Goal: Task Accomplishment & Management: Complete application form

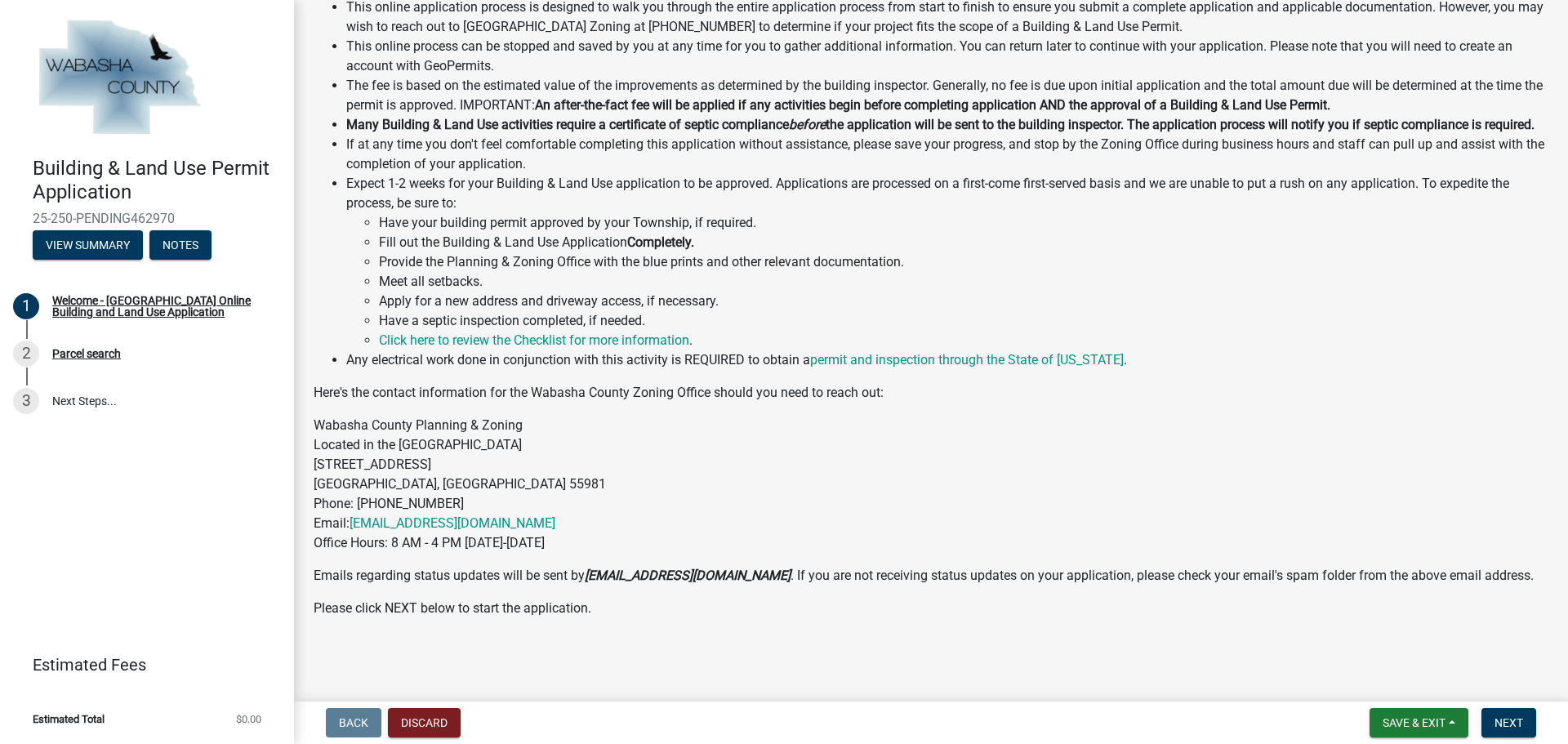
scroll to position [427, 0]
click at [1510, 726] on span "Next" at bounding box center [1508, 723] width 29 height 13
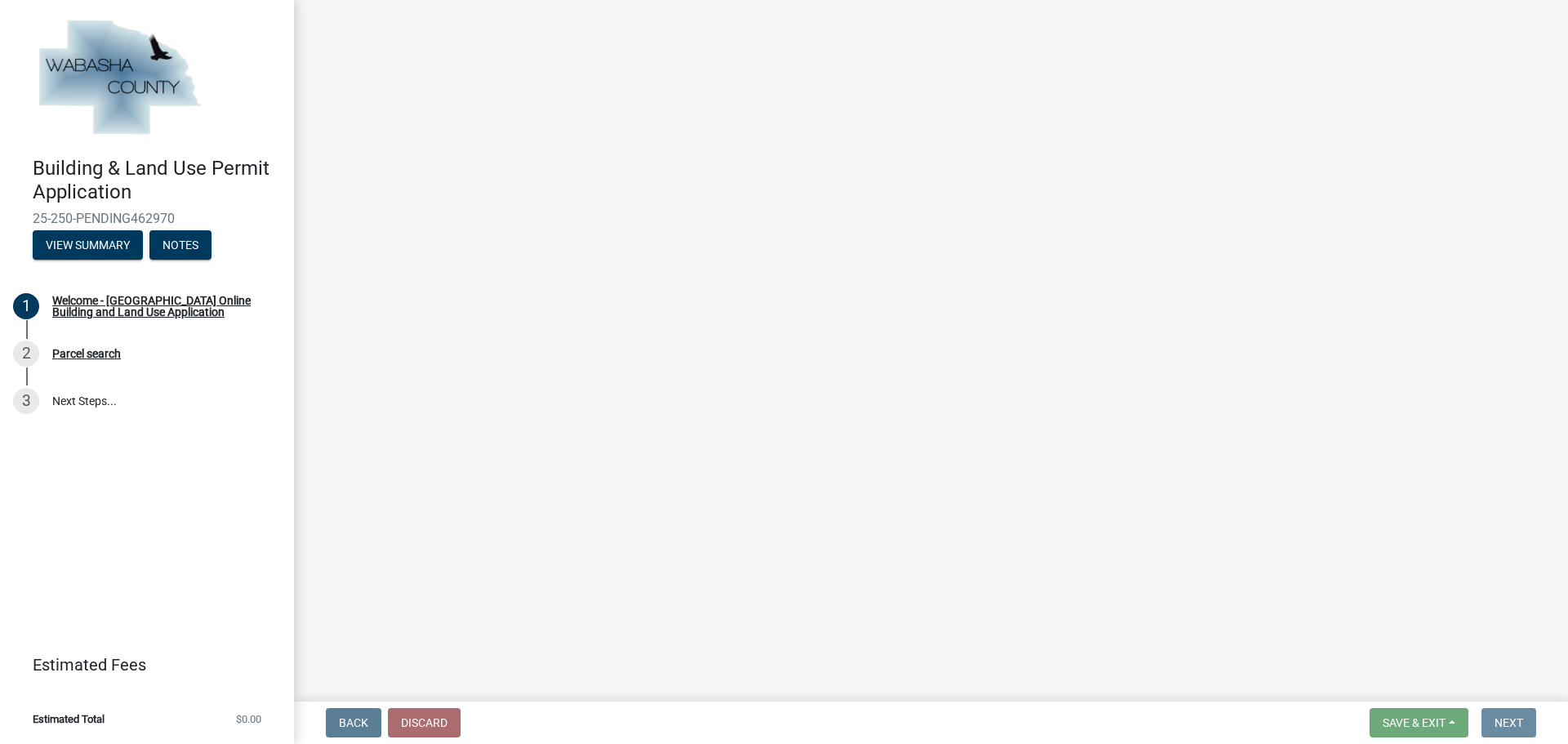
scroll to position [0, 0]
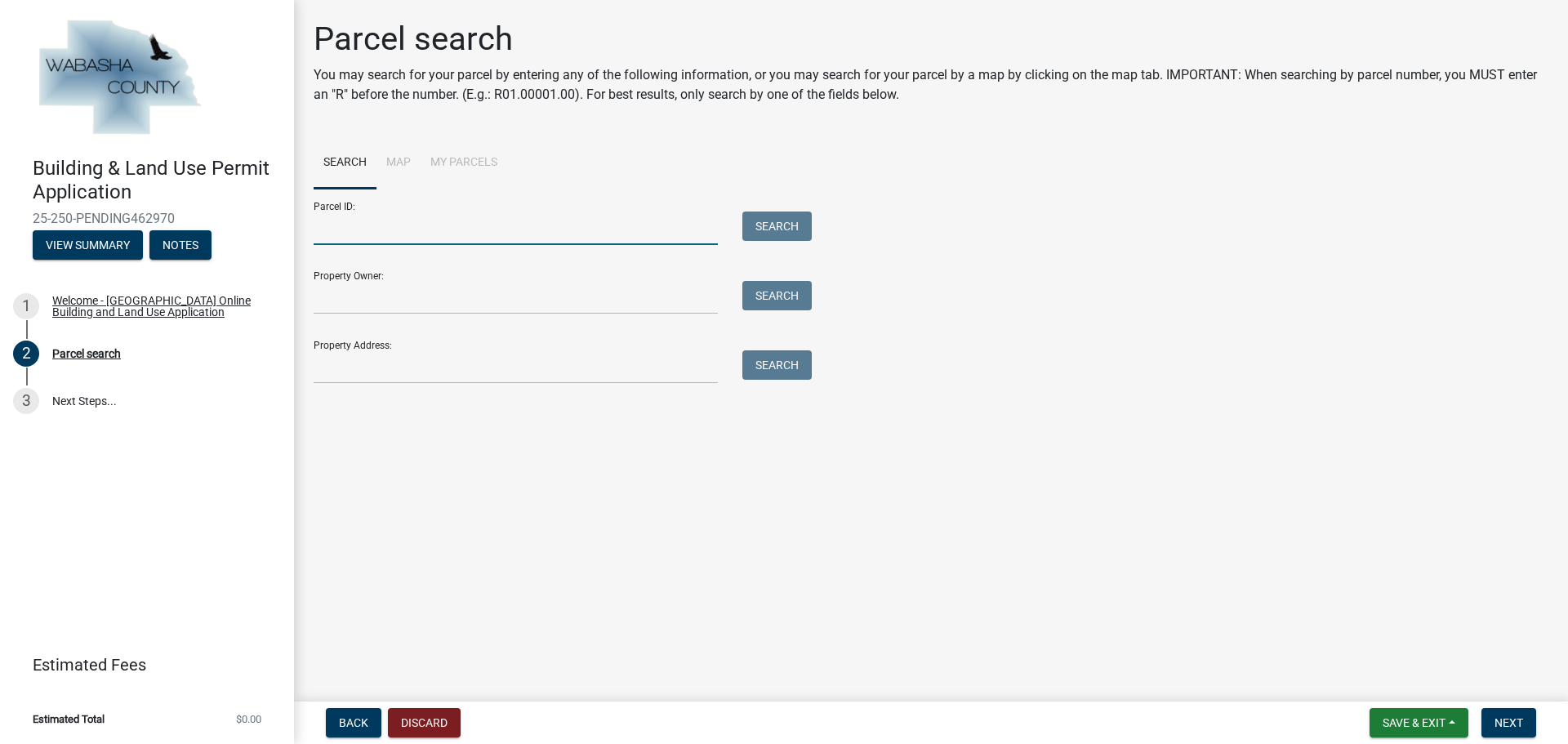
click at [350, 213] on input "Parcel ID:" at bounding box center [515, 229] width 404 height 34
click at [766, 229] on button "Search" at bounding box center [776, 226] width 70 height 29
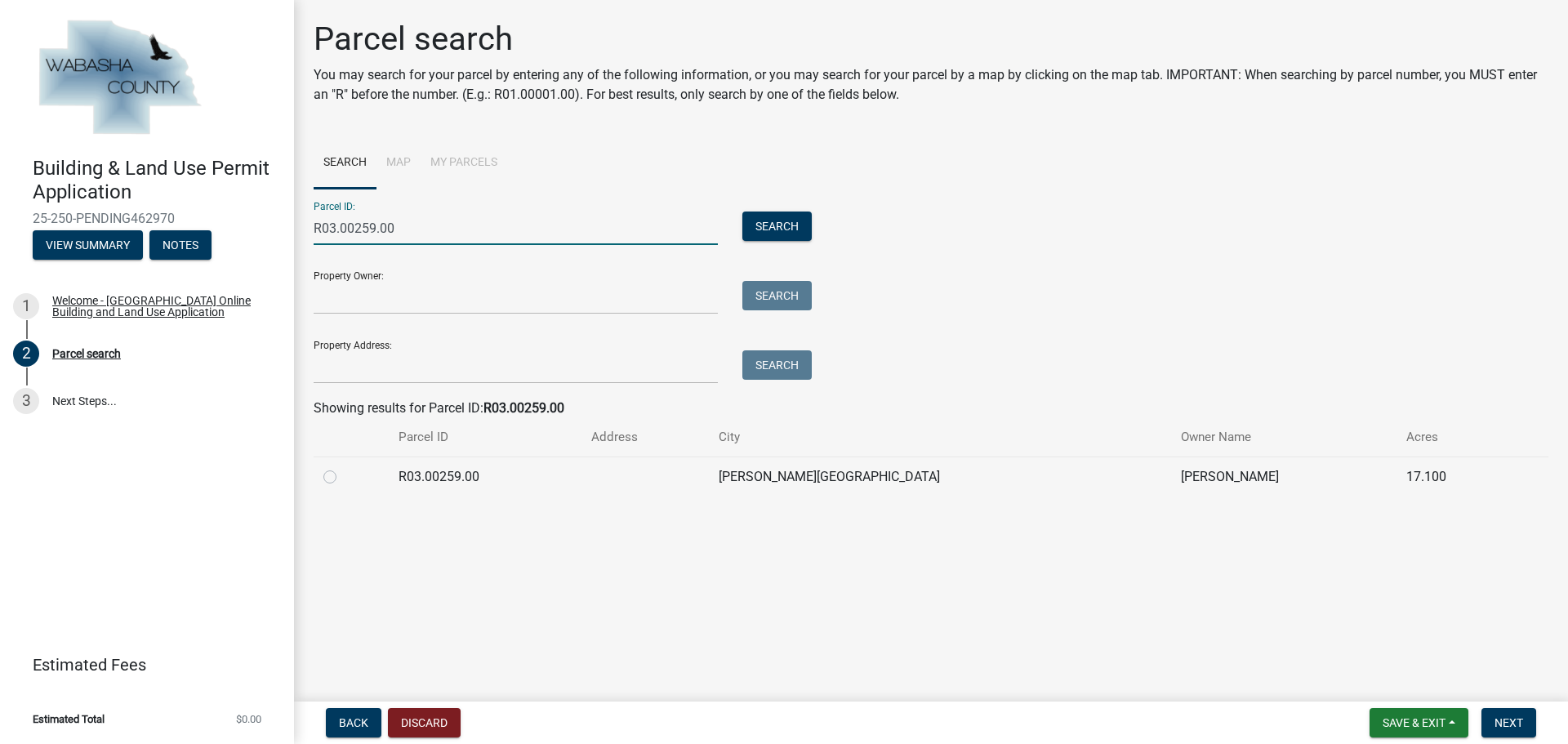
click at [330, 224] on input "R03.00259.00" at bounding box center [515, 229] width 404 height 34
type input "R06.00259.00"
click at [781, 225] on button "Search" at bounding box center [776, 226] width 70 height 29
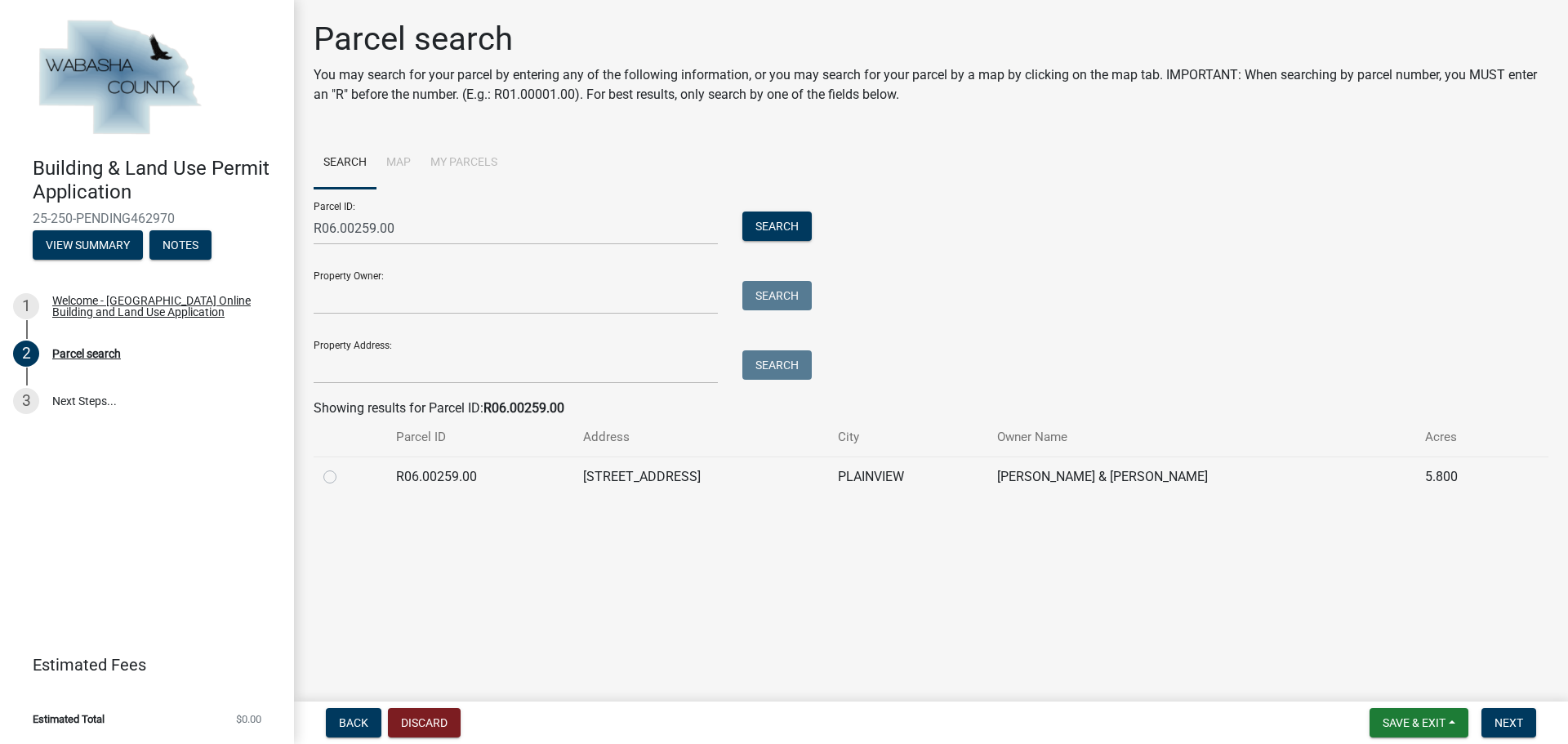
click at [343, 467] on label at bounding box center [343, 467] width 0 height 0
click at [343, 475] on input "radio" at bounding box center [348, 472] width 11 height 11
radio input "true"
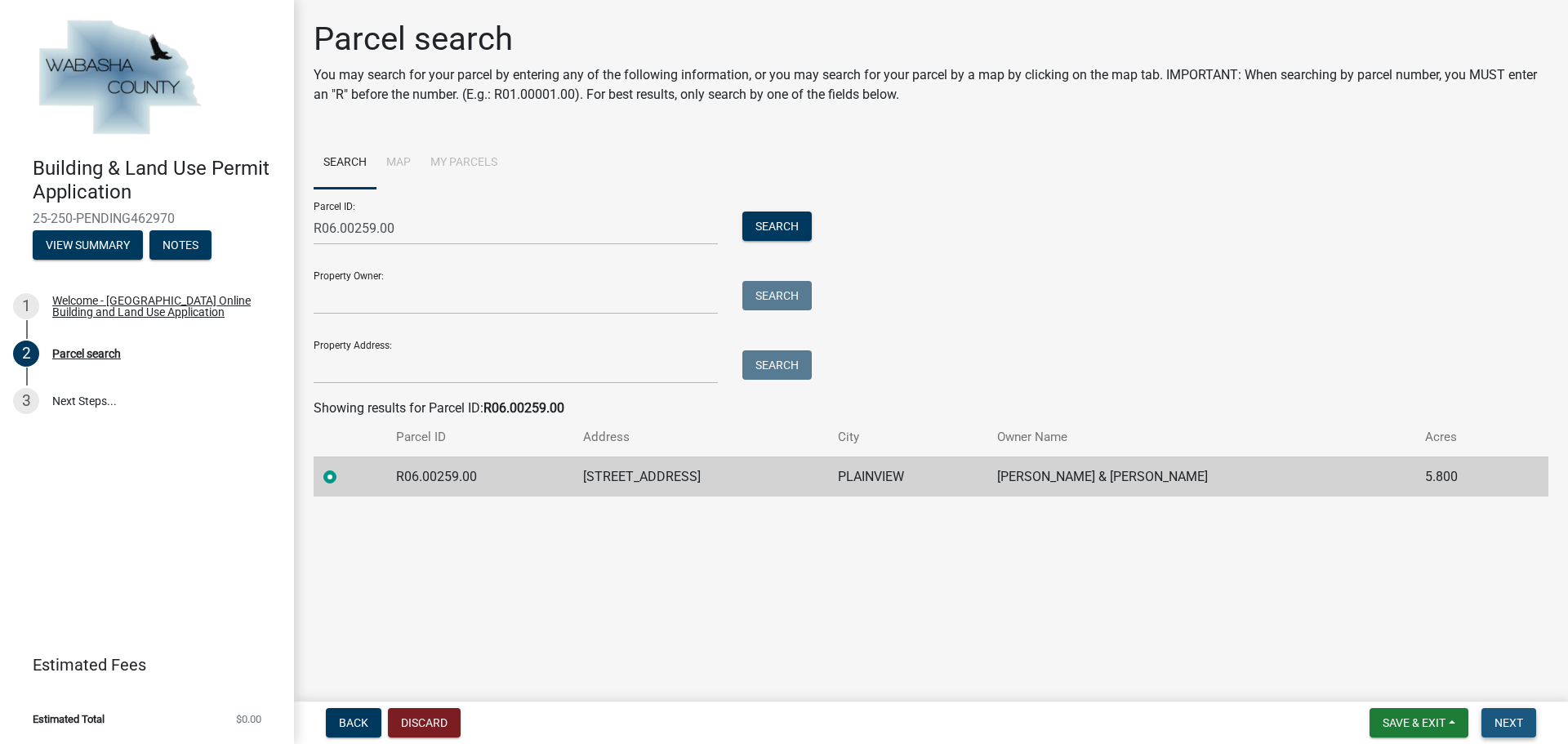
click at [1516, 719] on span "Next" at bounding box center [1508, 723] width 29 height 13
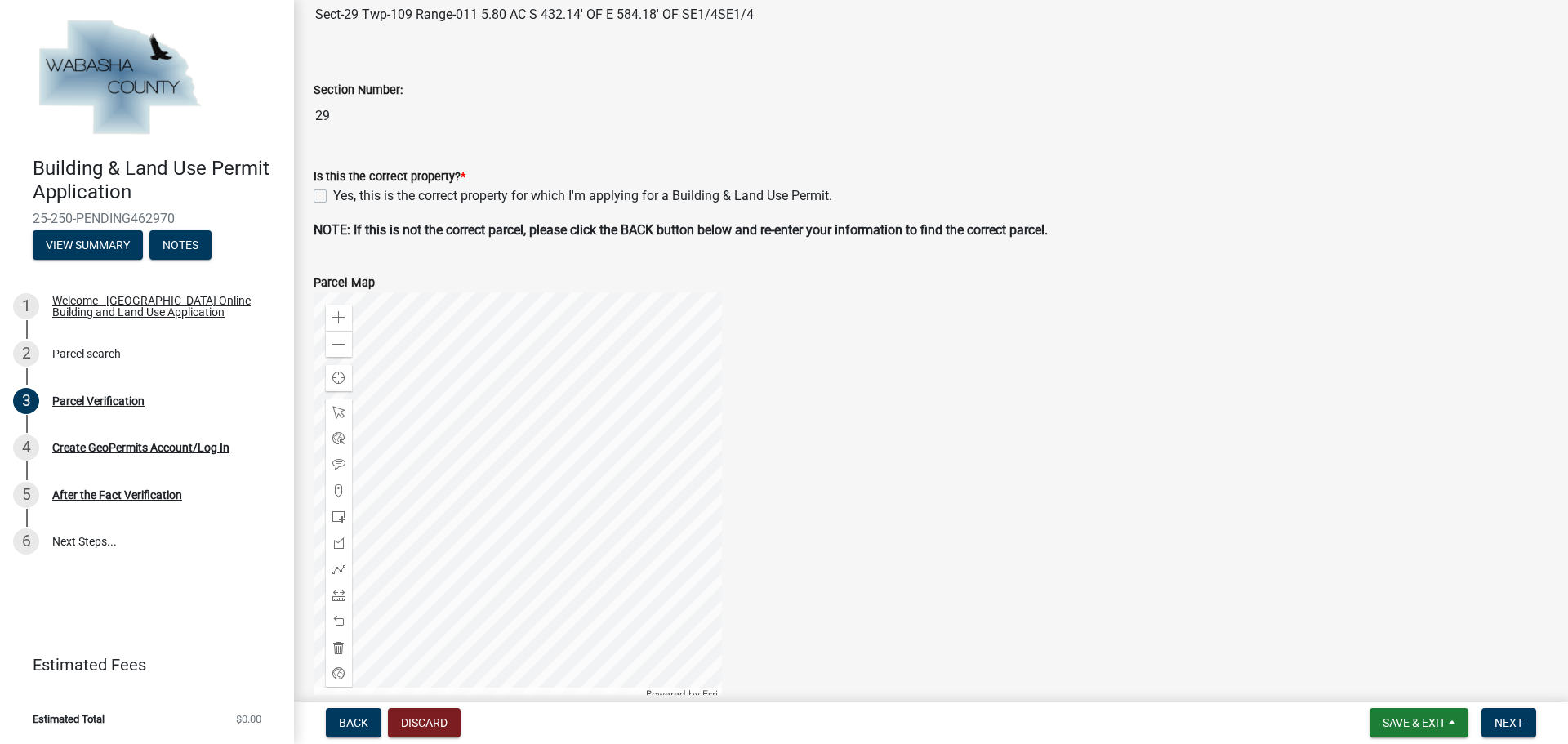
scroll to position [409, 0]
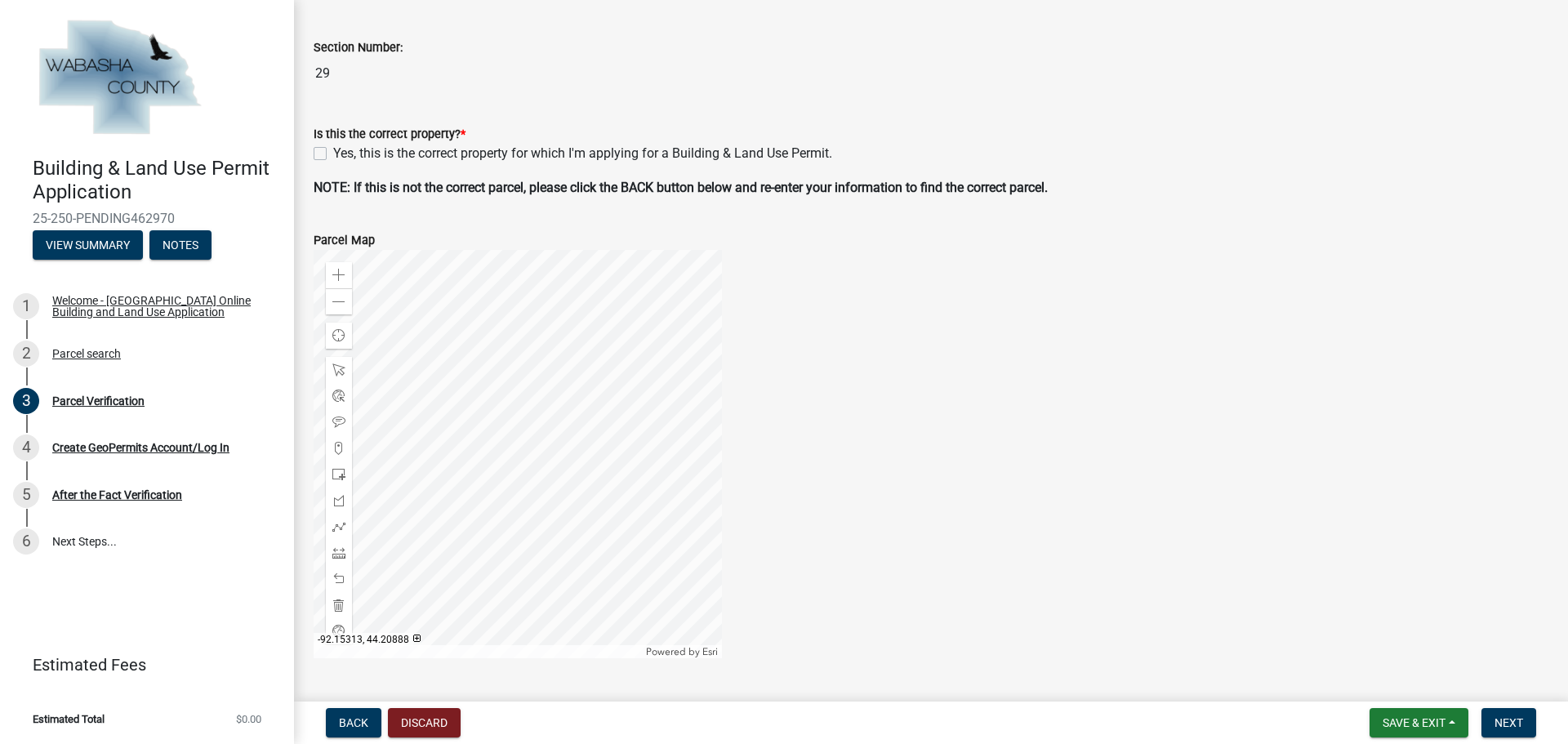
click at [333, 154] on label "Yes, this is the correct property for which I'm applying for a Building & Land …" at bounding box center [582, 153] width 499 height 19
click at [333, 154] on input "Yes, this is the correct property for which I'm applying for a Building & Land …" at bounding box center [338, 149] width 11 height 11
checkbox input "true"
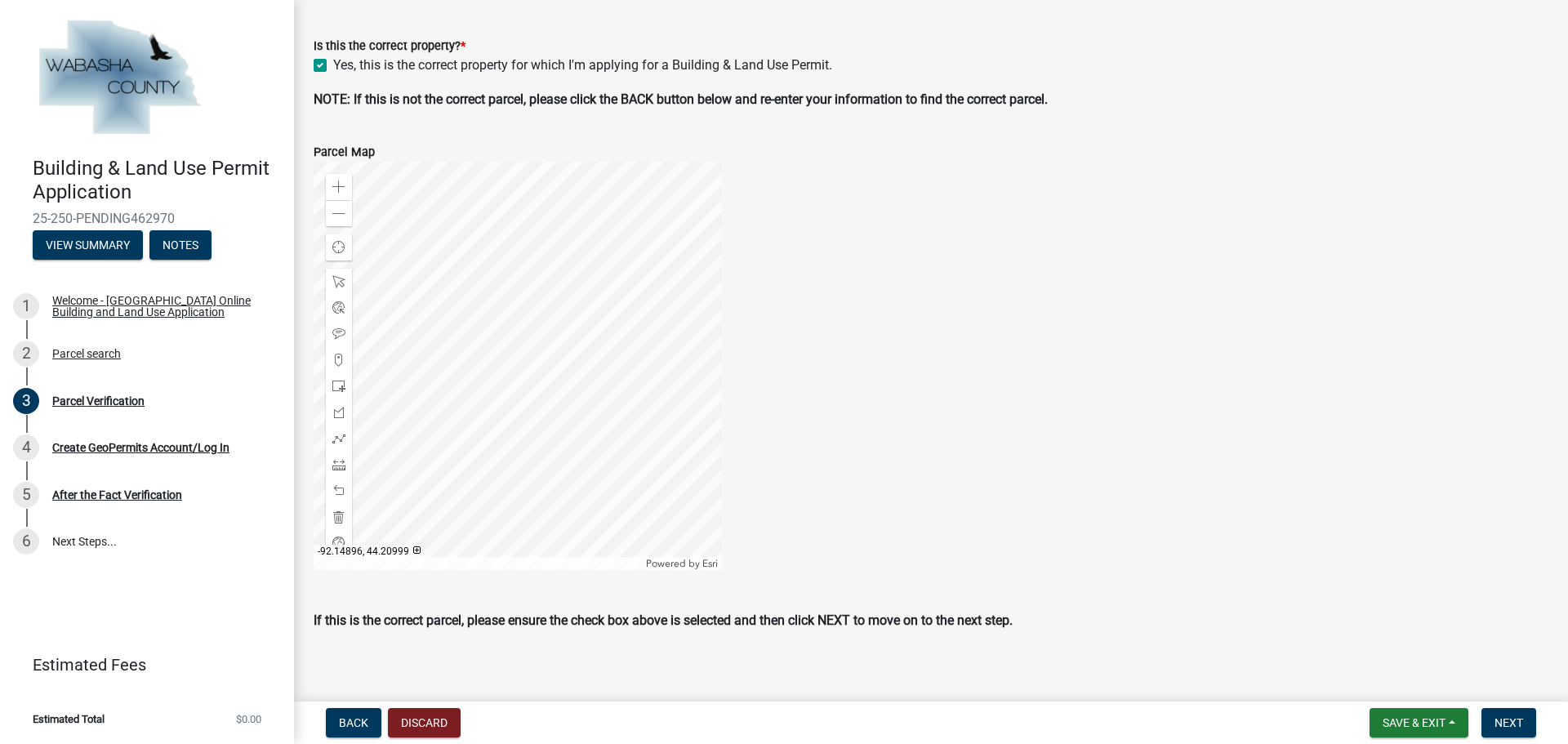
scroll to position [509, 0]
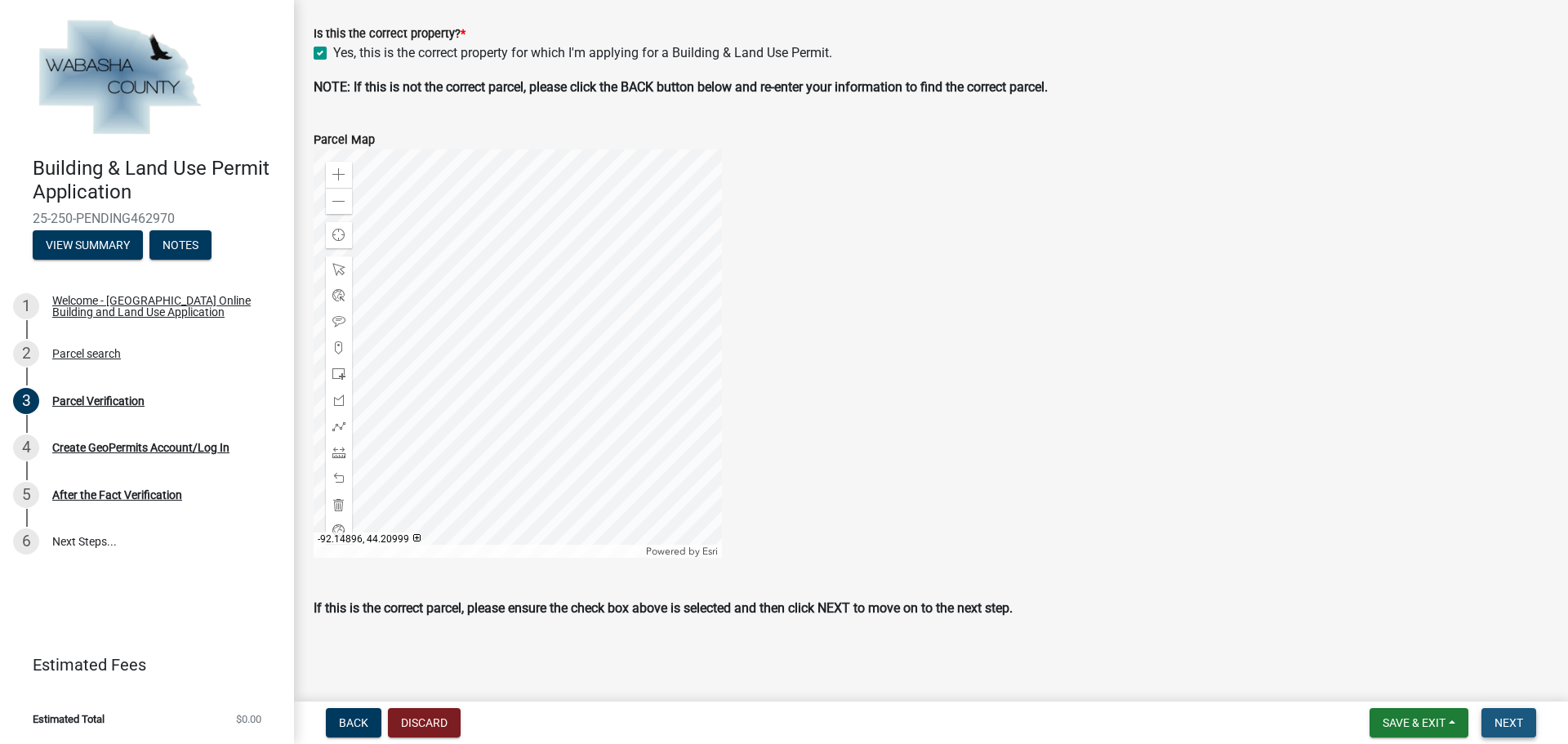
click at [1513, 720] on span "Next" at bounding box center [1508, 723] width 29 height 13
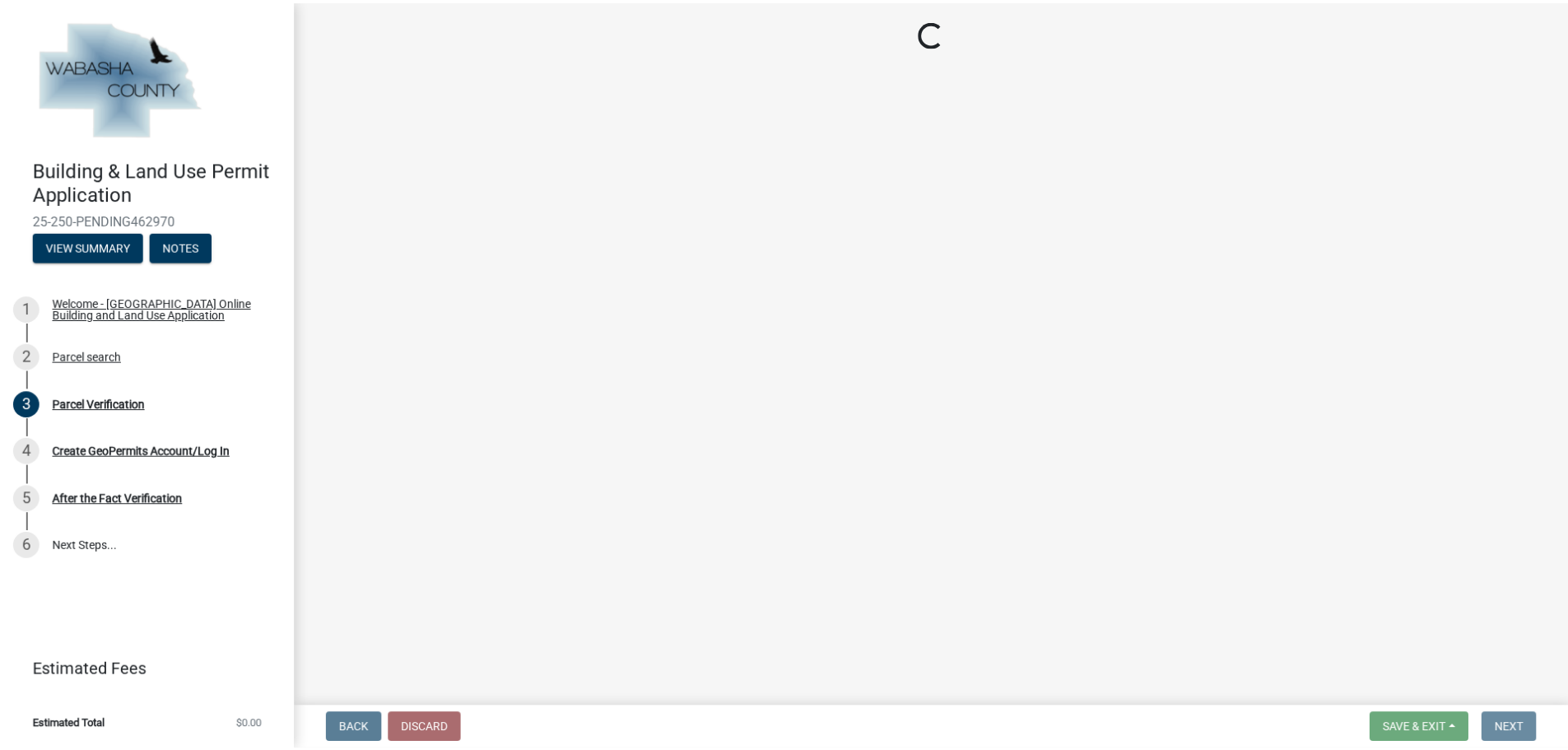
scroll to position [0, 0]
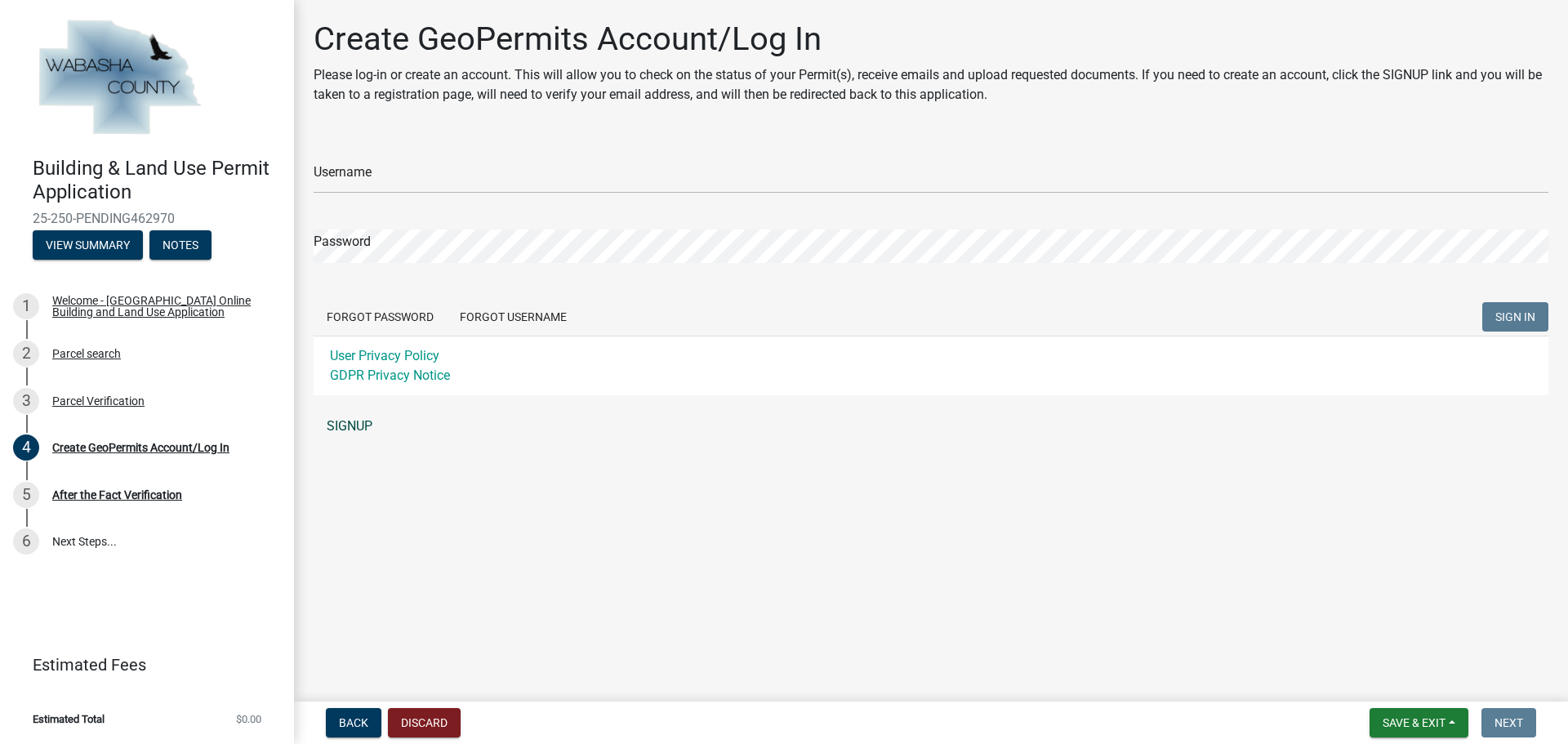
click at [350, 424] on link "SIGNUP" at bounding box center [930, 426] width 1234 height 33
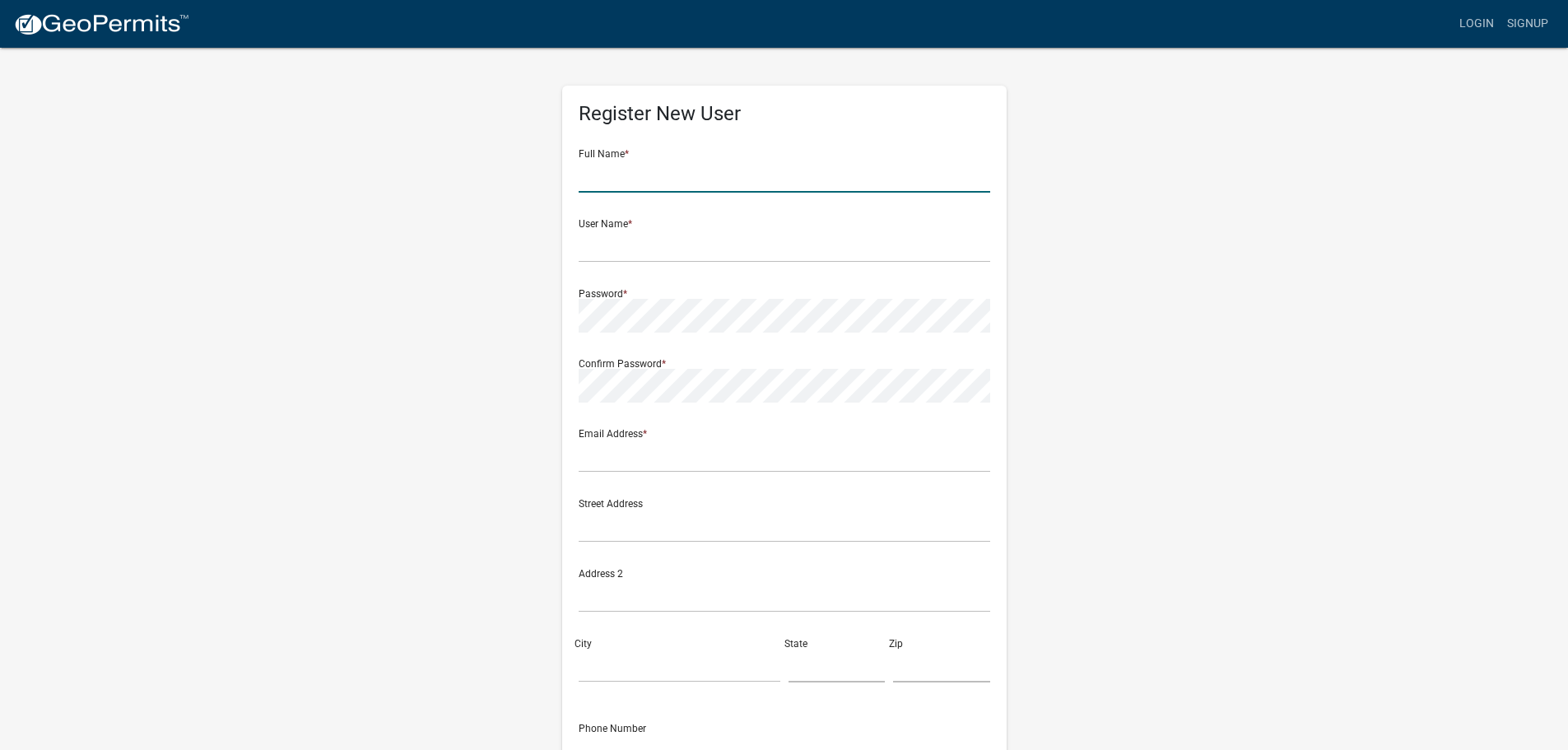
click at [610, 171] on input "text" at bounding box center [784, 176] width 412 height 34
type input "Melinda Smith"
type input "melinda@mpkaye.com"
type input "230 20th Ave SW"
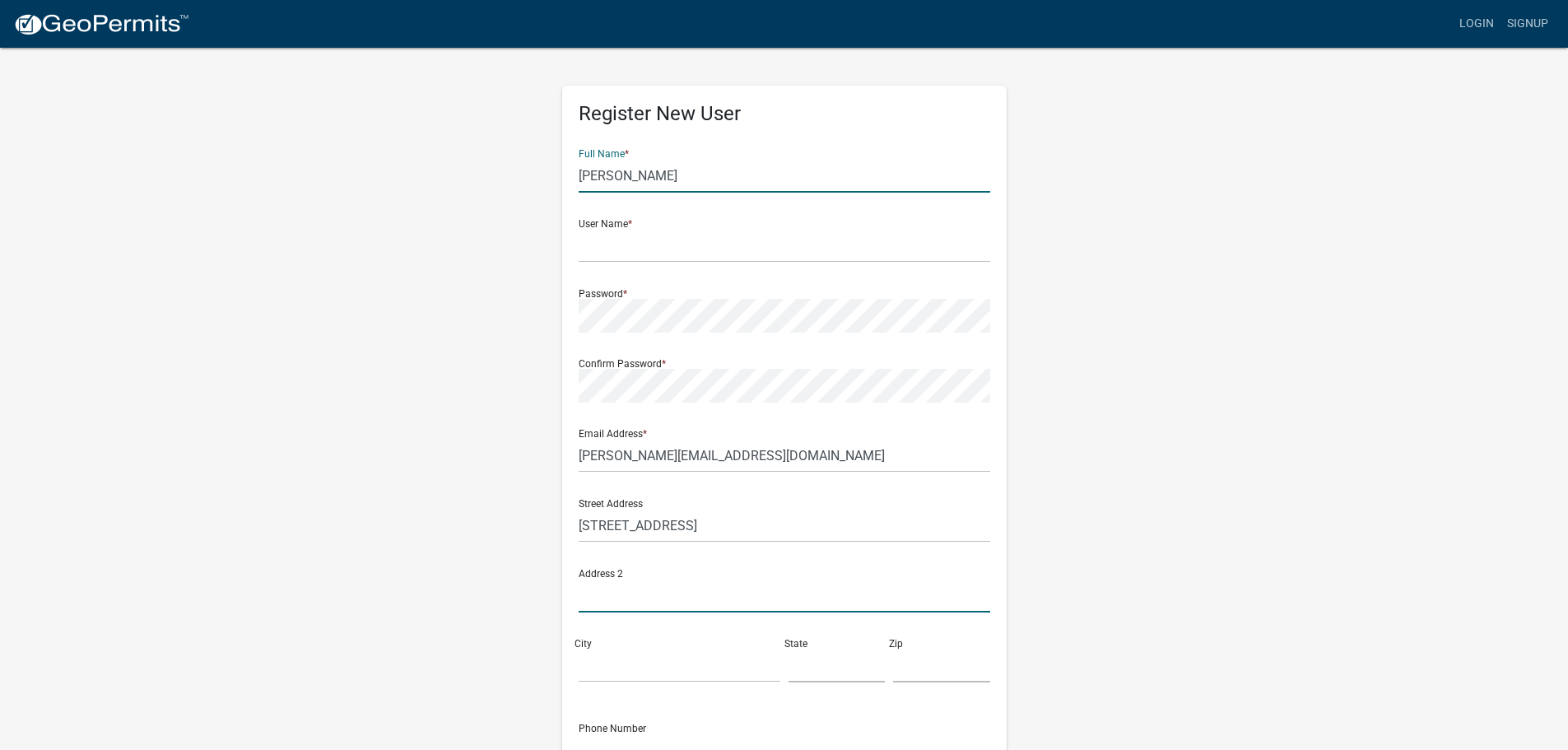
type input "Suite 102"
type input "Rochester"
type input "Minnesota"
type input "55902"
type input "5074243657"
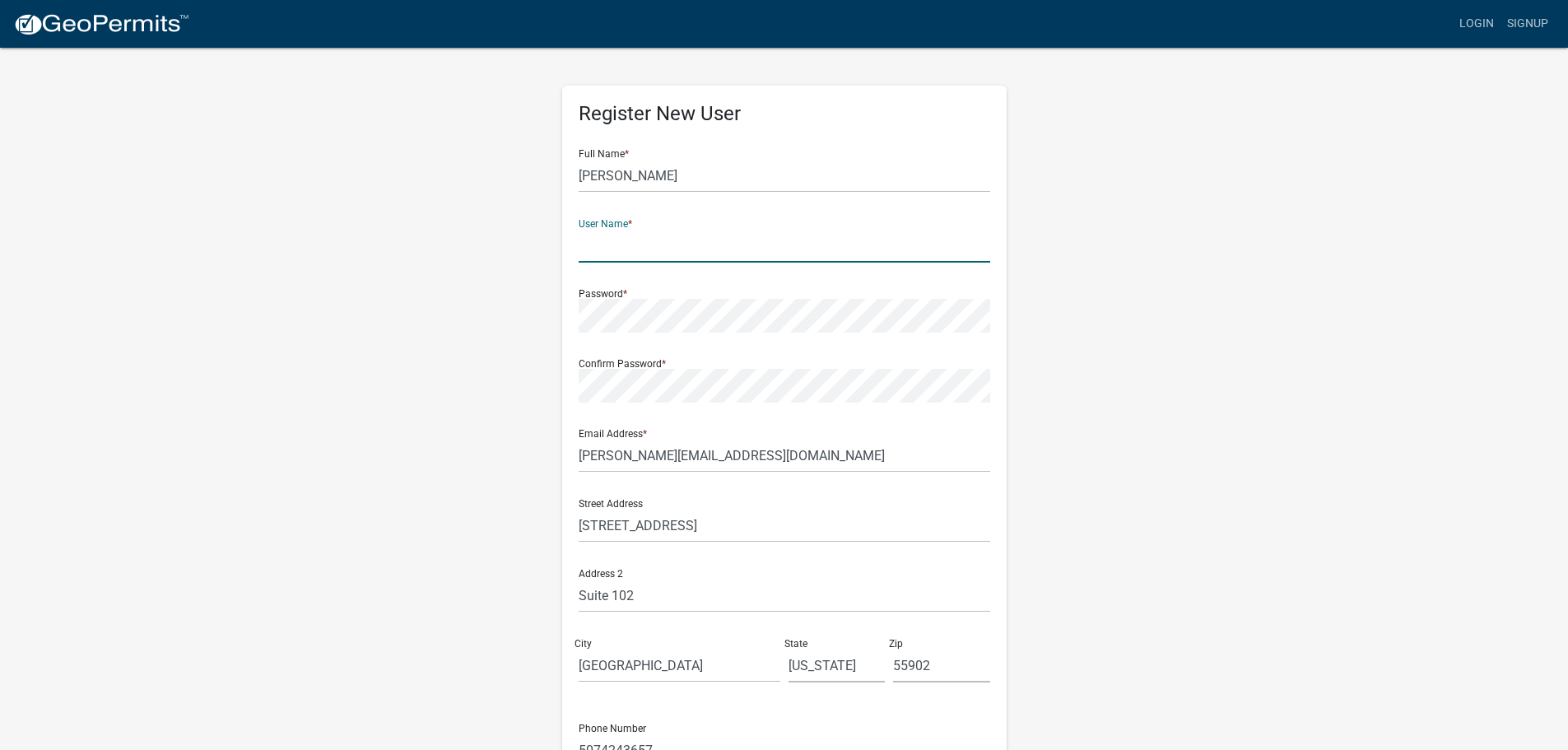
click at [621, 242] on input "text" at bounding box center [784, 246] width 412 height 34
type input "MPKaye"
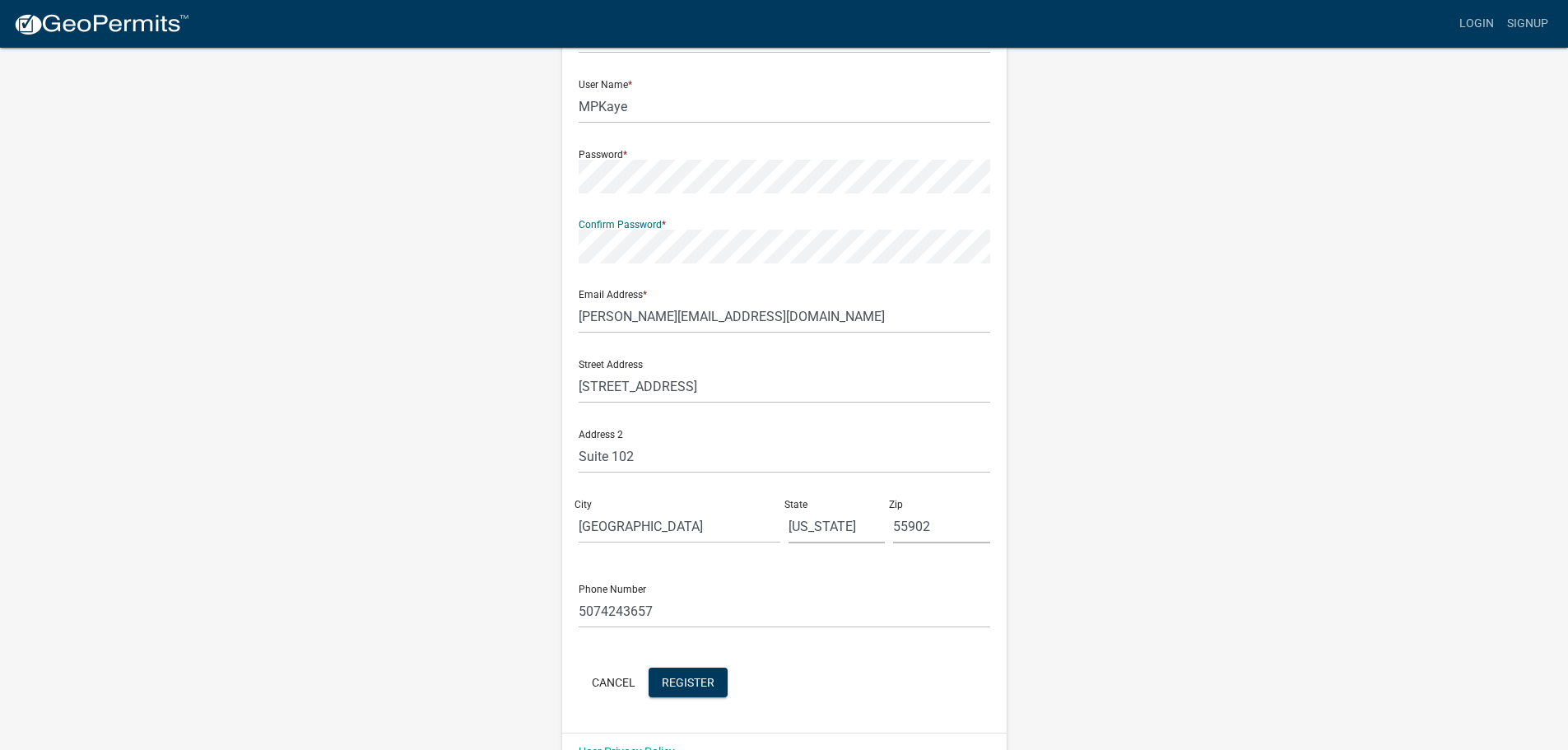
scroll to position [177, 0]
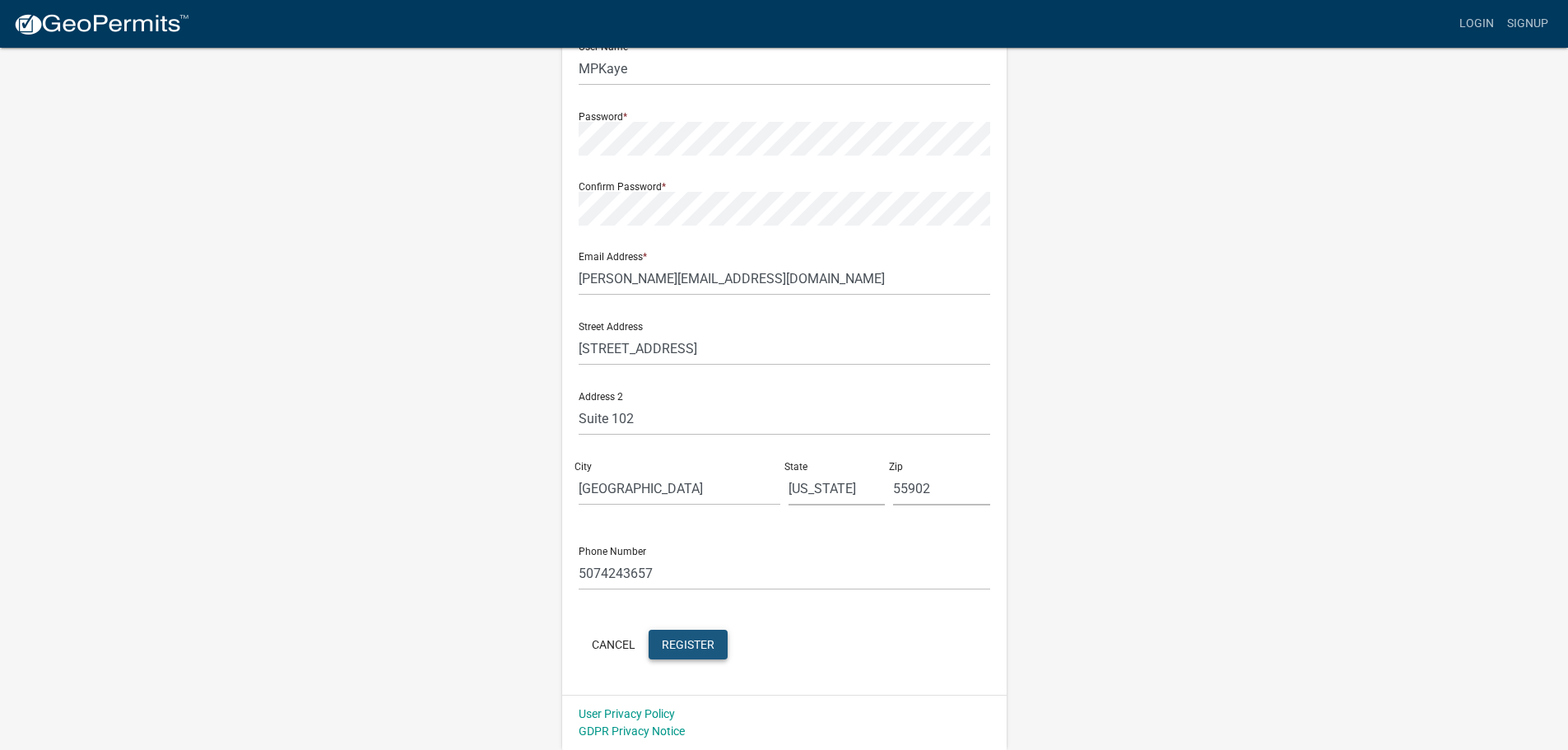
click at [702, 644] on span "Register" at bounding box center [688, 644] width 53 height 14
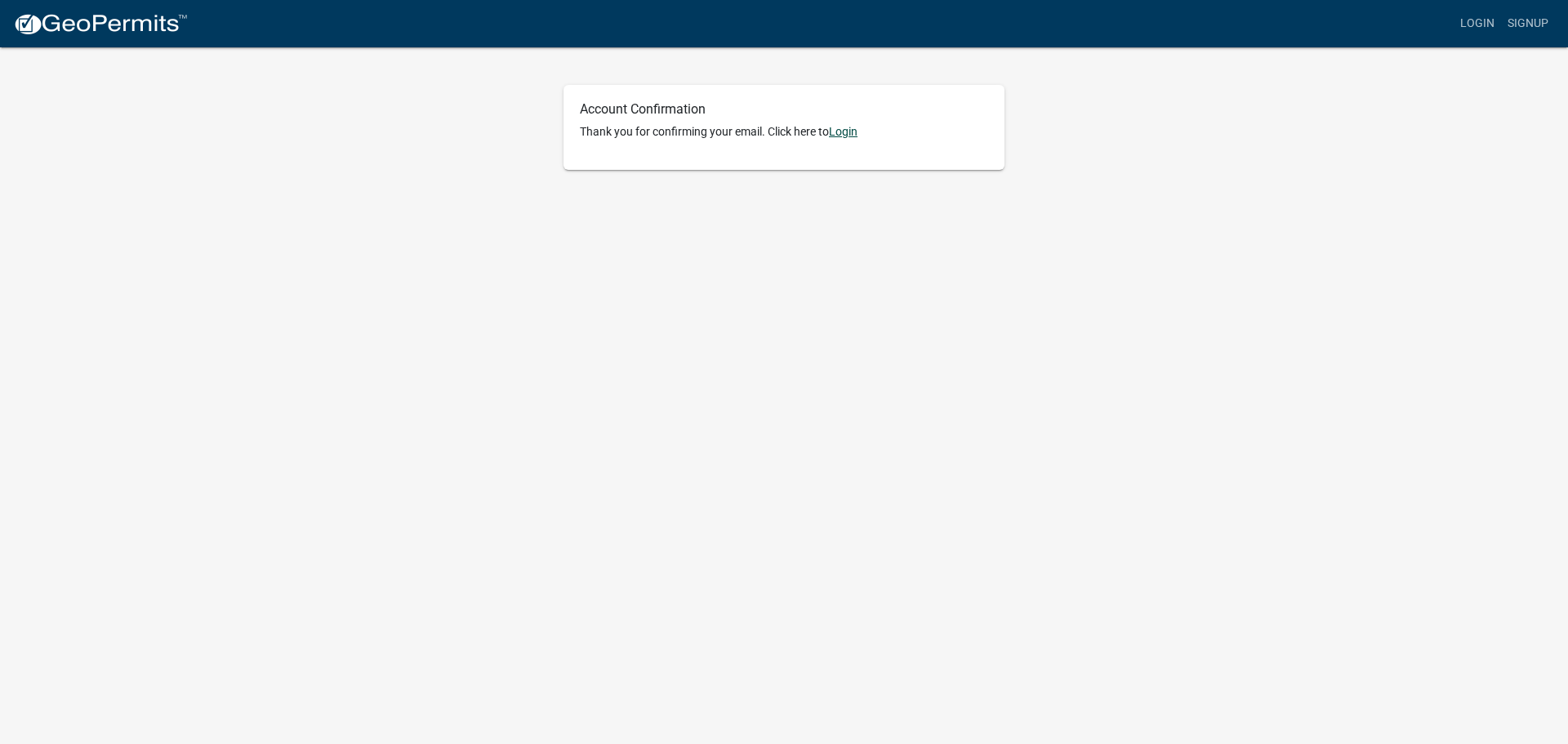
click at [845, 131] on link "Login" at bounding box center [843, 132] width 29 height 13
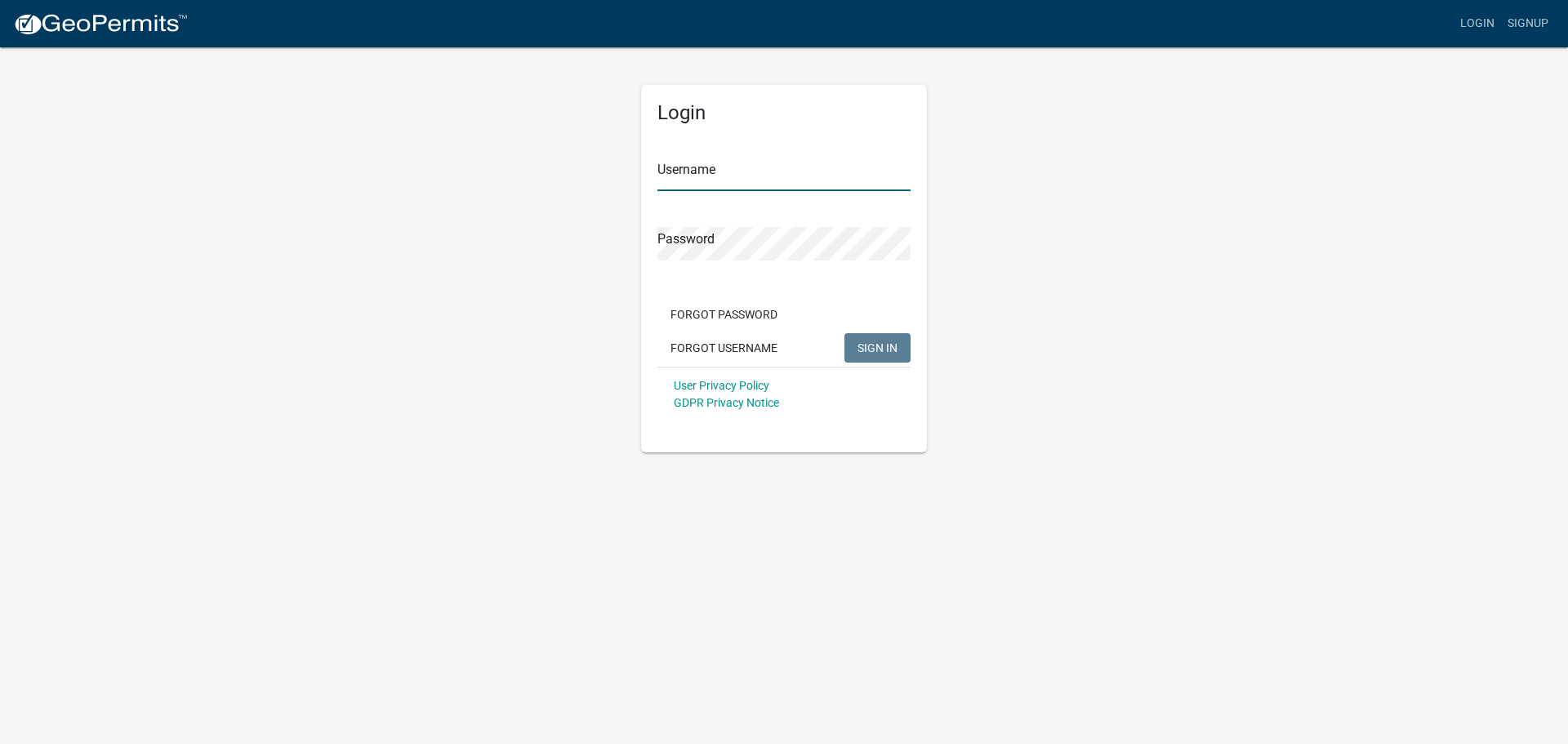
type input "MPKaye"
drag, startPoint x: 884, startPoint y: 348, endPoint x: 703, endPoint y: 381, distance: 184.0
click at [883, 348] on span "SIGN IN" at bounding box center [877, 347] width 40 height 13
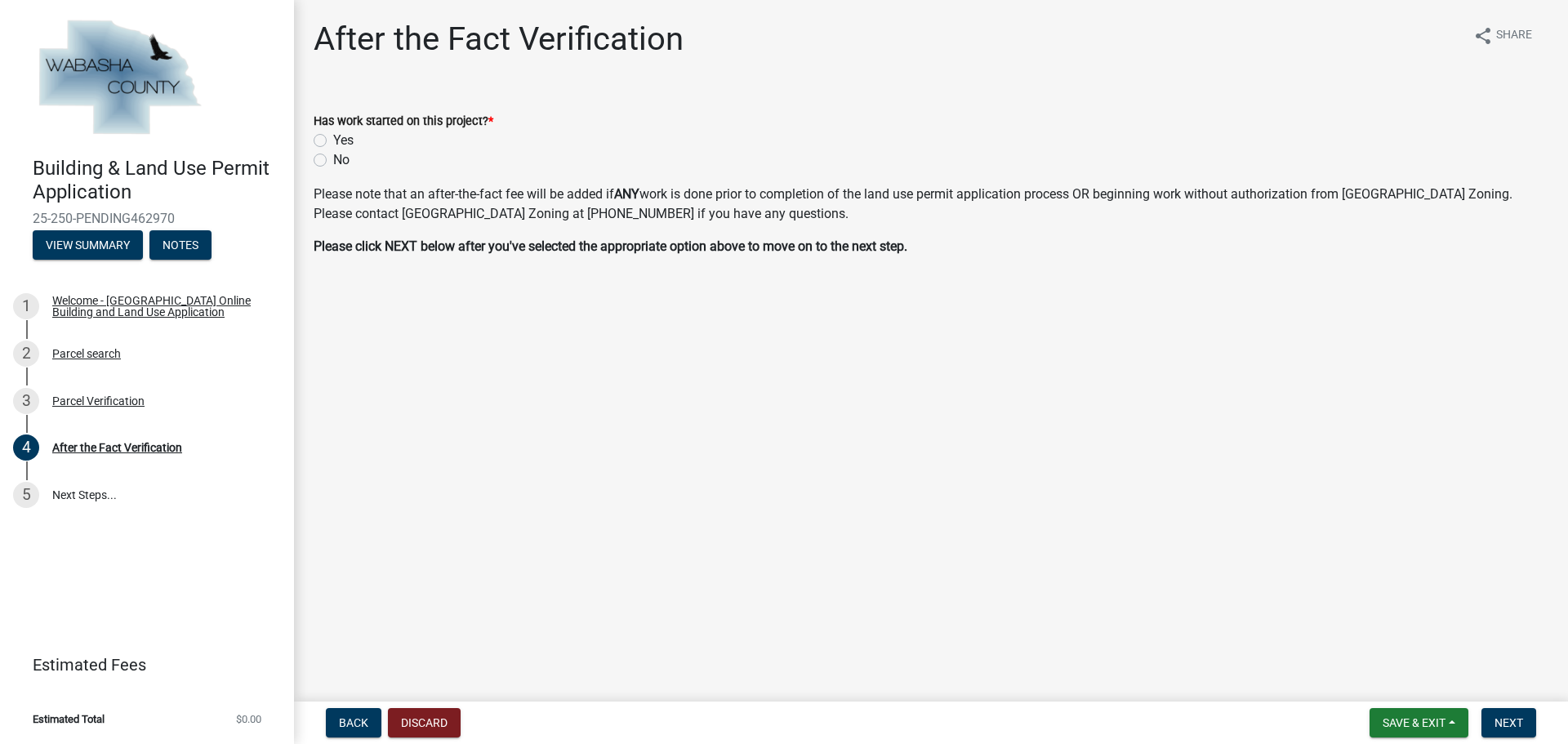
drag, startPoint x: 320, startPoint y: 158, endPoint x: 395, endPoint y: 192, distance: 82.3
click at [333, 160] on label "No" at bounding box center [340, 160] width 16 height 19
click at [333, 160] on input "No" at bounding box center [338, 156] width 11 height 11
radio input "true"
click at [1515, 719] on span "Next" at bounding box center [1508, 723] width 29 height 13
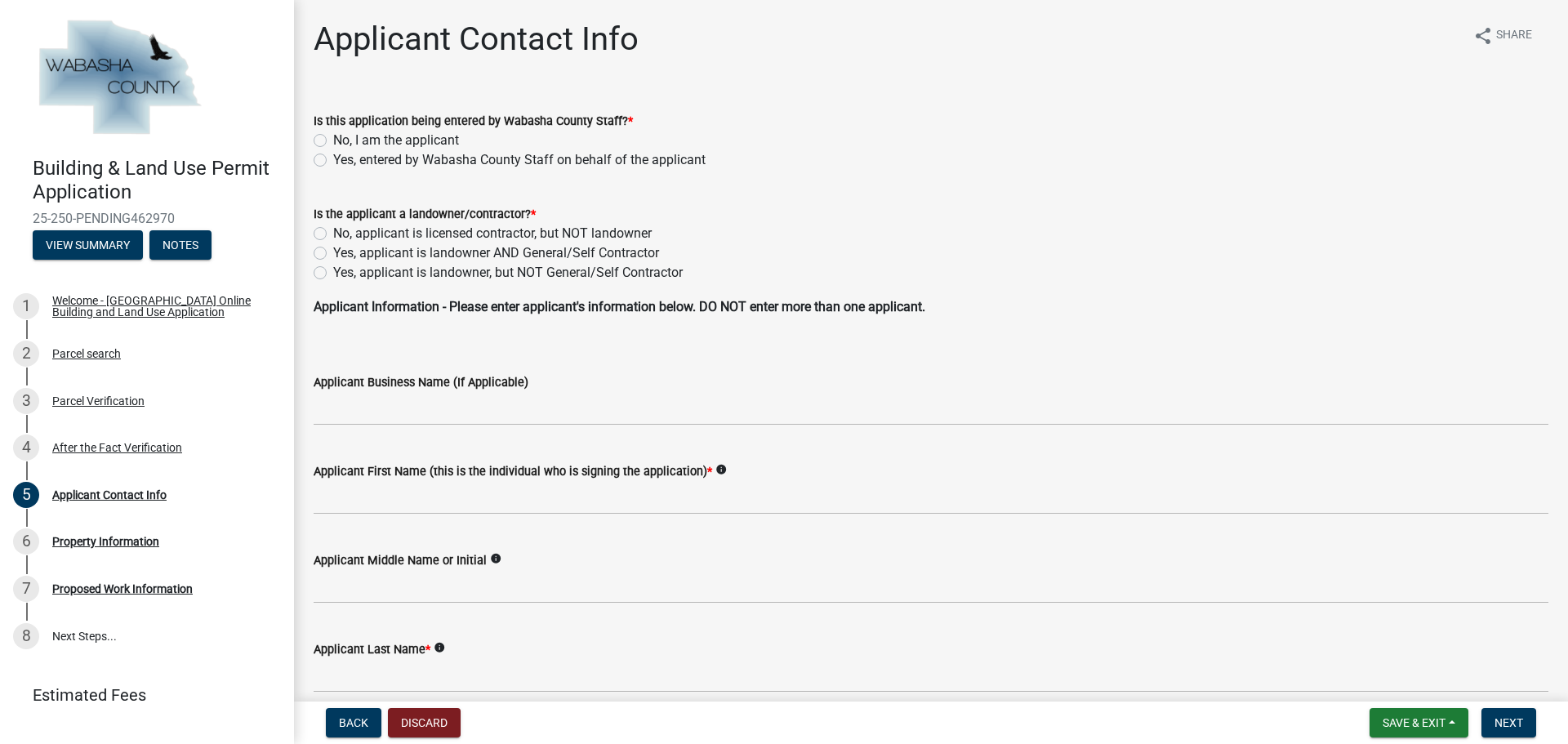
click at [333, 140] on label "No, I am the applicant" at bounding box center [396, 140] width 126 height 19
click at [333, 140] on input "No, I am the applicant" at bounding box center [338, 135] width 11 height 11
radio input "true"
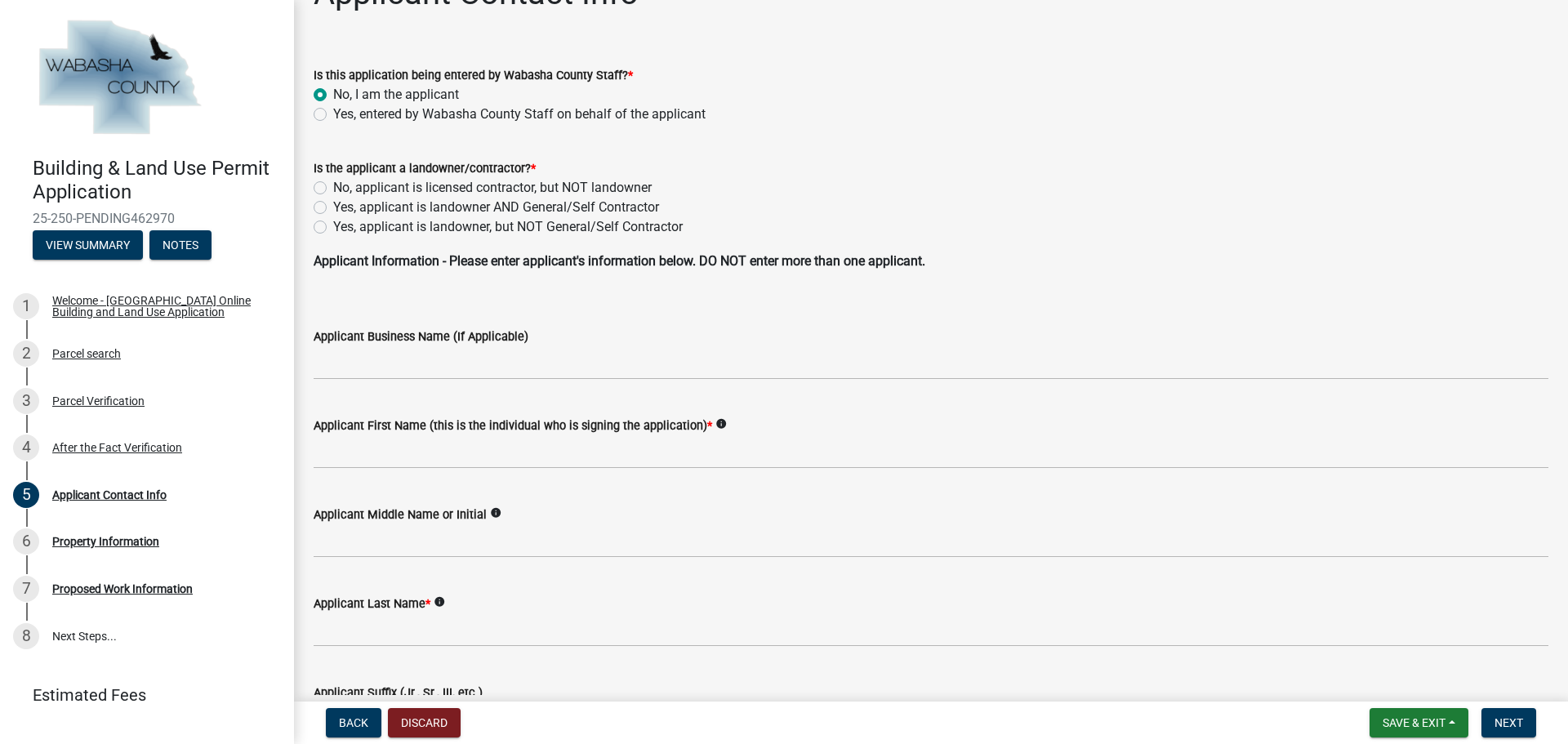
scroll to position [82, 0]
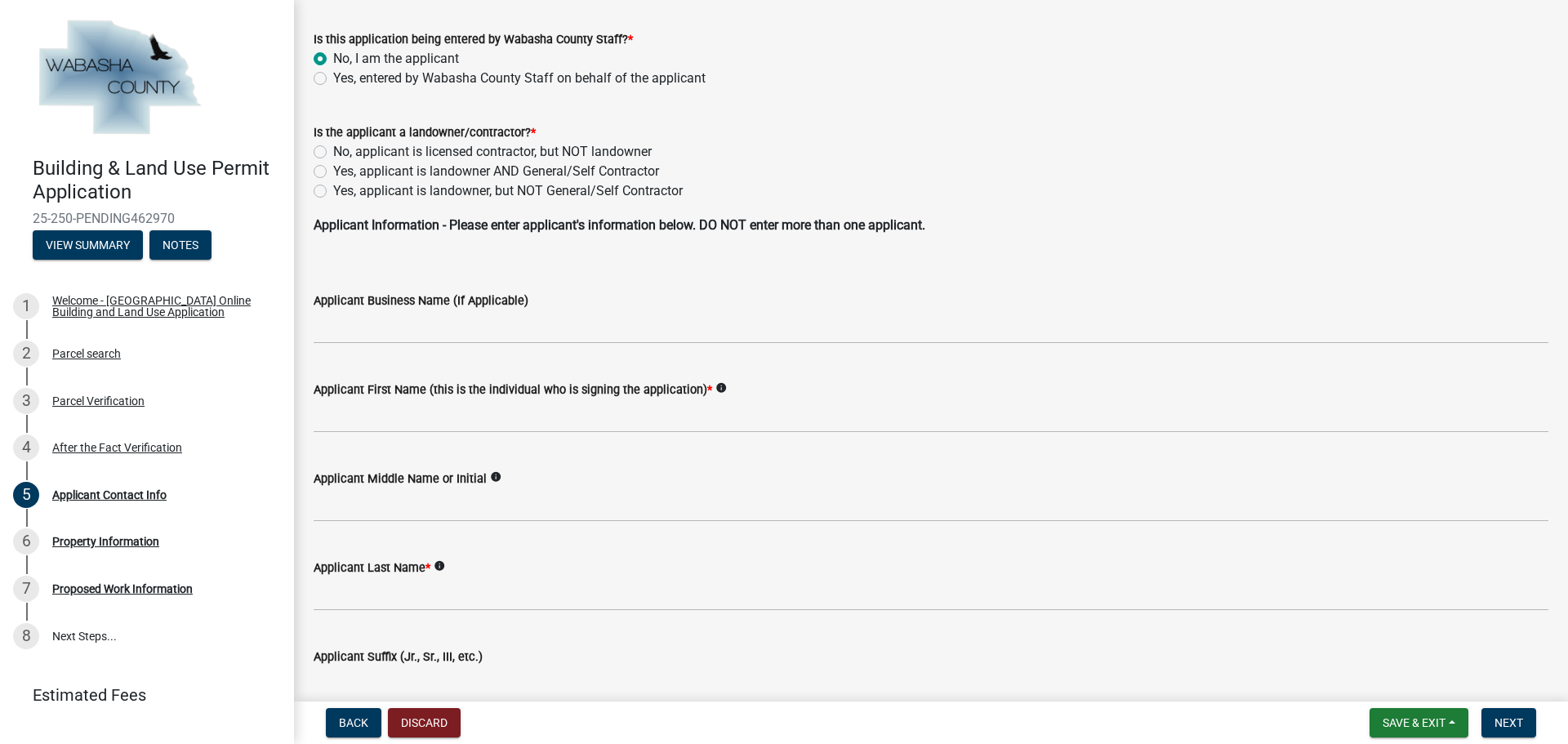
click at [333, 151] on label "No, applicant is licensed contractor, but NOT landowner" at bounding box center [492, 151] width 318 height 19
click at [333, 151] on input "No, applicant is licensed contractor, but NOT landowner" at bounding box center [338, 147] width 11 height 11
radio input "true"
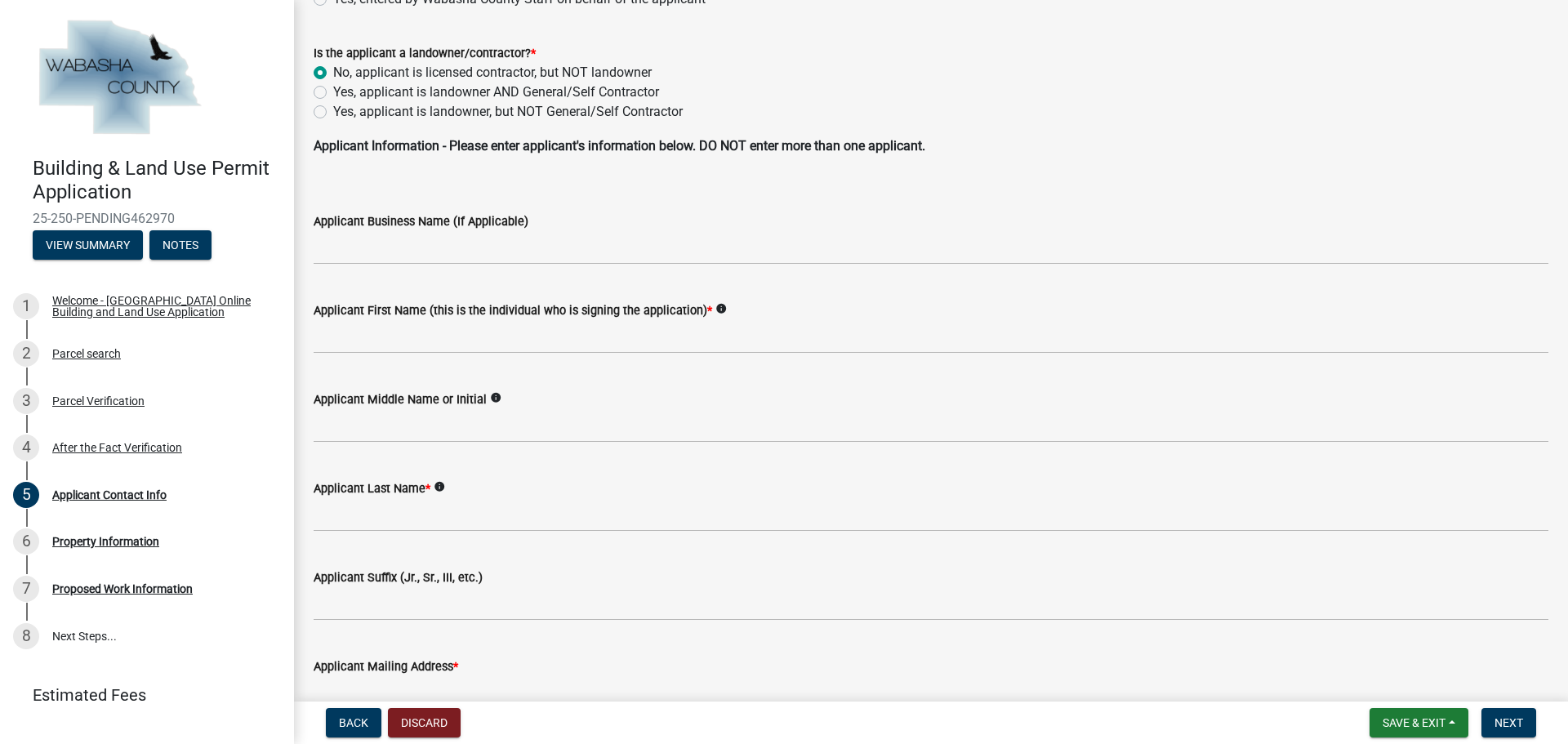
scroll to position [163, 0]
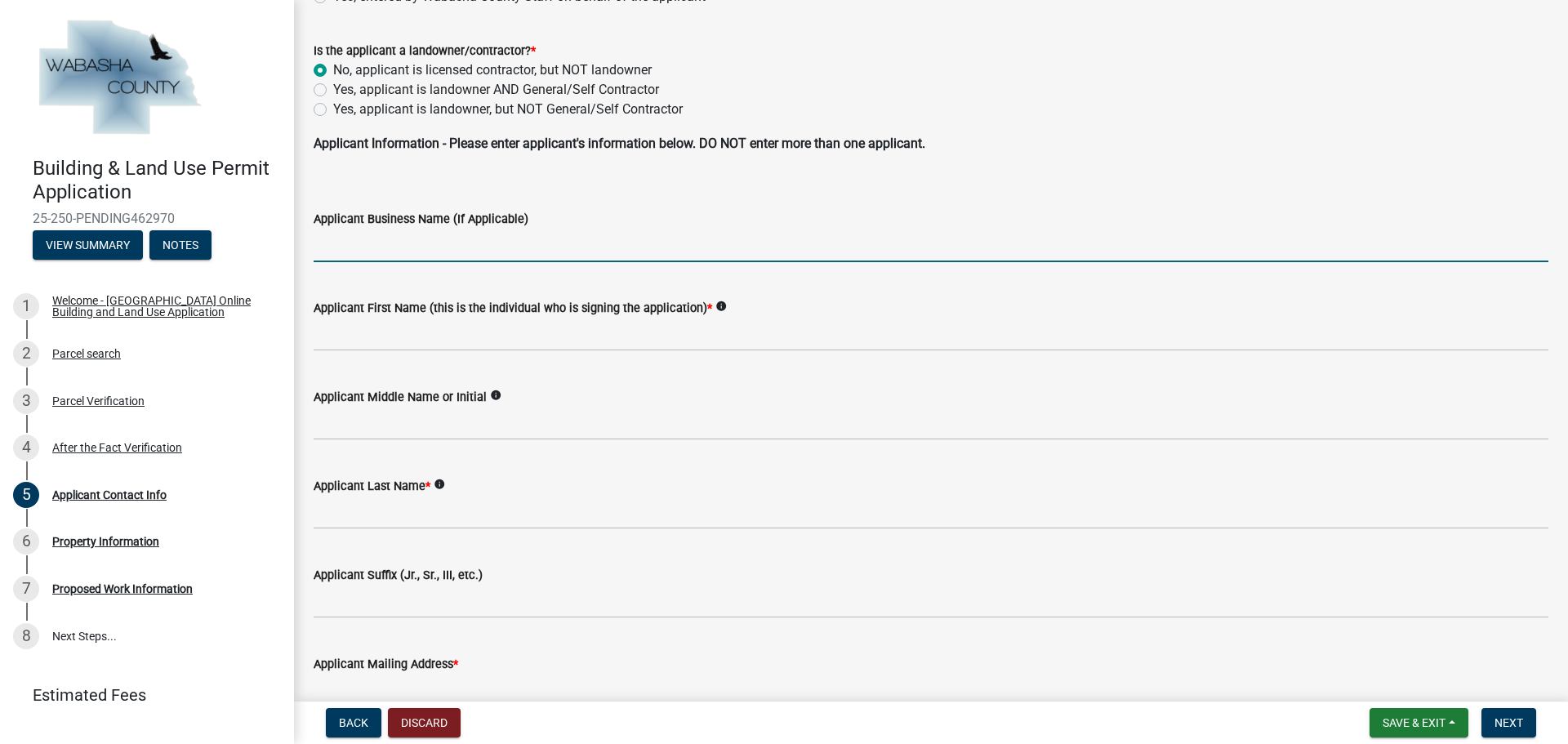
click at [330, 245] on input "Applicant Business Name (If Applicable)" at bounding box center [930, 245] width 1234 height 34
type input "M.P. Kaye Builders, Inc."
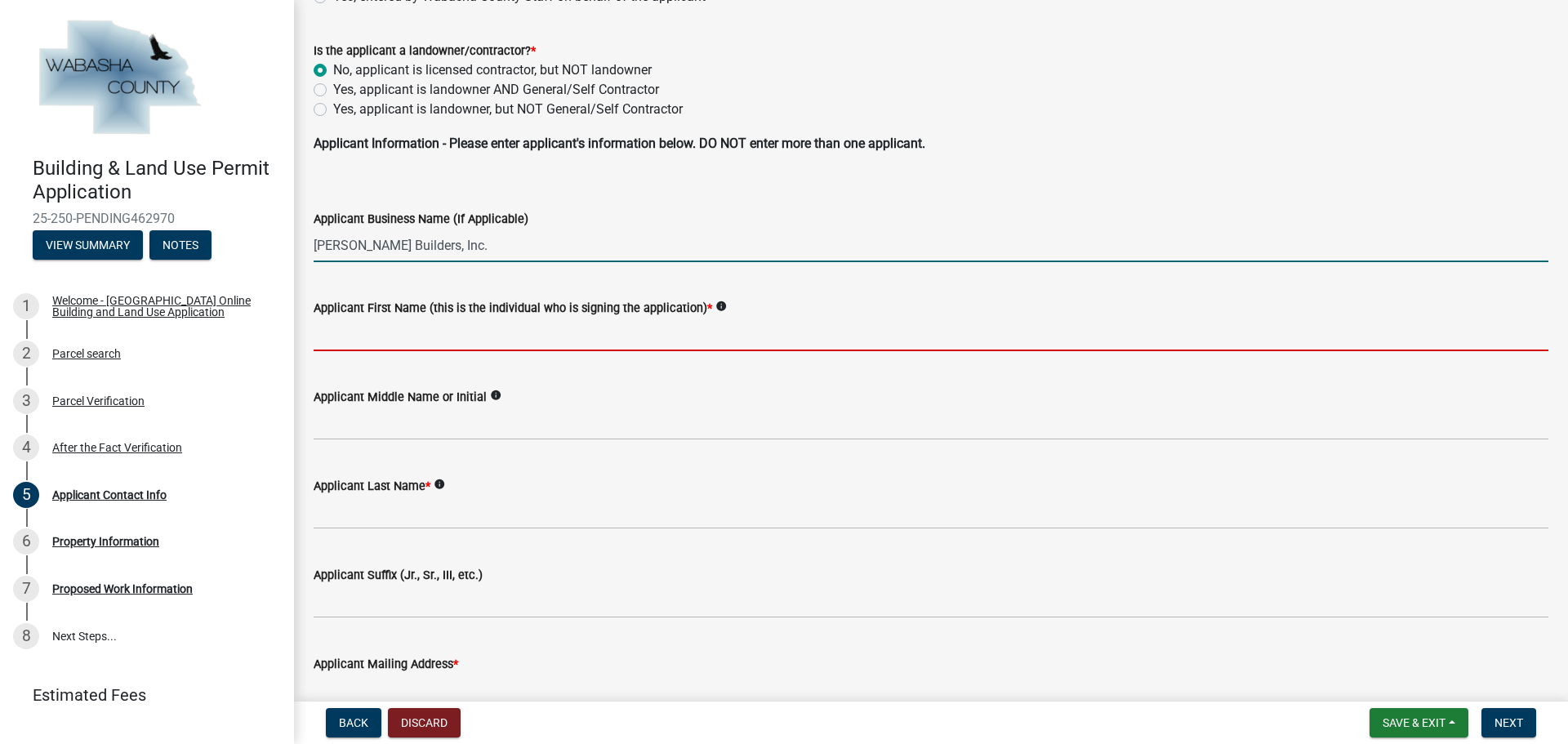
type input "Melinda"
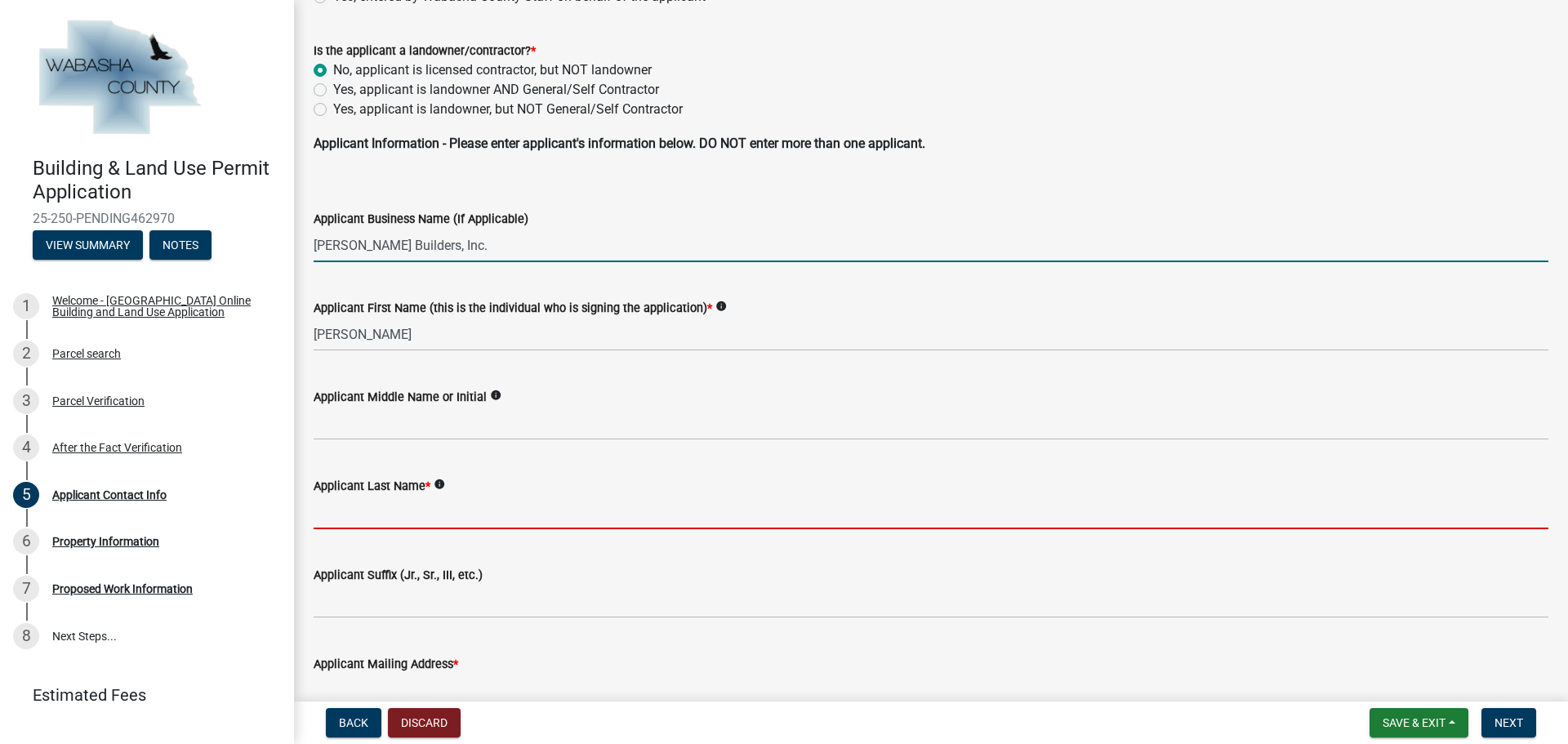
type input "Smith"
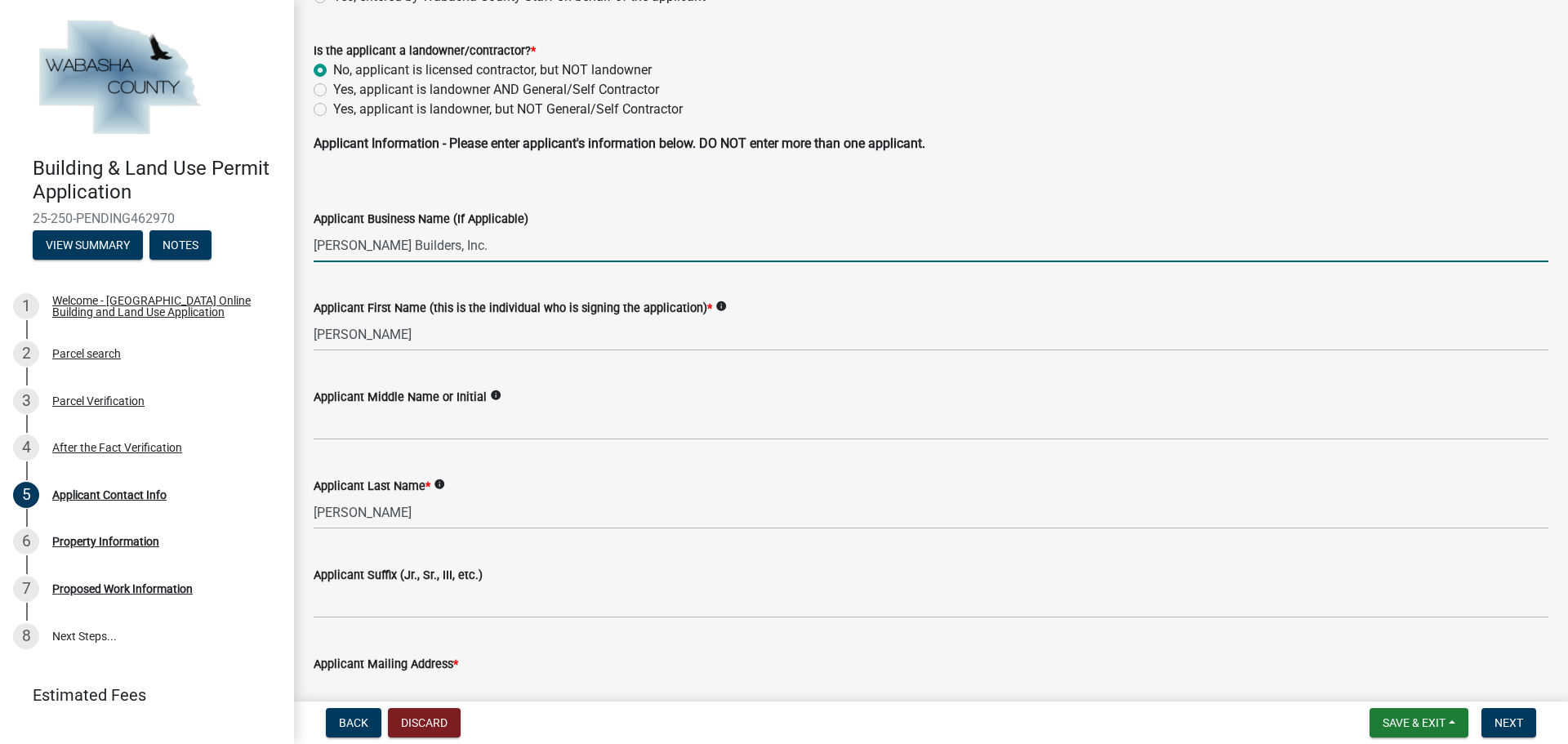
type input "230 20th Ave SW"
type input "Rochester"
type input "Minnesota"
type input "55902"
type input "5074243657"
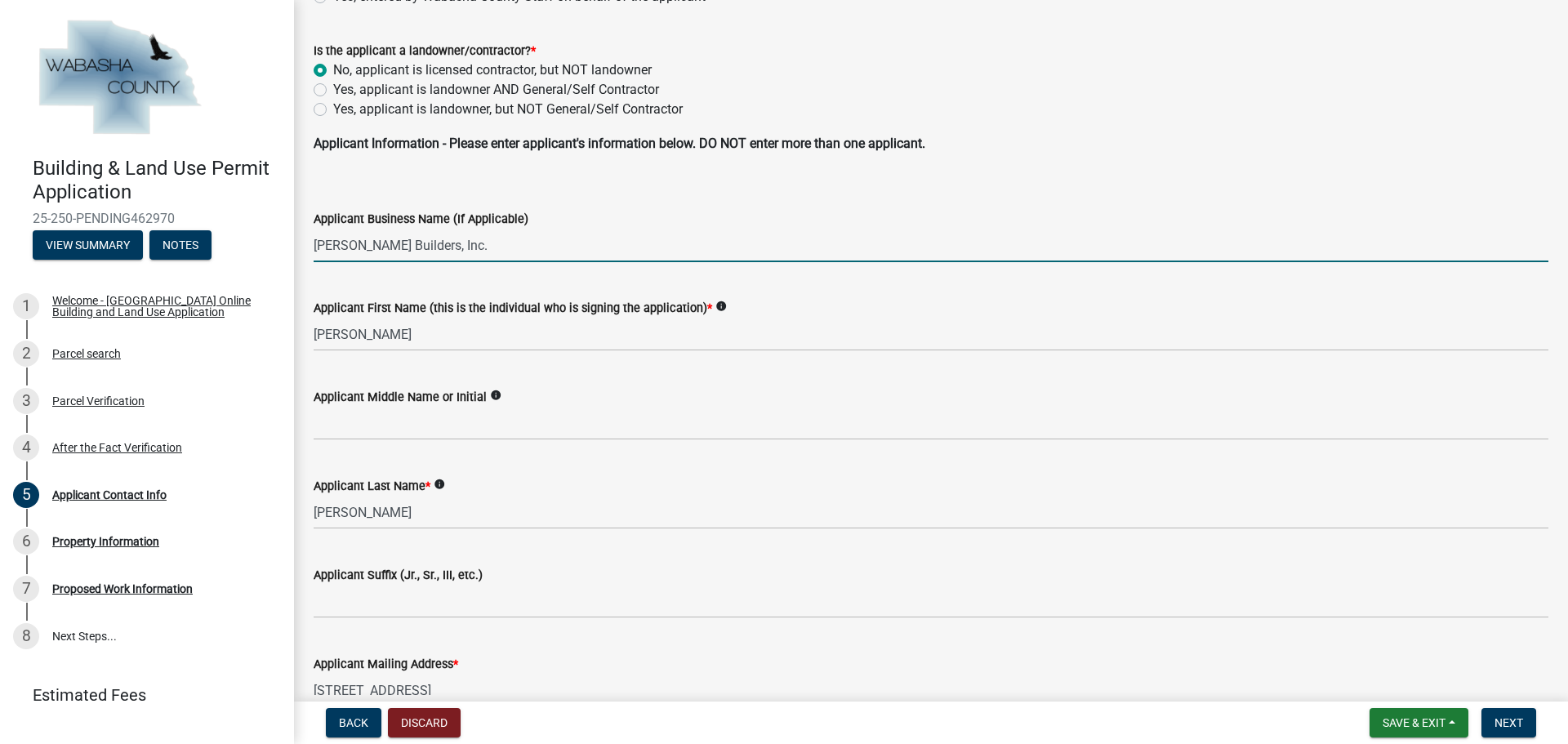
type input "melinda@mpkaye.com"
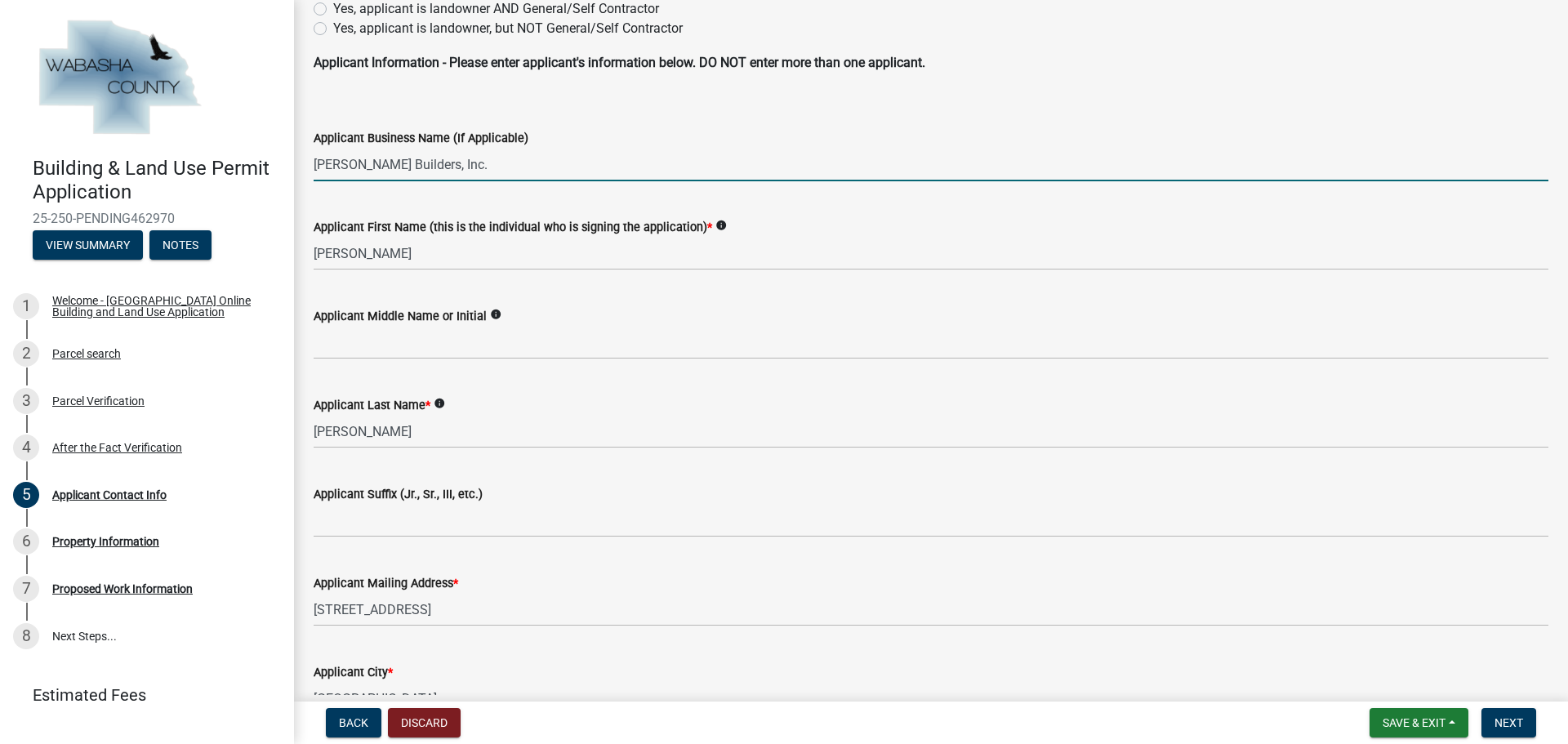
scroll to position [245, 0]
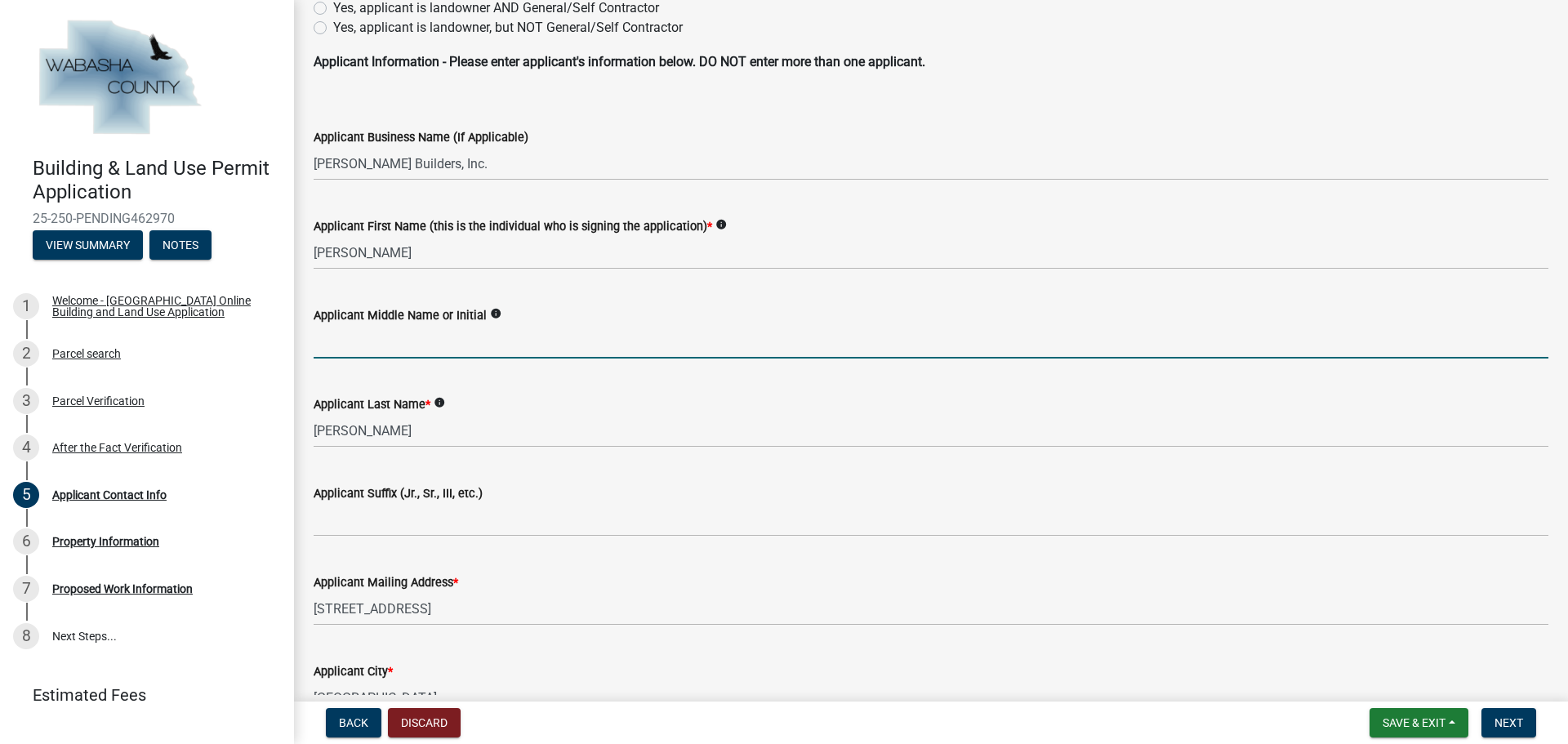
click at [327, 341] on input "Applicant Middle Name or Initial" at bounding box center [930, 342] width 1234 height 34
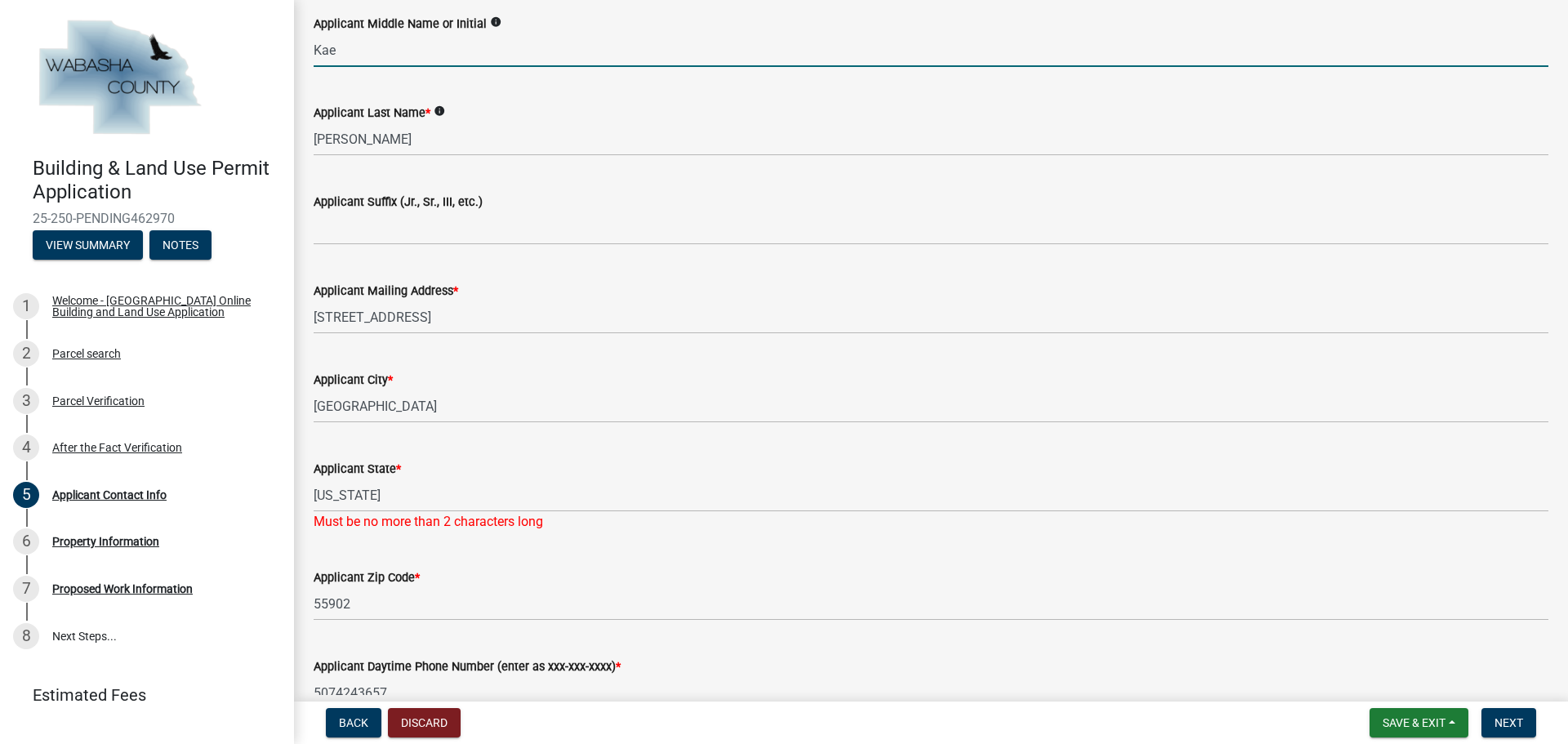
scroll to position [572, 0]
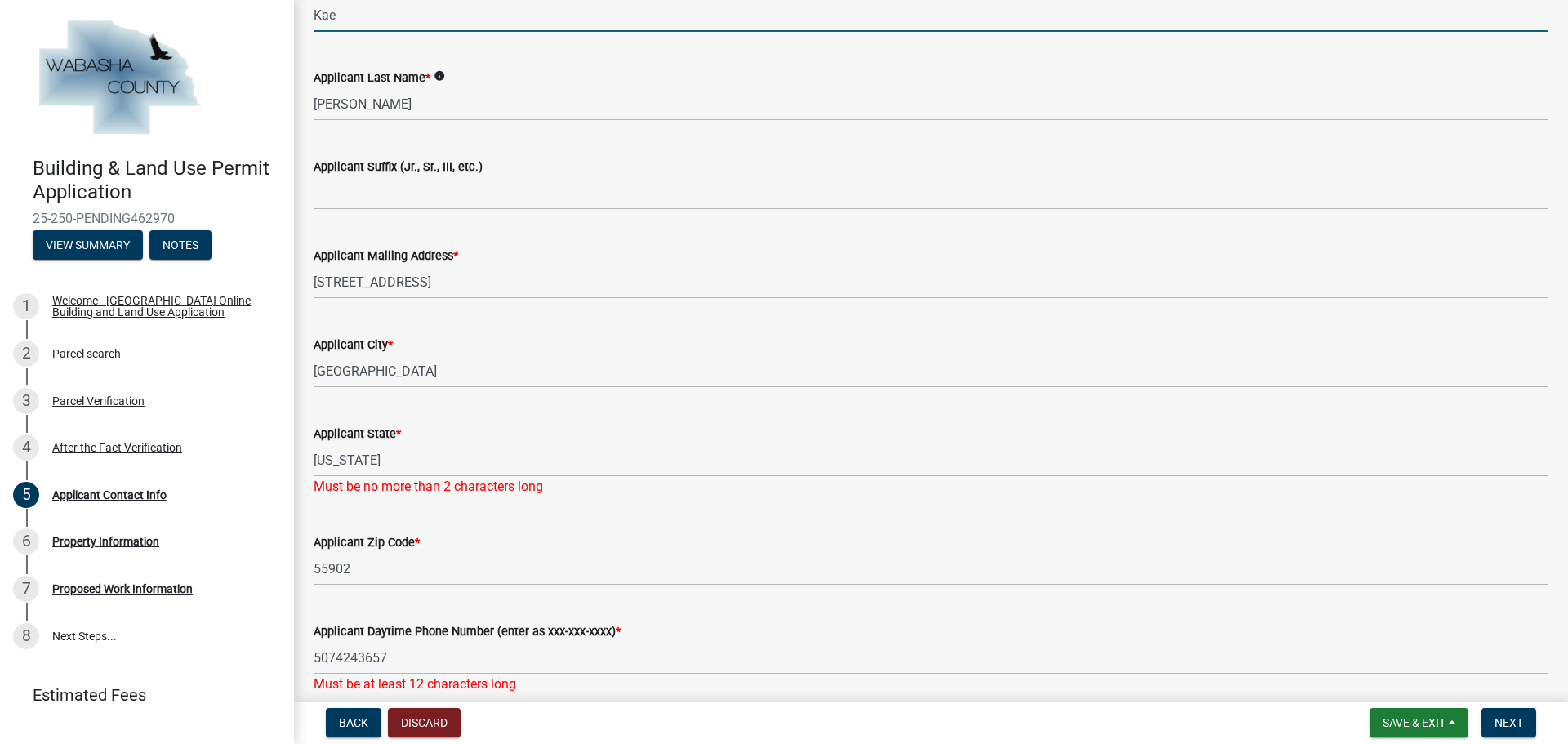
type input "Kae"
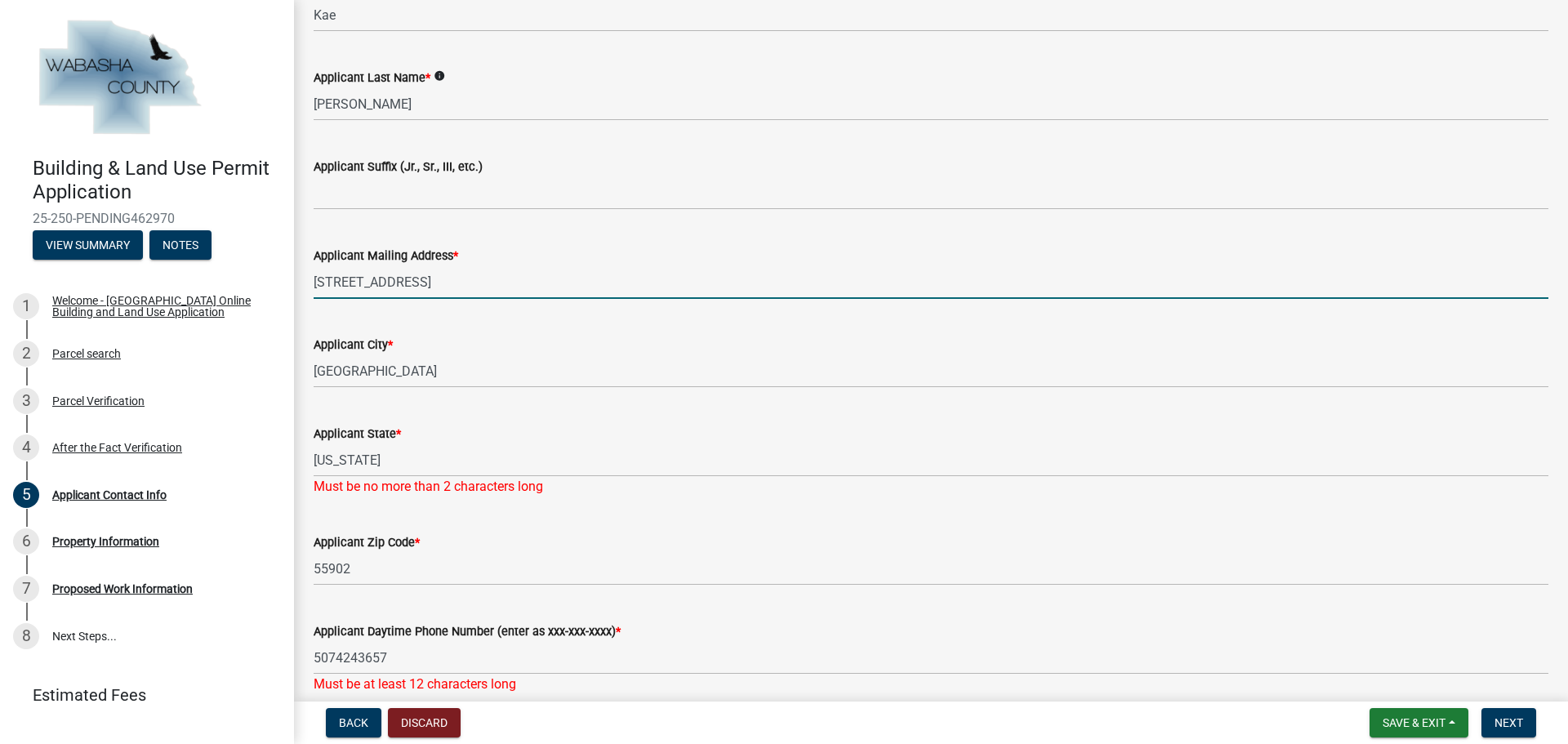
click at [476, 275] on input "230 20th Ave SW" at bounding box center [930, 282] width 1234 height 34
click at [425, 279] on input "230 20th Ave SW, Ste 102" at bounding box center [930, 282] width 1234 height 34
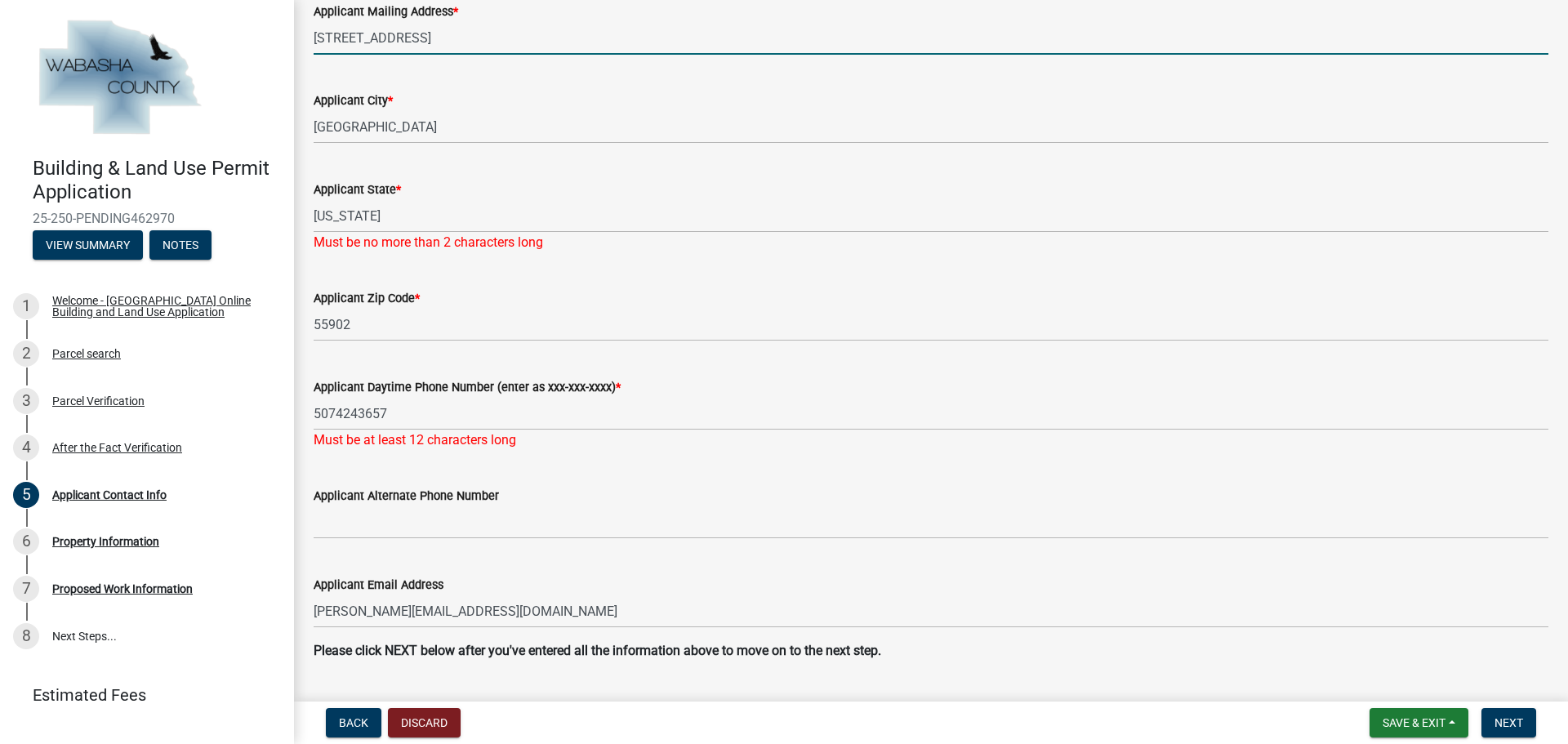
scroll to position [817, 0]
type input "230 20th Ave SW, Suite 102"
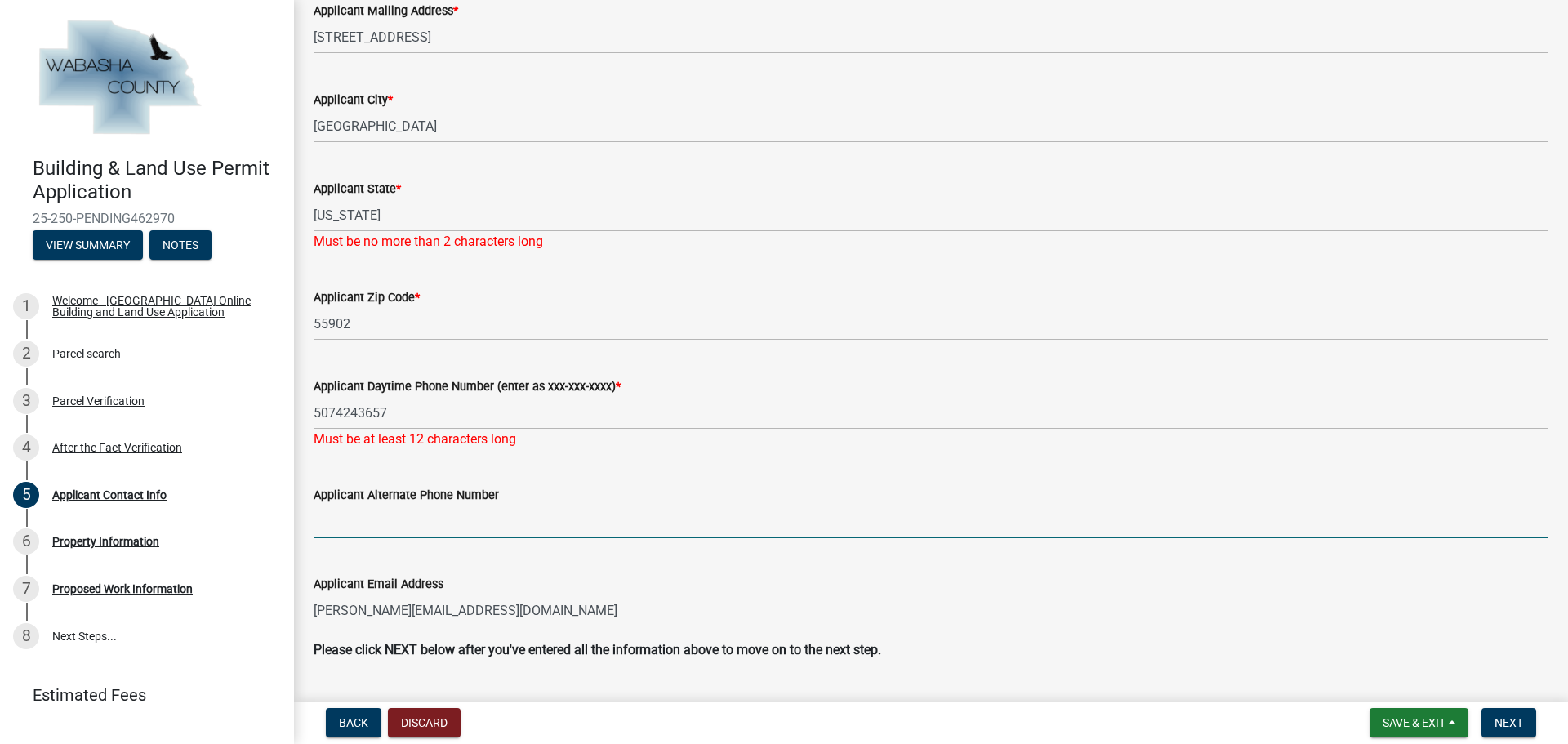
click at [331, 520] on input "Applicant Alternate Phone Number" at bounding box center [930, 521] width 1234 height 34
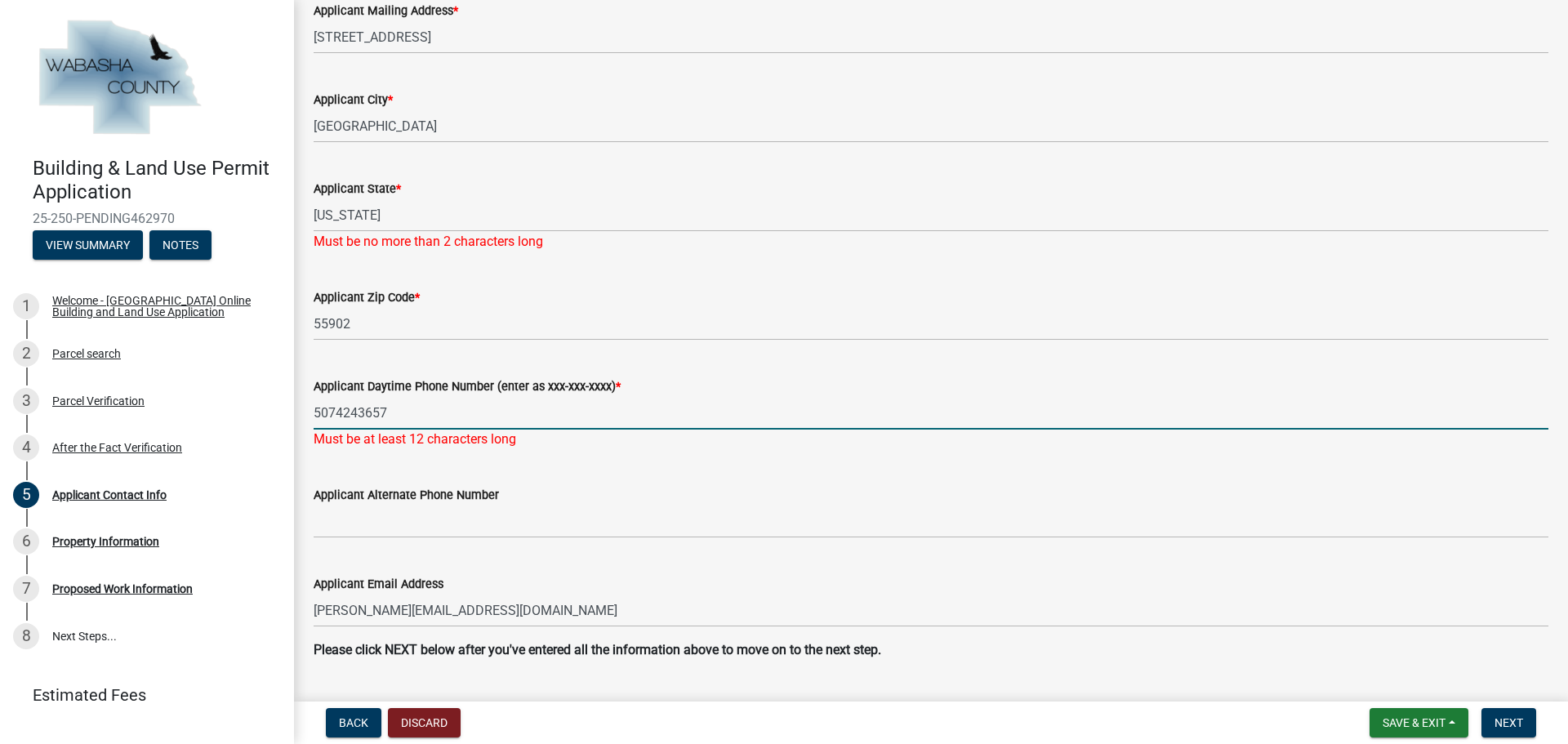
drag, startPoint x: 403, startPoint y: 409, endPoint x: 299, endPoint y: 418, distance: 104.4
type input "5072510229"
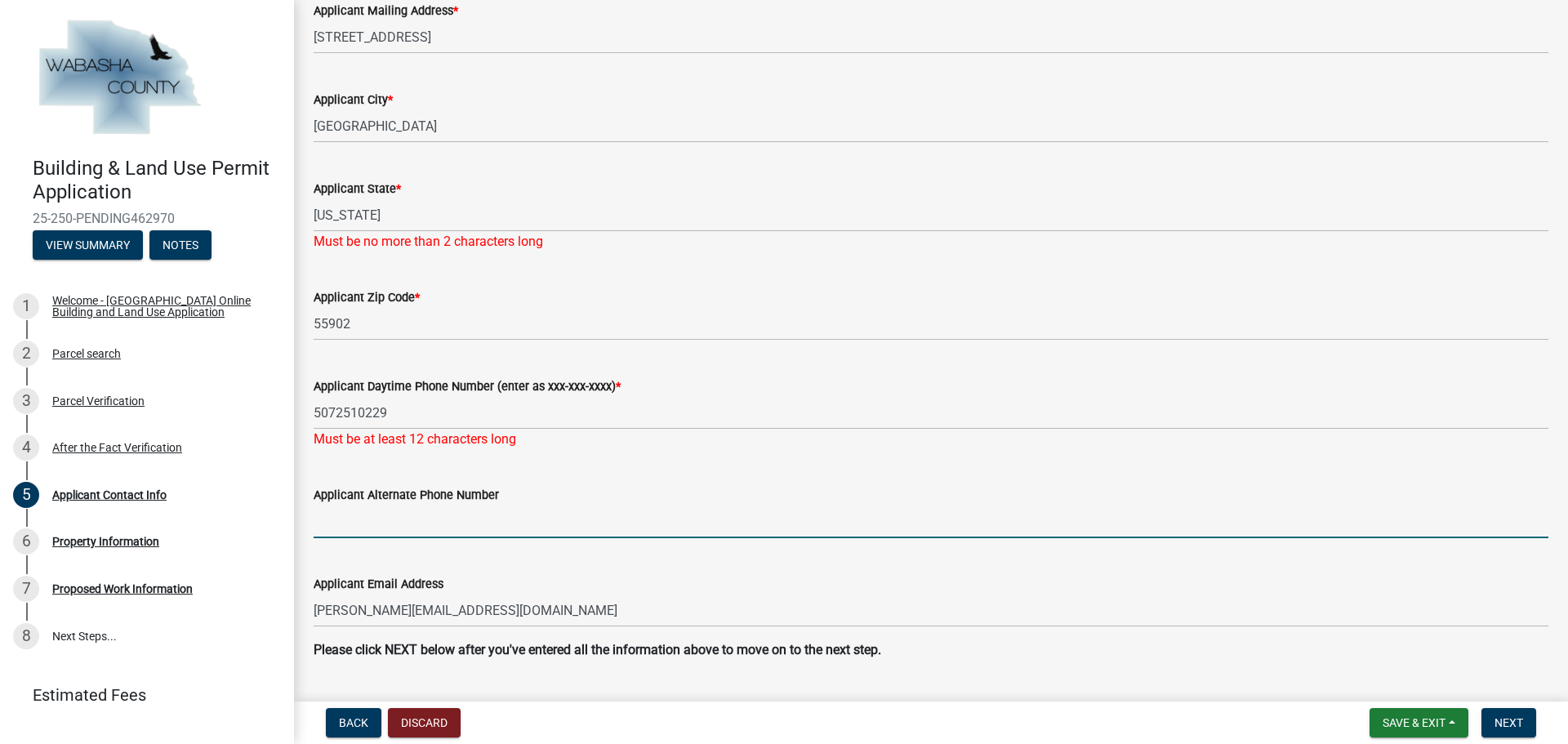
click at [322, 517] on input "Applicant Alternate Phone Number" at bounding box center [930, 521] width 1234 height 34
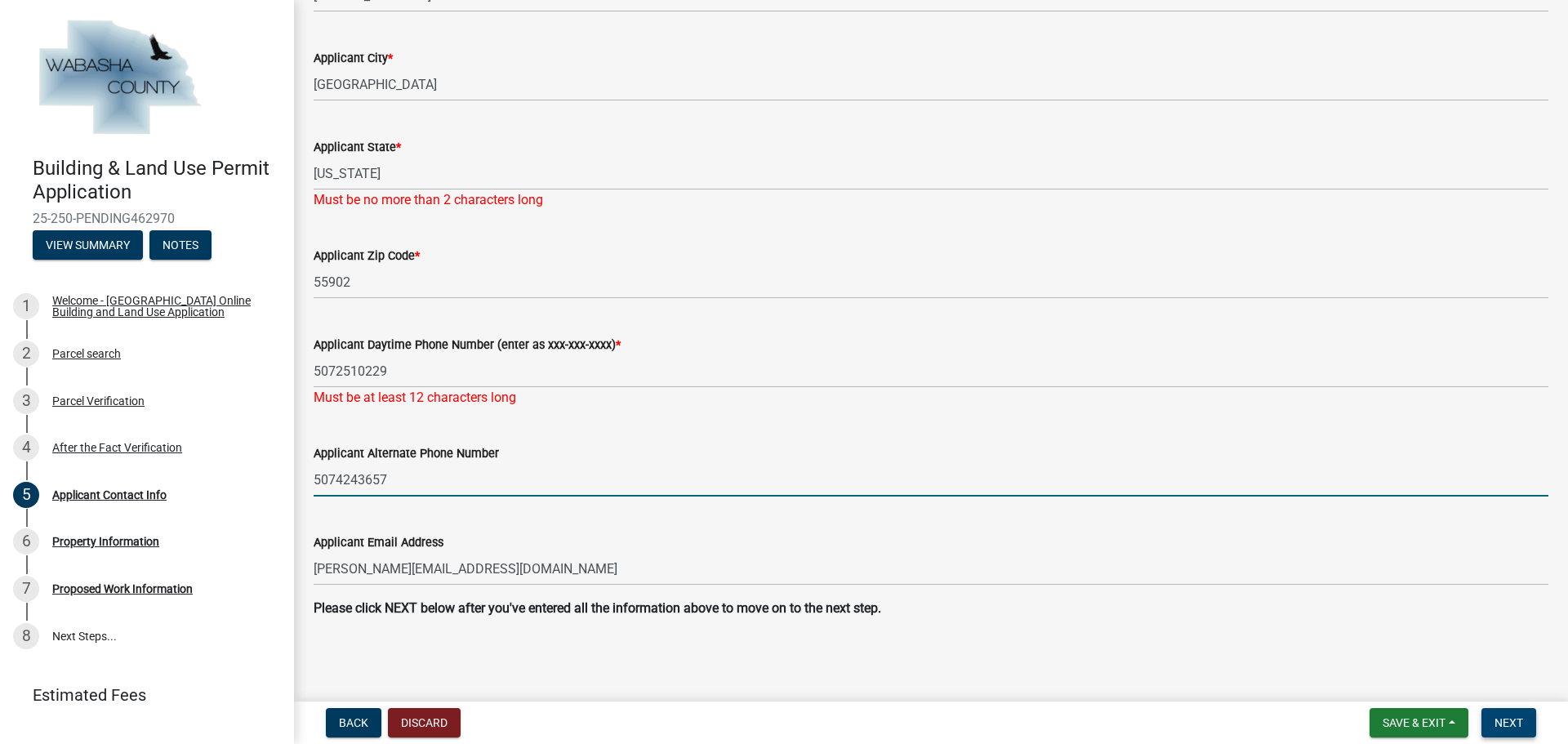
type input "5074243657"
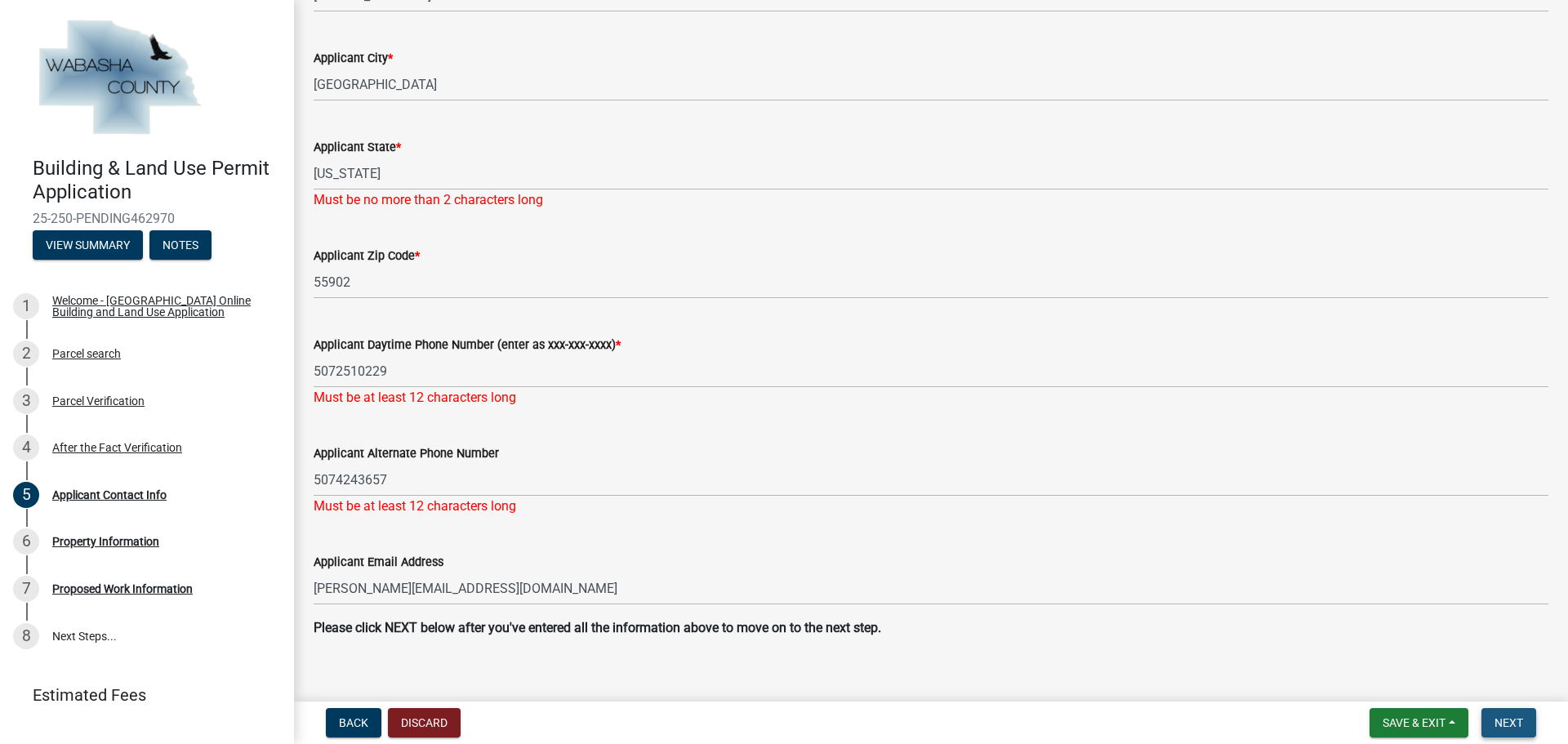
click at [1512, 719] on span "Next" at bounding box center [1508, 723] width 29 height 13
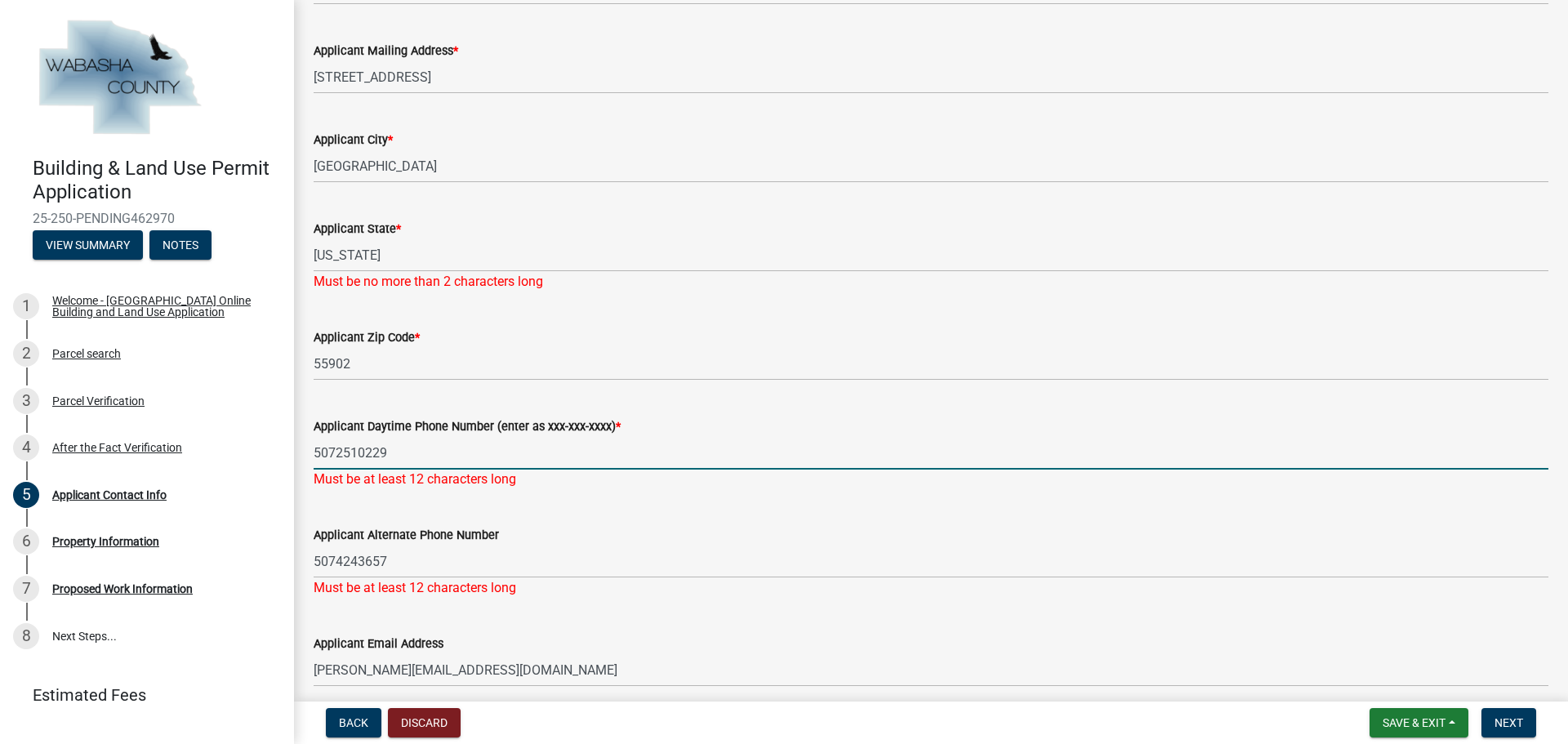
click at [334, 451] on input "5072510229" at bounding box center [930, 453] width 1234 height 34
click at [358, 452] on input "507-2510229" at bounding box center [930, 453] width 1234 height 34
type input "507-251-0229"
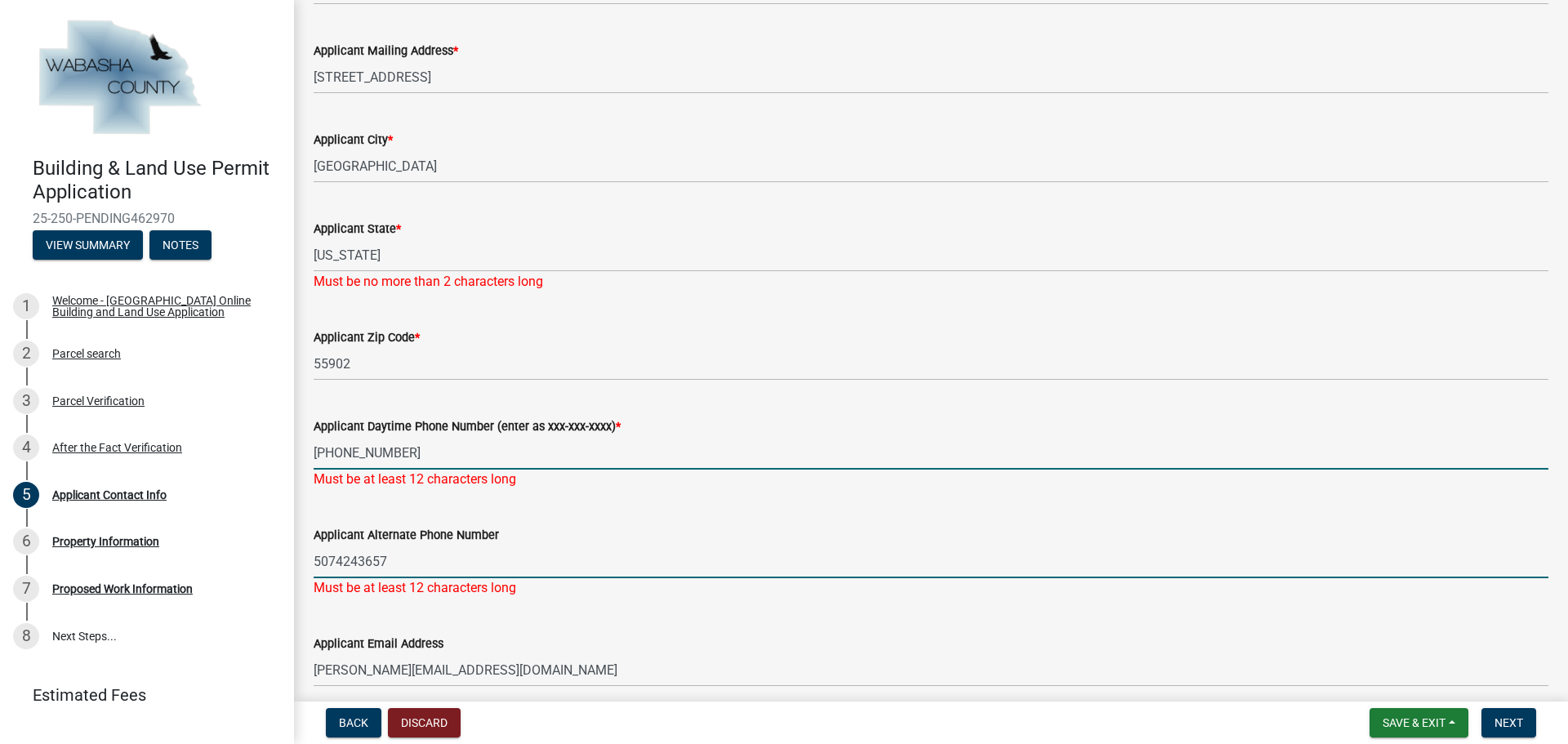
click at [334, 558] on input "5074243657" at bounding box center [930, 562] width 1234 height 34
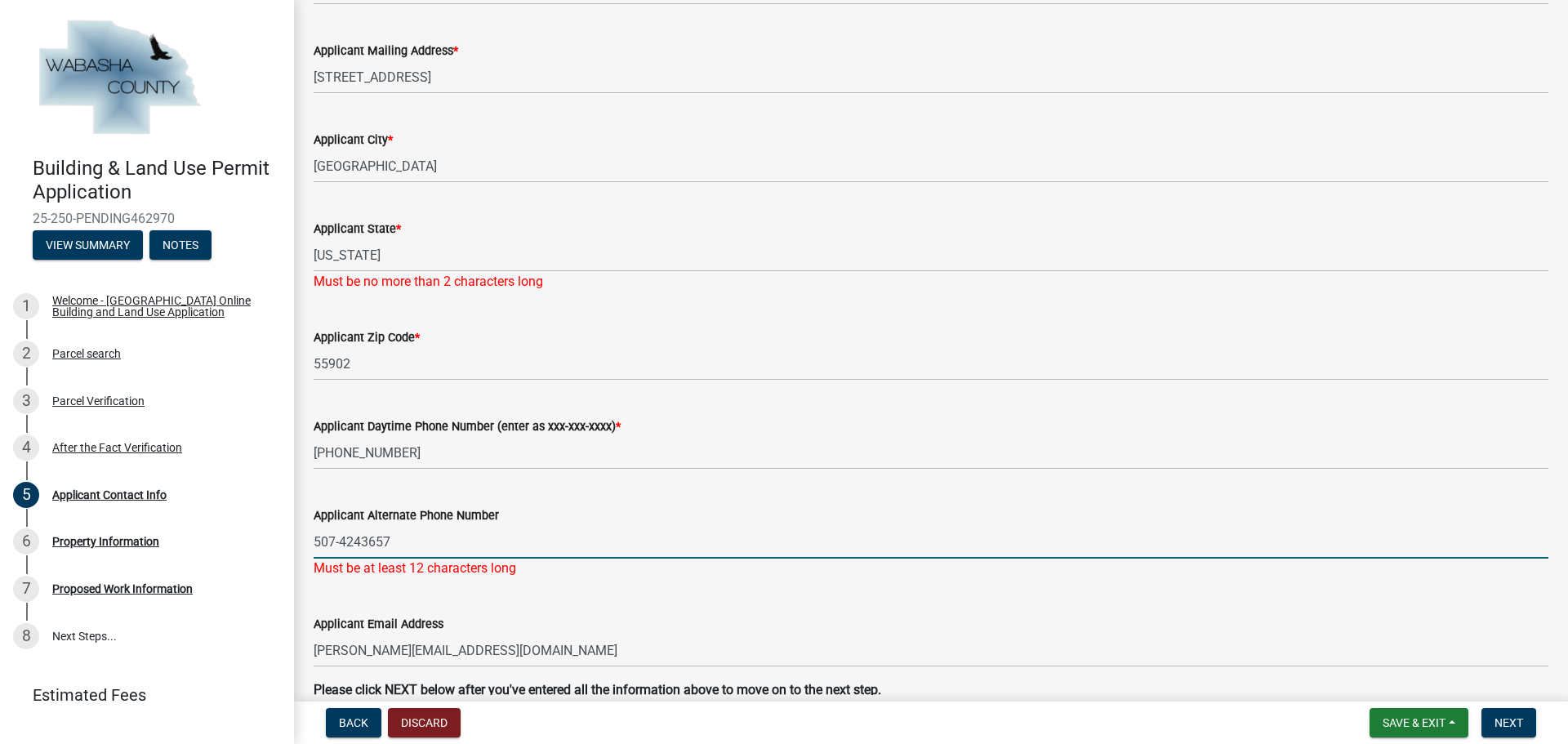
click at [360, 543] on input "507-4243657" at bounding box center [930, 542] width 1234 height 34
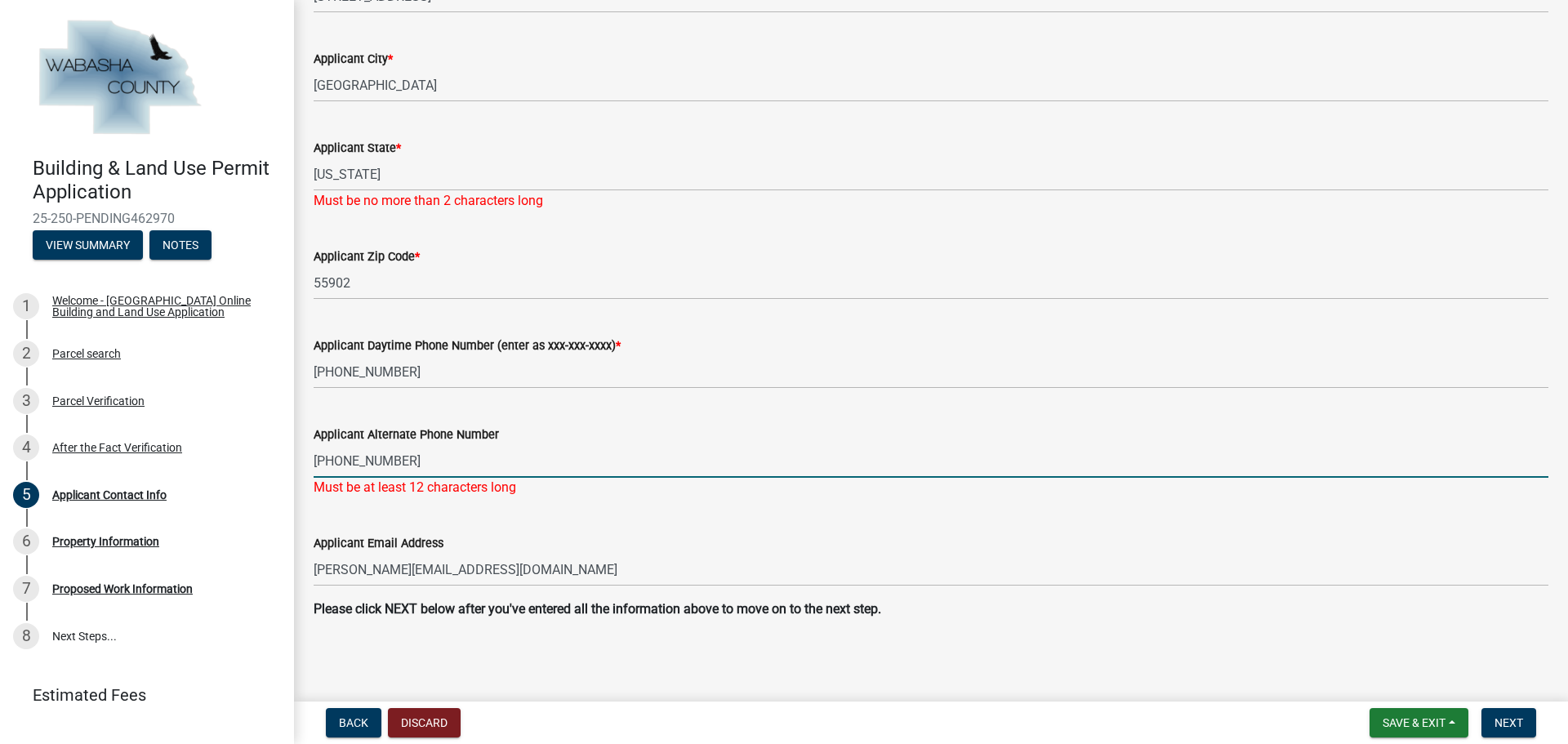
scroll to position [858, 0]
type input "507-424-3657"
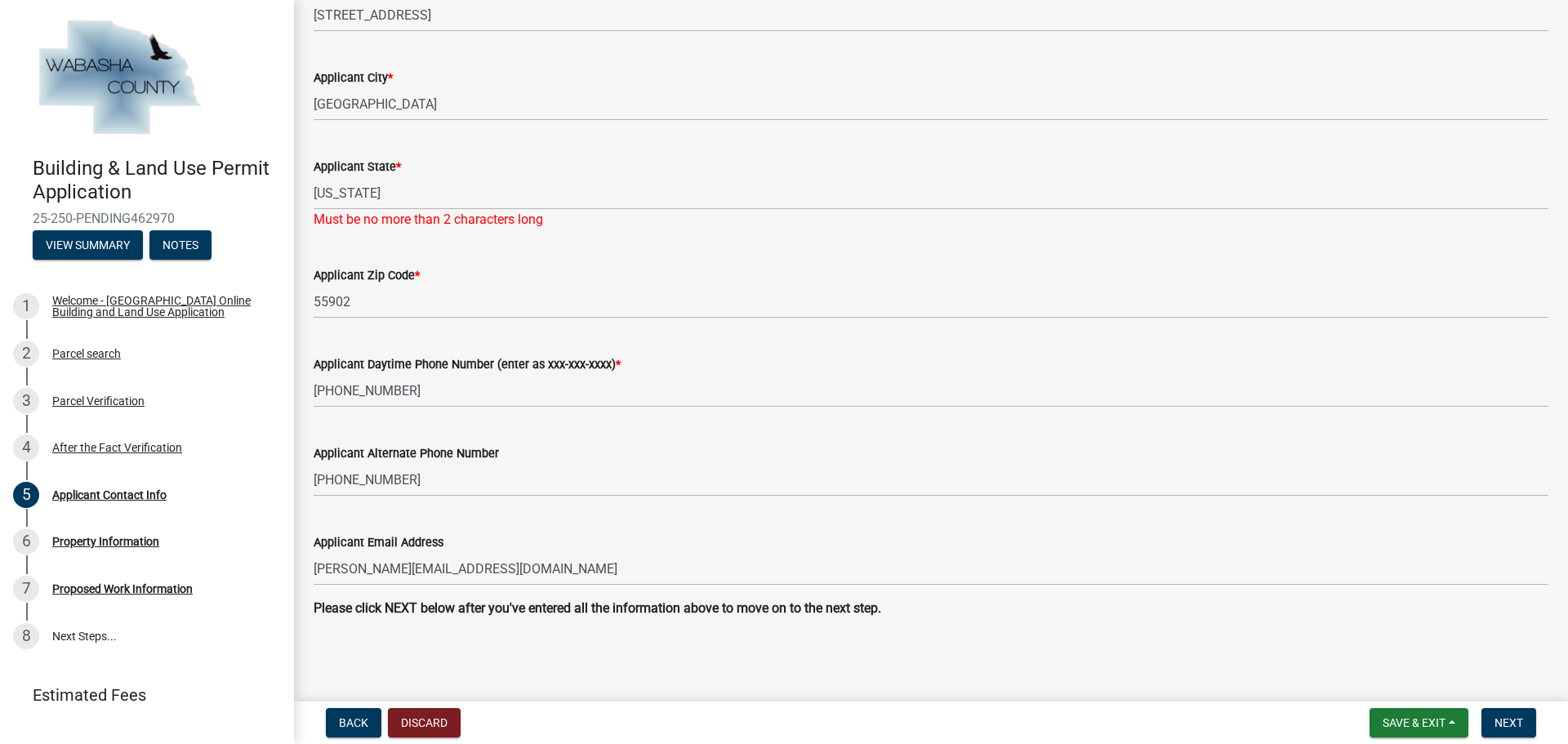
click at [694, 510] on div "Applicant Email Address melinda@mpkaye.com" at bounding box center [930, 547] width 1234 height 76
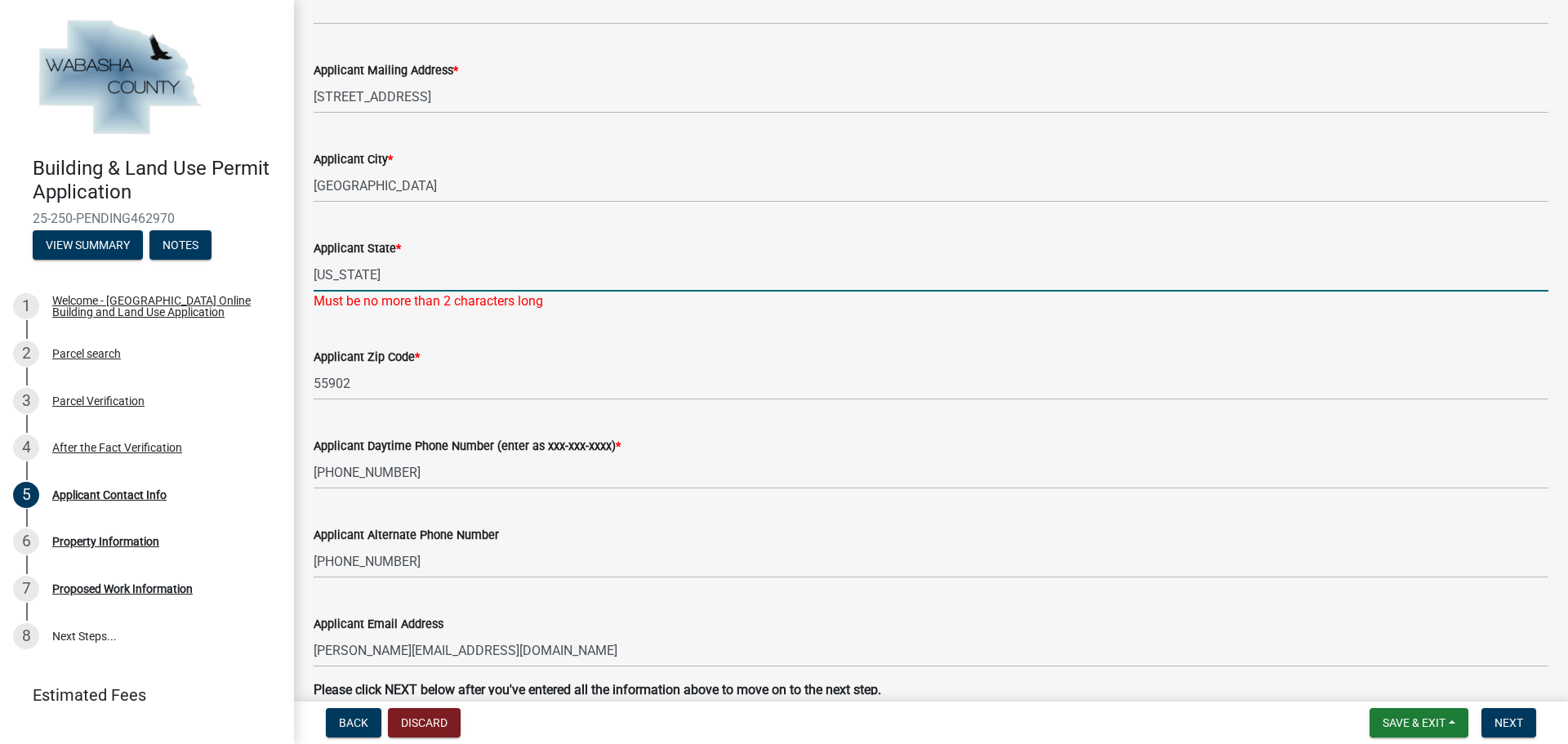
drag, startPoint x: 394, startPoint y: 270, endPoint x: 307, endPoint y: 273, distance: 87.1
click at [310, 273] on div "Applicant State * Minnesota Must be no more than 2 characters long" at bounding box center [931, 264] width 1259 height 96
type input "MN"
click at [677, 362] on form "Applicant Zip Code * 55902" at bounding box center [930, 373] width 1234 height 53
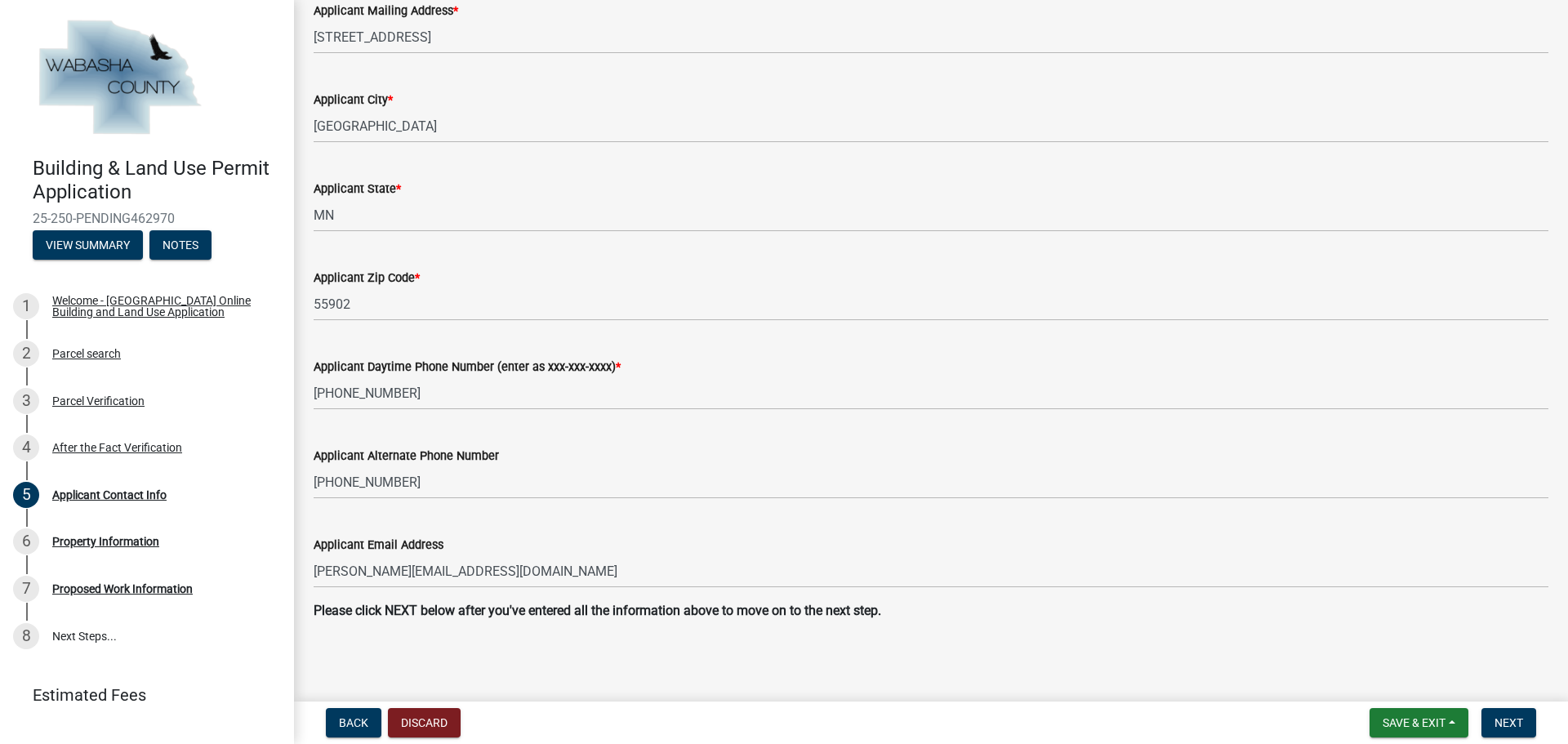
scroll to position [820, 0]
click at [1514, 729] on span "Next" at bounding box center [1508, 723] width 29 height 13
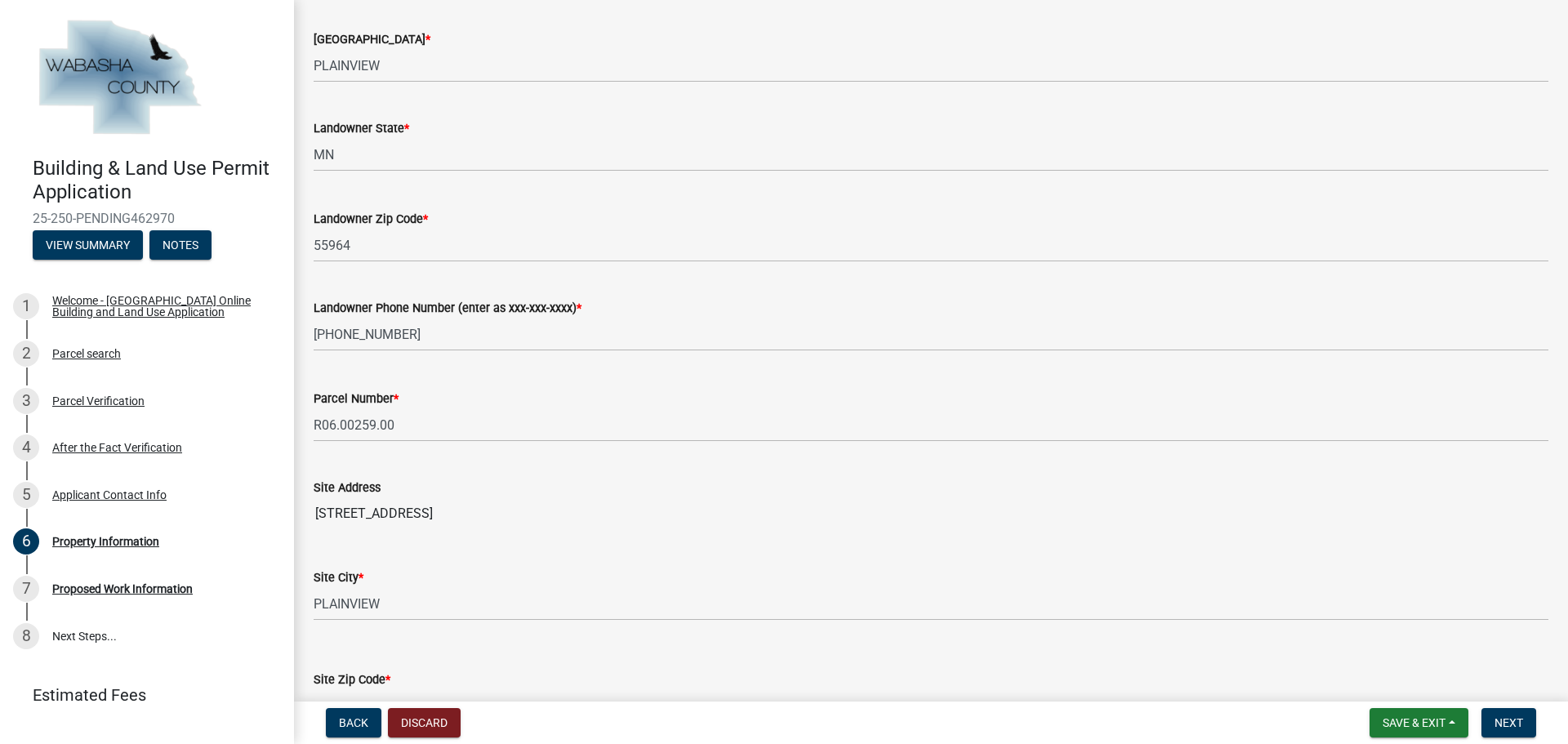
scroll to position [327, 0]
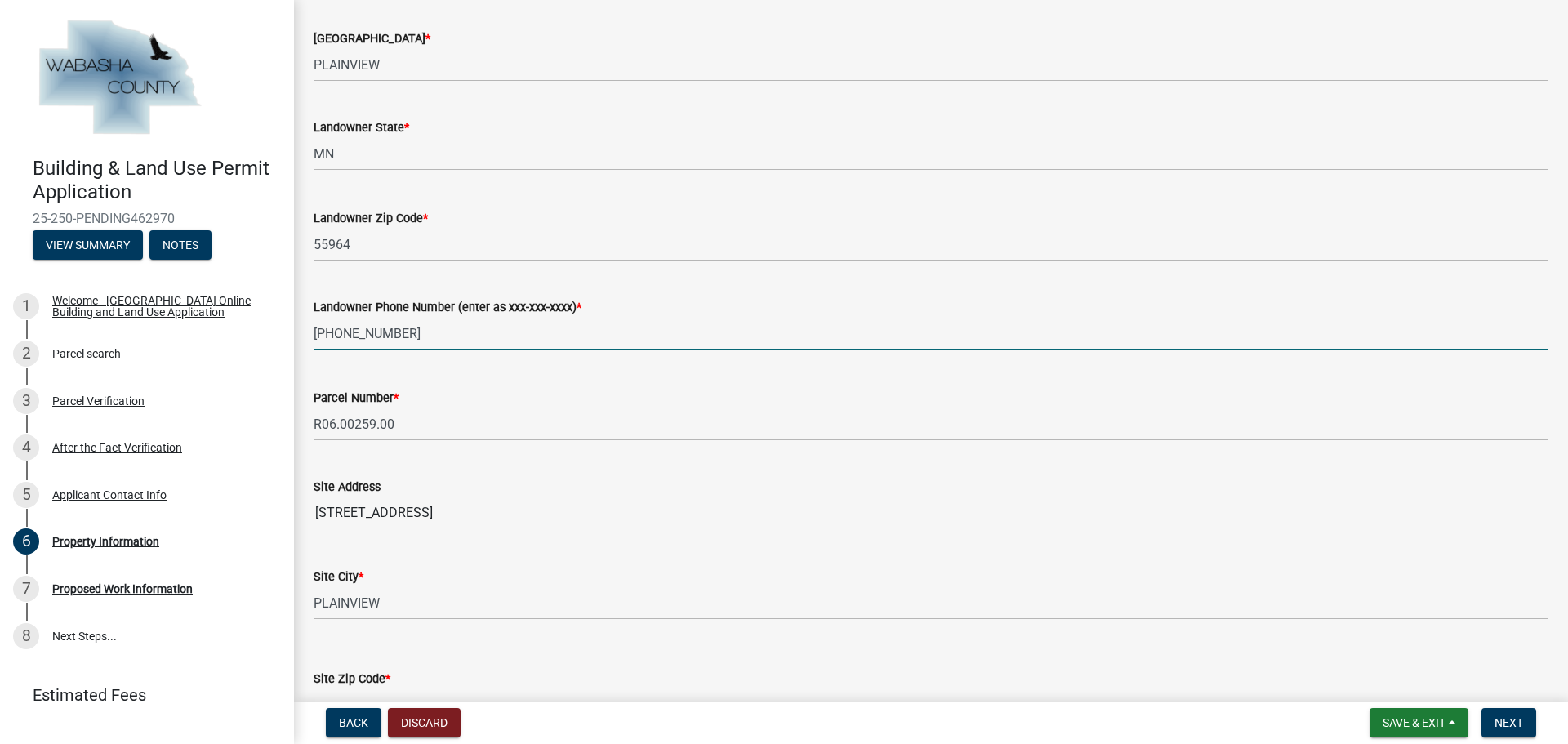
drag, startPoint x: 415, startPoint y: 331, endPoint x: 292, endPoint y: 335, distance: 123.1
click at [292, 335] on div "Building & Land Use Permit Application 25-250-PENDING462970 View Summary Notes …" at bounding box center [784, 372] width 1568 height 744
type input "507-951-2453"
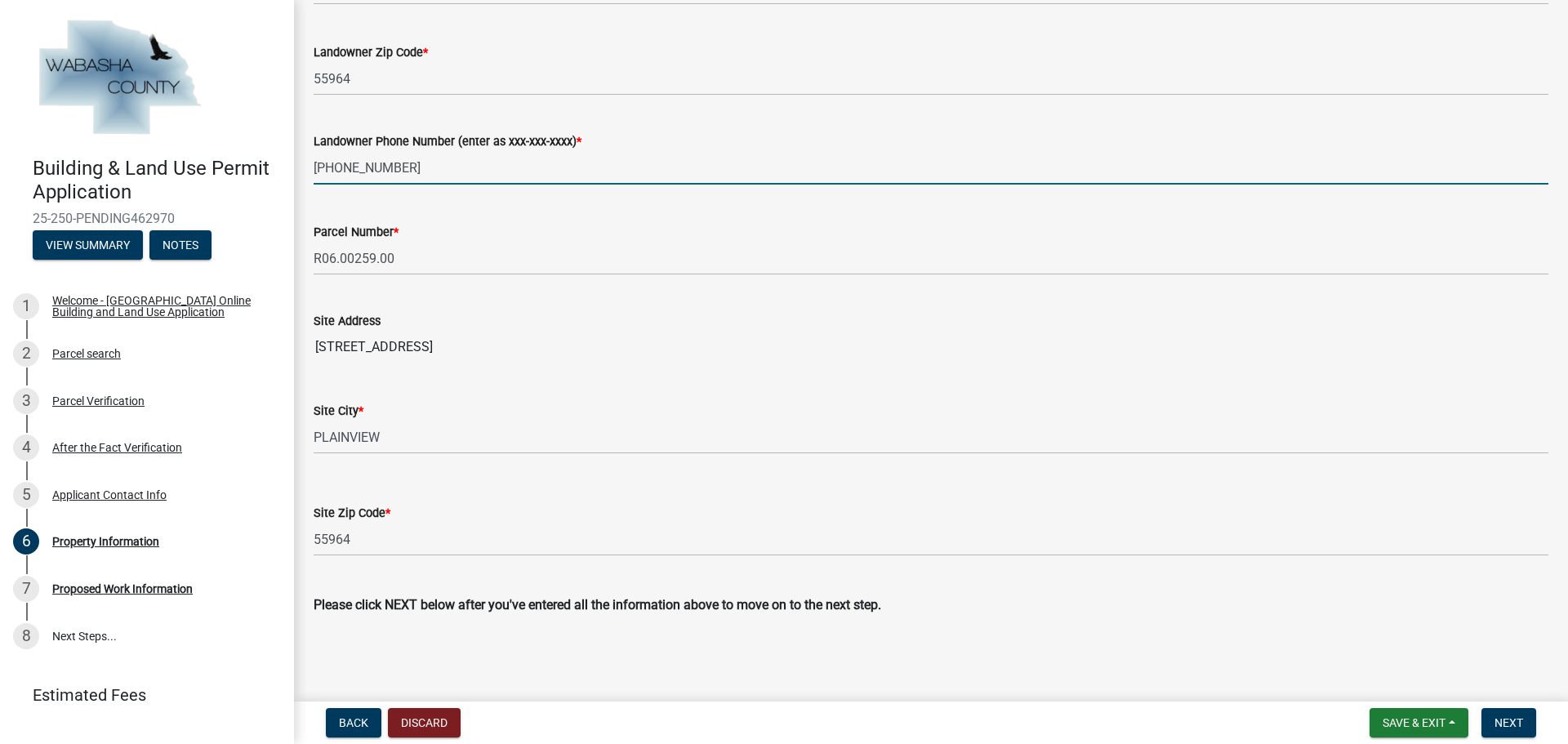
scroll to position [503, 0]
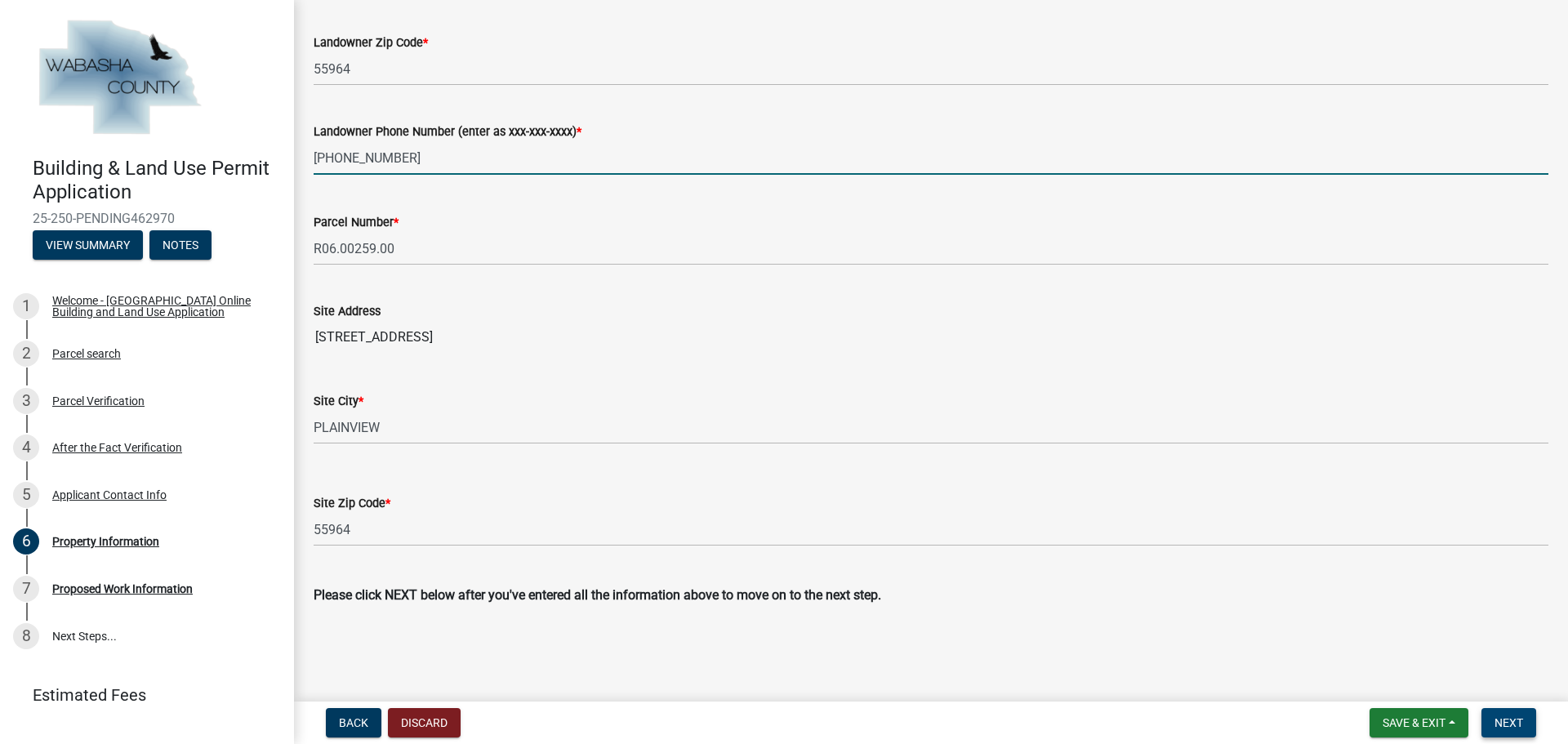
click at [1508, 724] on span "Next" at bounding box center [1508, 723] width 29 height 13
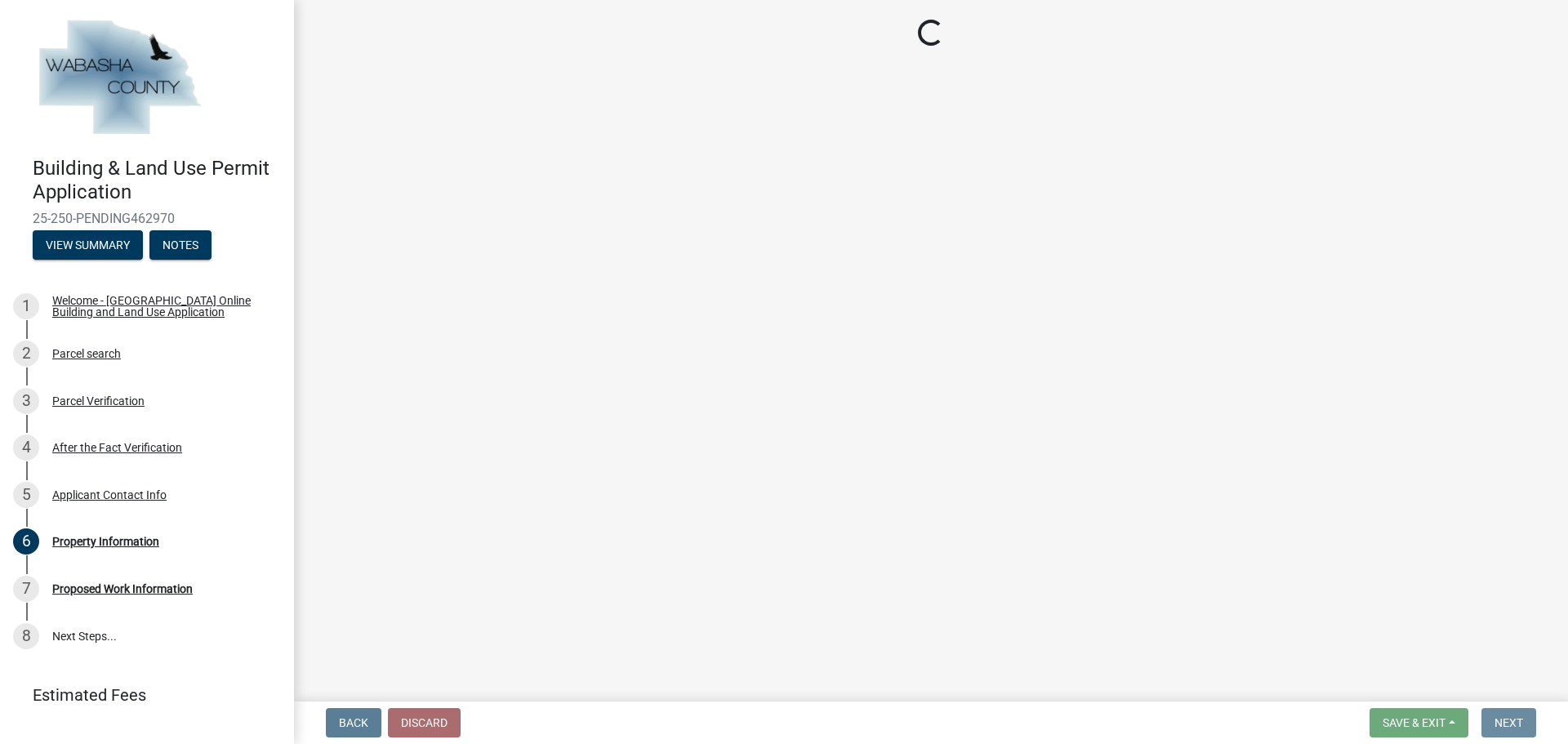
scroll to position [0, 0]
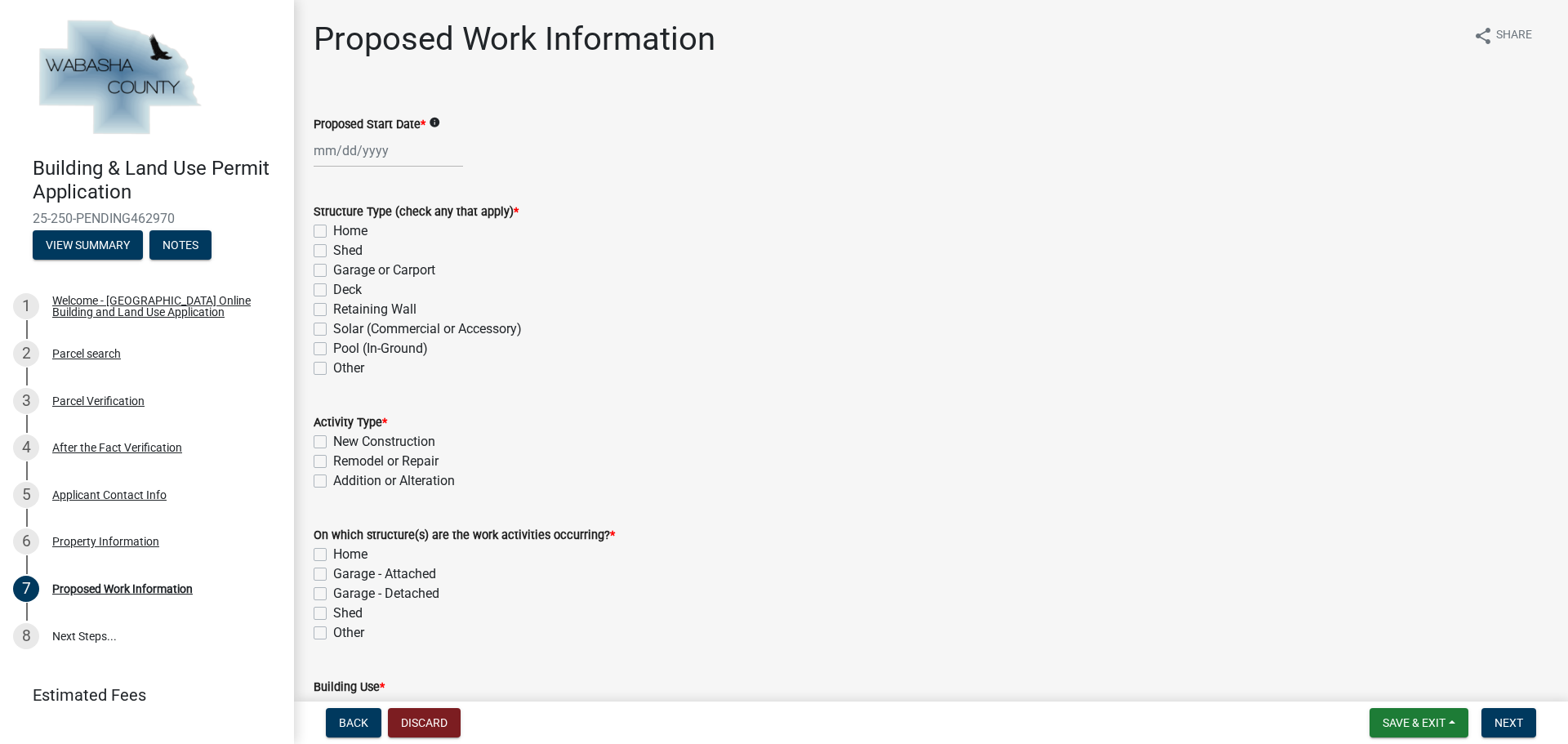
select select "8"
select select "2025"
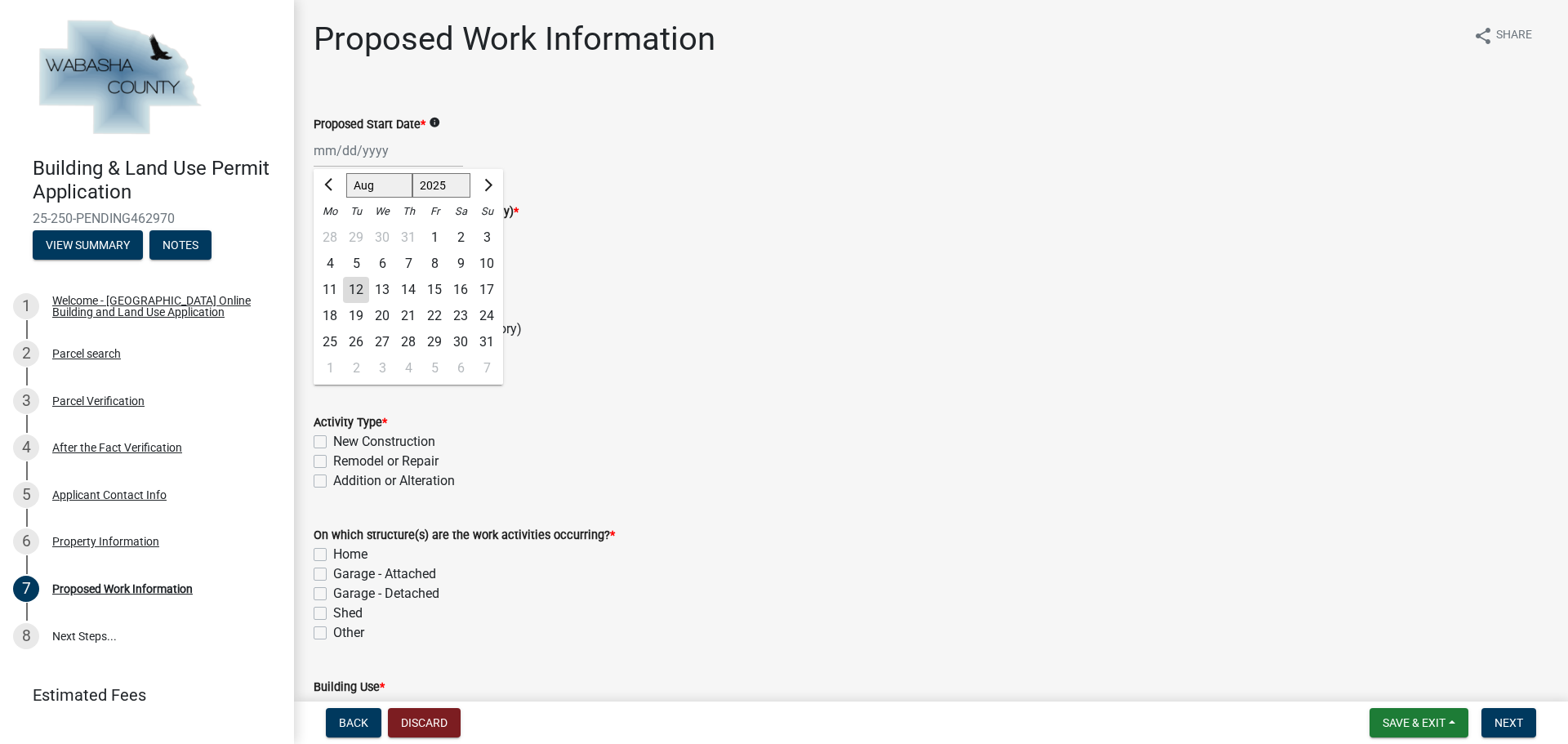
click at [317, 148] on div "Jan Feb Mar Apr May Jun Jul Aug Sep Oct Nov Dec 2024 2025 2026 Mo Tu We Th Fr S…" at bounding box center [388, 150] width 150 height 34
click at [355, 367] on div "2" at bounding box center [355, 368] width 26 height 26
type input "09/02/2025"
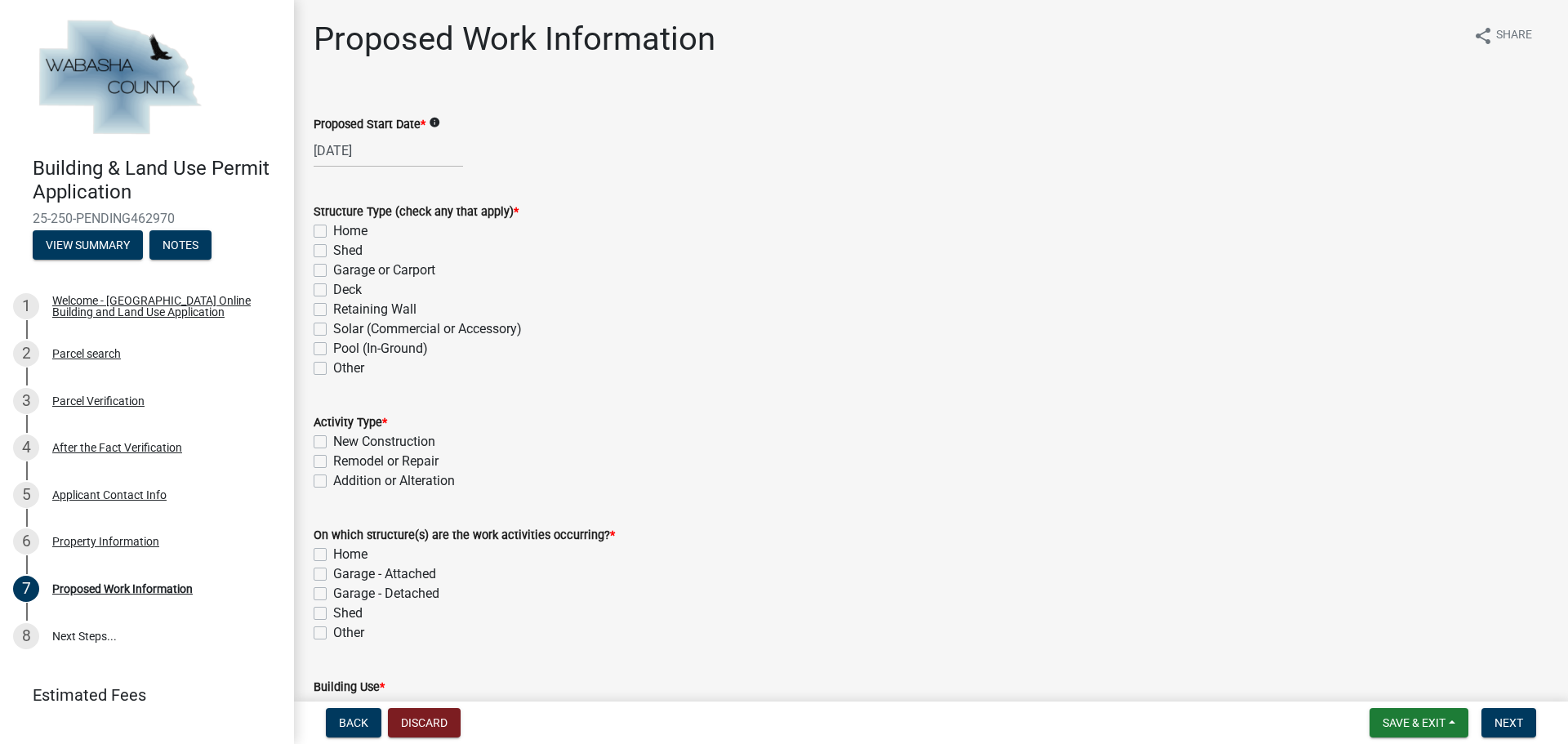
click at [333, 229] on label "Home" at bounding box center [350, 230] width 34 height 19
click at [333, 229] on input "Home" at bounding box center [338, 226] width 11 height 11
checkbox input "true"
checkbox input "false"
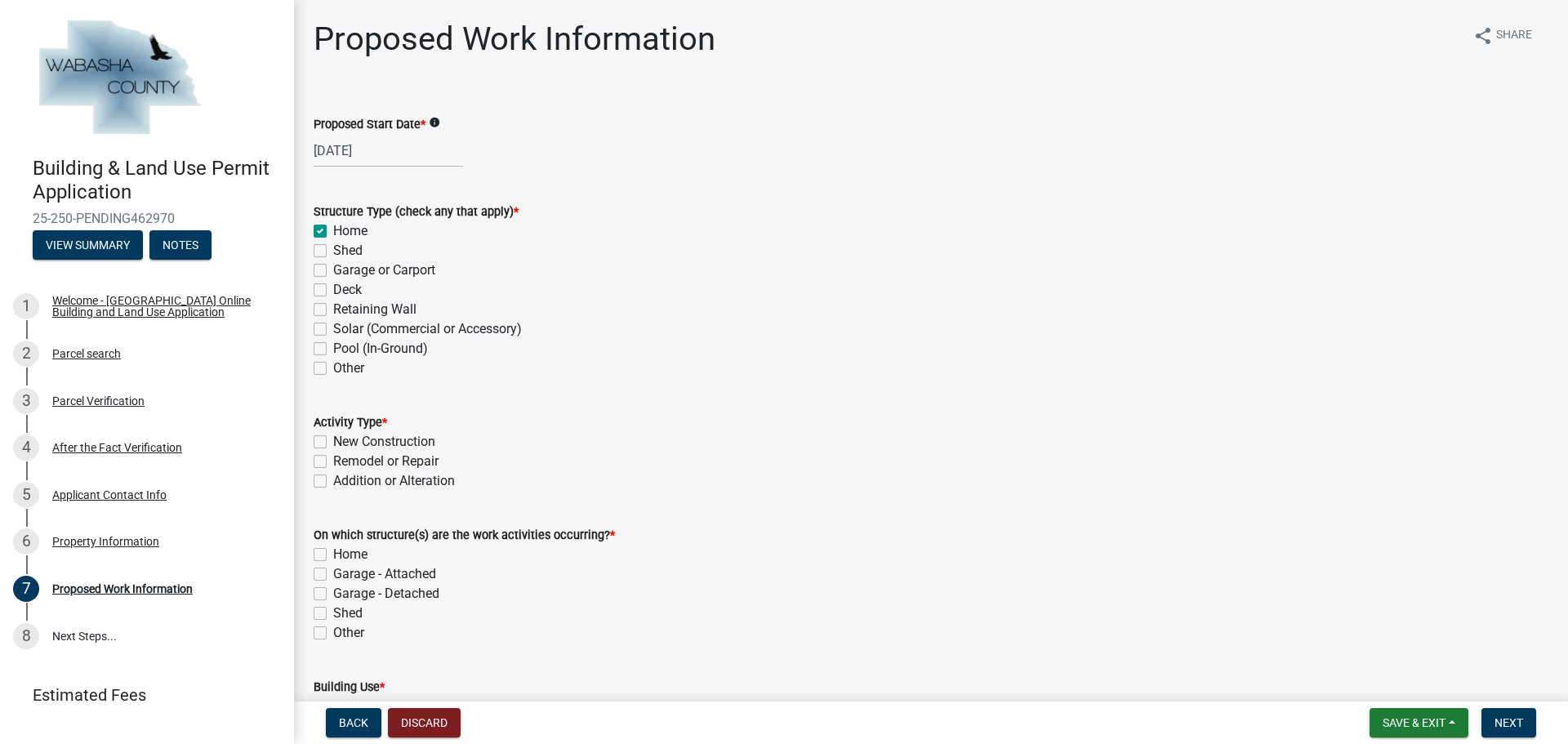
checkbox input "false"
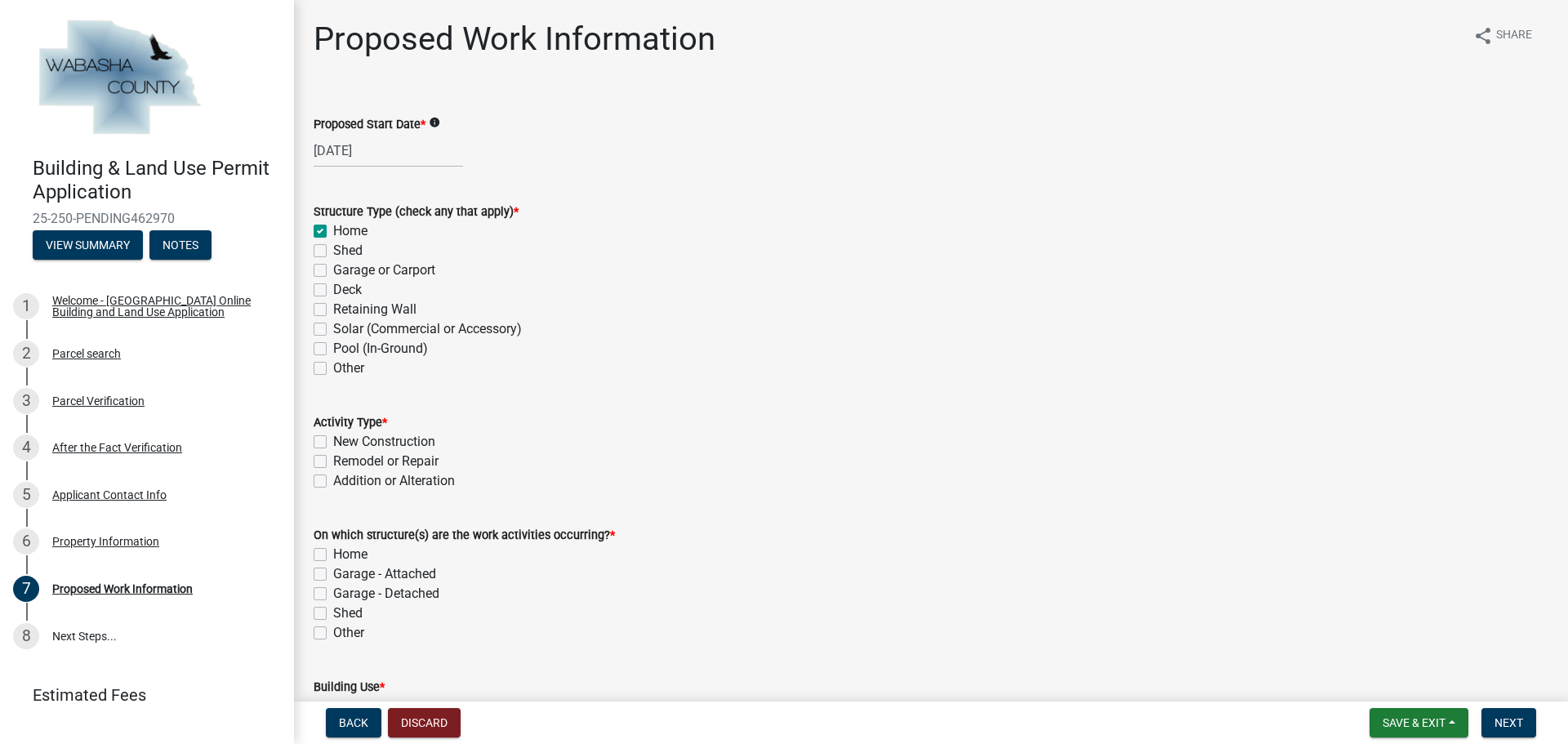
click at [333, 438] on label "New Construction" at bounding box center [383, 441] width 102 height 19
click at [333, 438] on input "New Construction" at bounding box center [338, 437] width 11 height 11
checkbox input "true"
checkbox input "false"
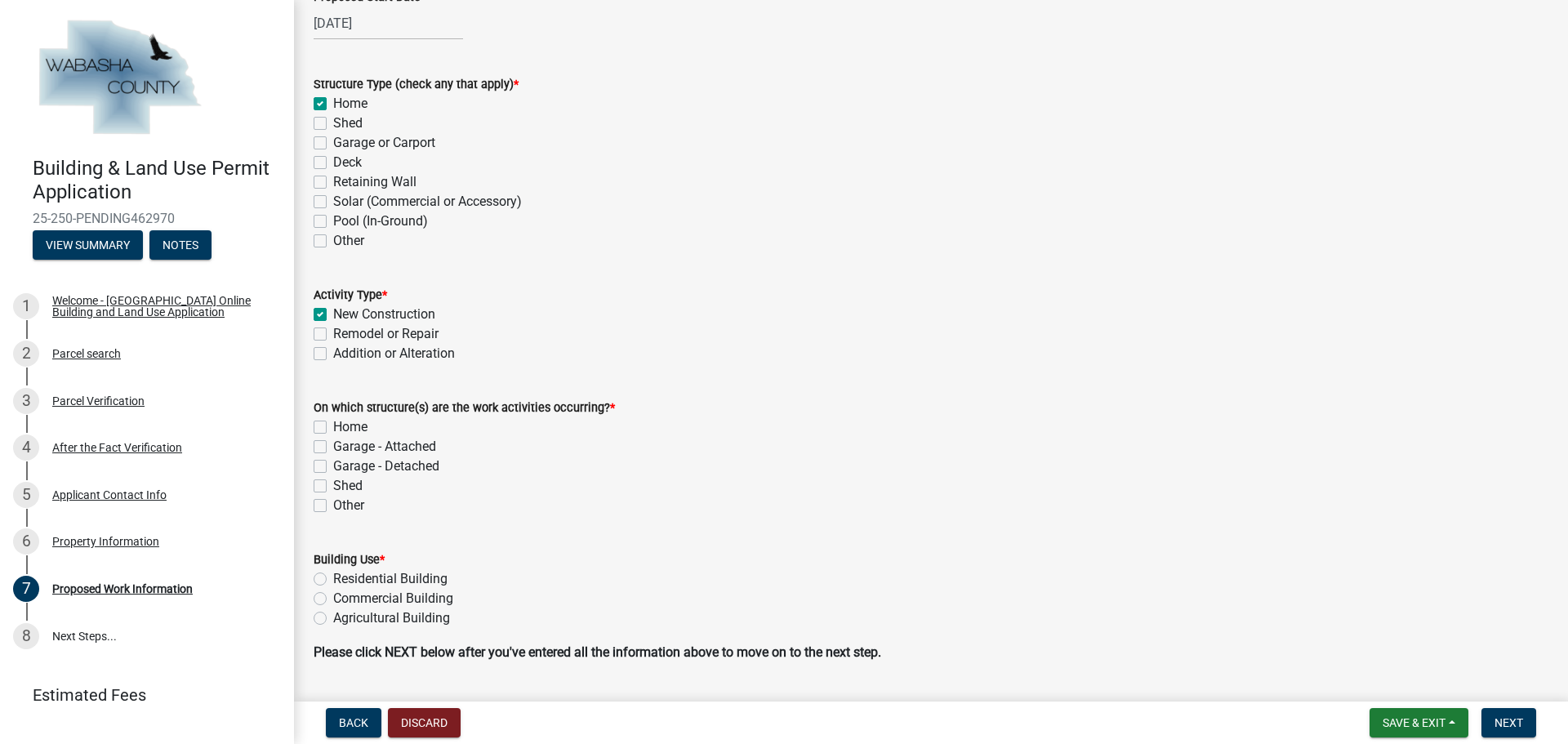
scroll to position [163, 0]
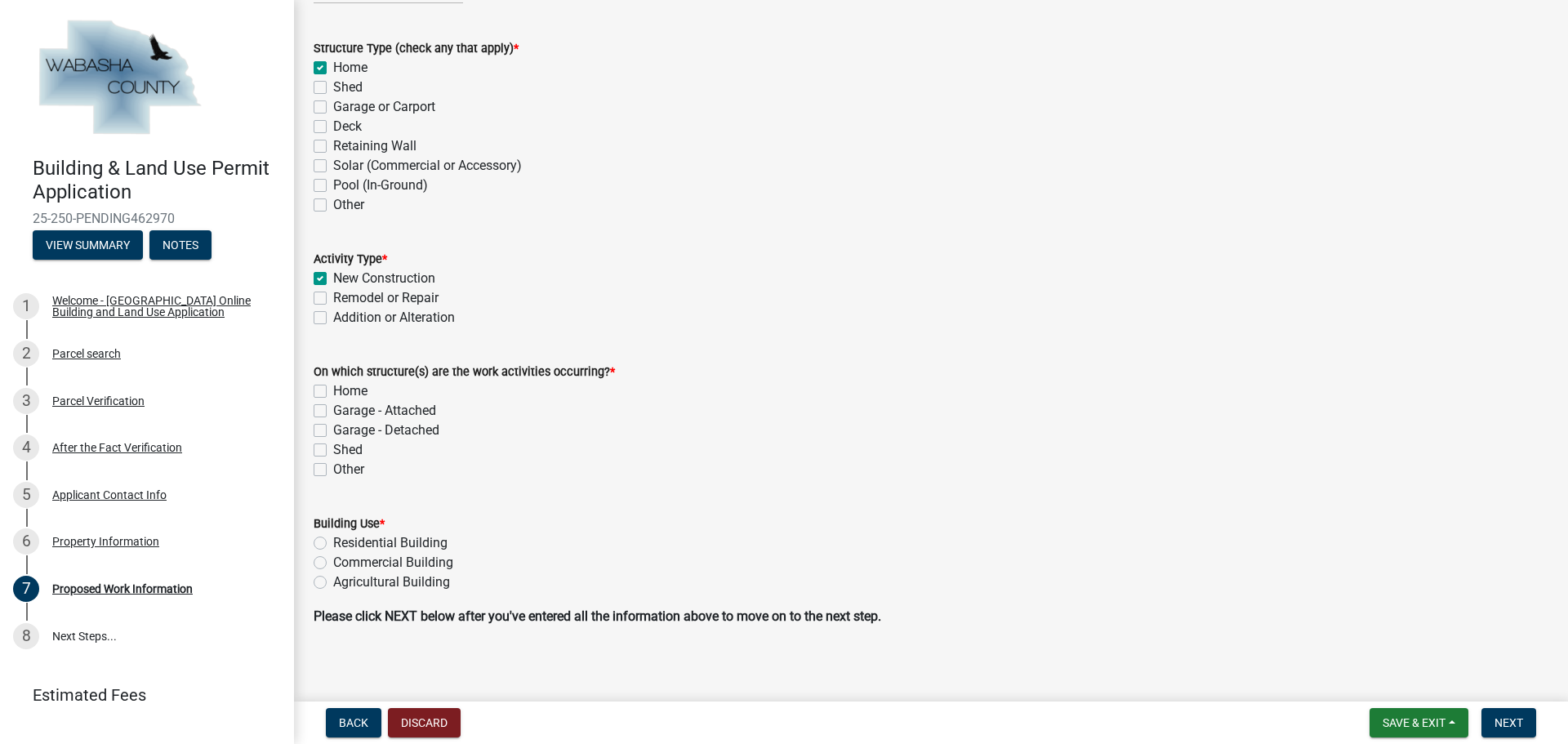
click at [333, 387] on label "Home" at bounding box center [350, 391] width 34 height 19
click at [333, 387] on input "Home" at bounding box center [338, 387] width 11 height 11
checkbox input "true"
checkbox input "false"
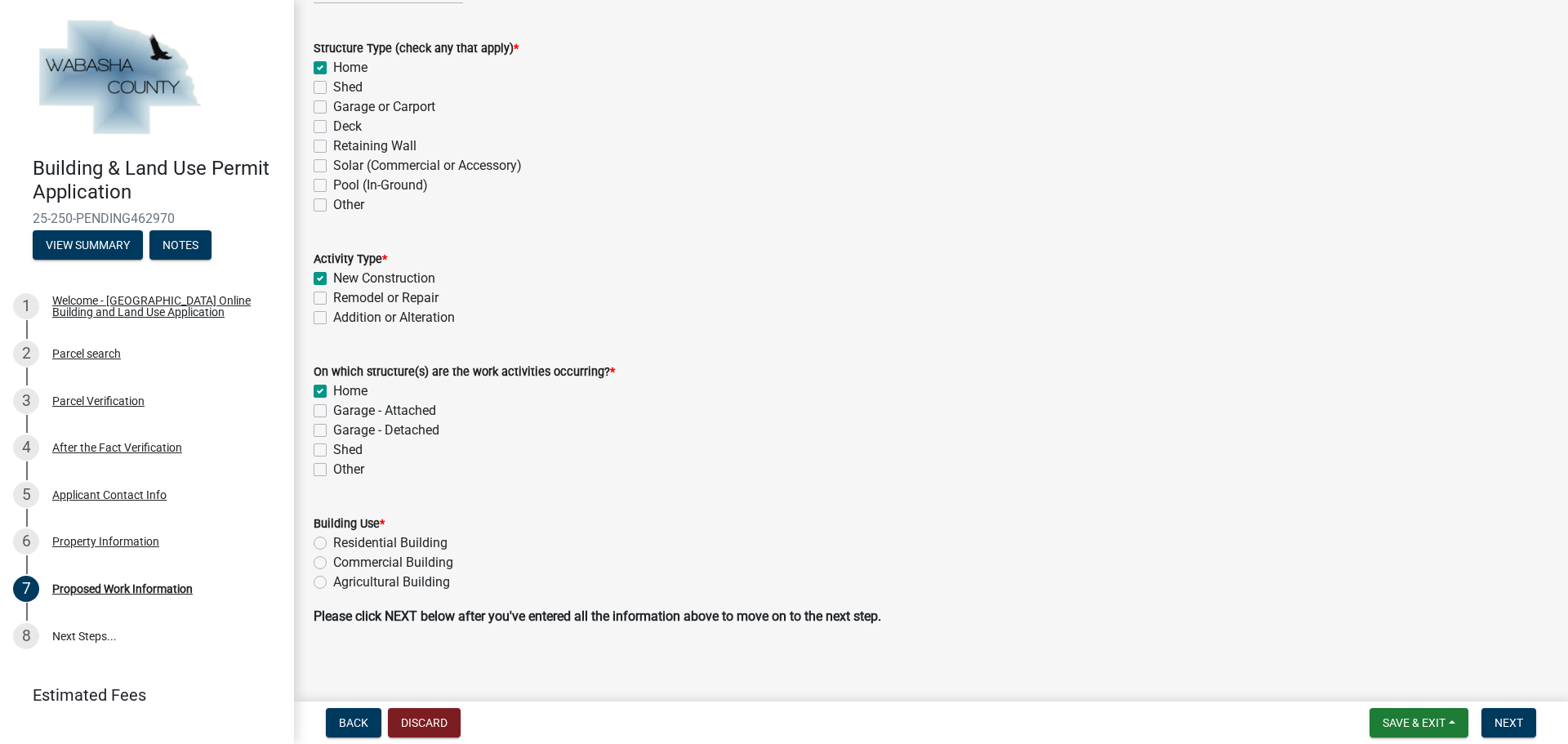
checkbox input "false"
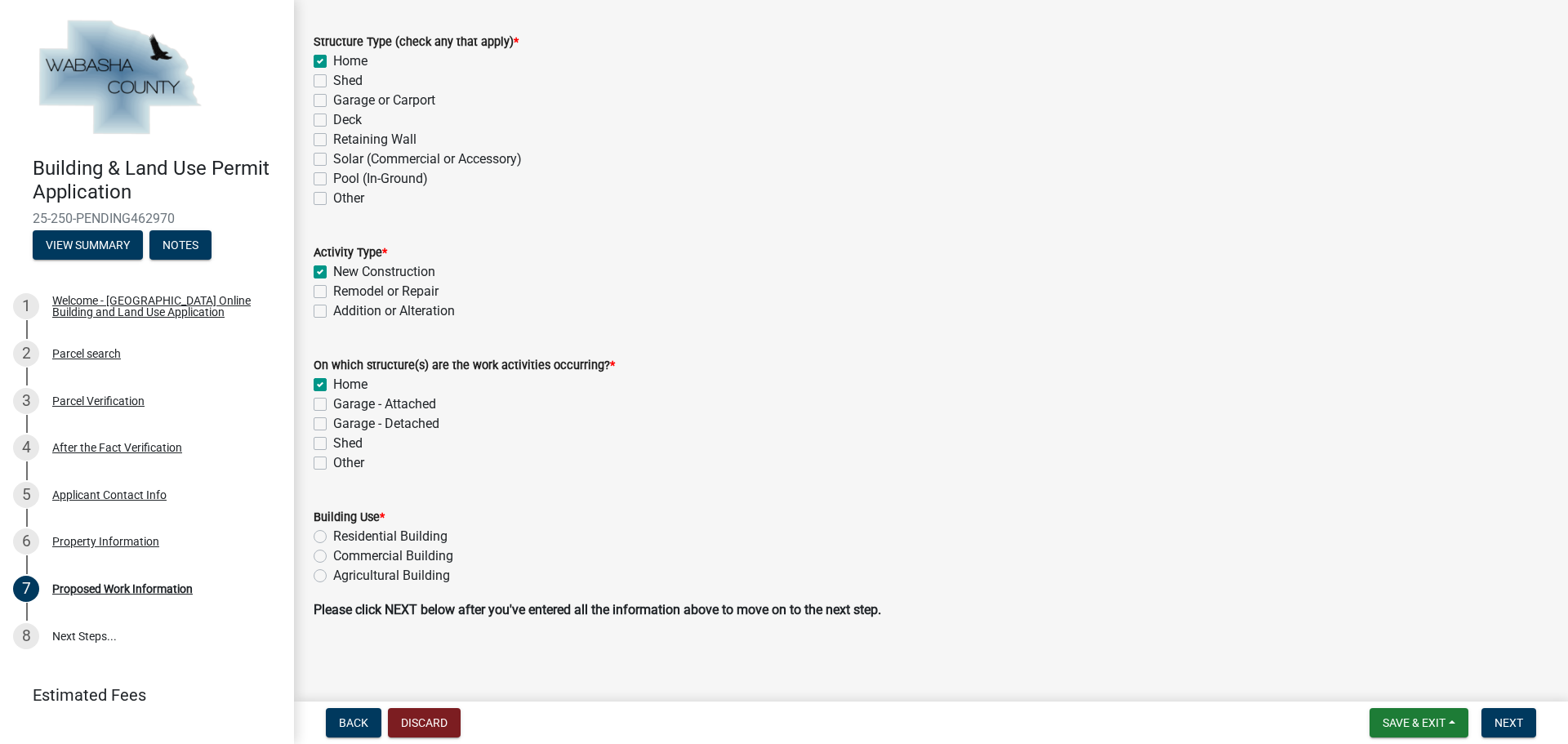
scroll to position [171, 0]
drag, startPoint x: 318, startPoint y: 532, endPoint x: 511, endPoint y: 511, distance: 194.1
click at [333, 531] on label "Residential Building" at bounding box center [390, 535] width 114 height 19
click at [333, 531] on input "Residential Building" at bounding box center [338, 530] width 11 height 11
radio input "true"
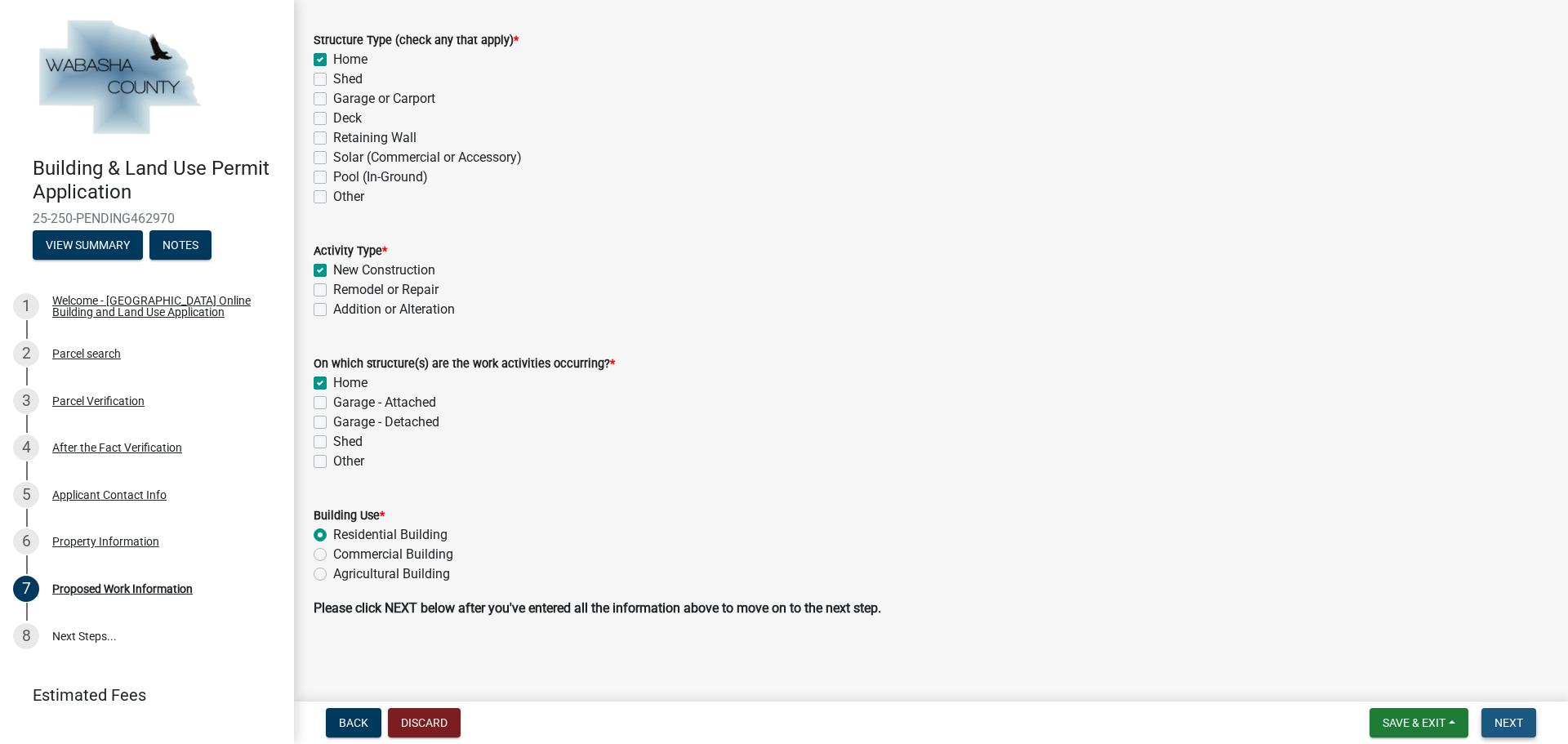
click at [1511, 717] on span "Next" at bounding box center [1508, 723] width 29 height 13
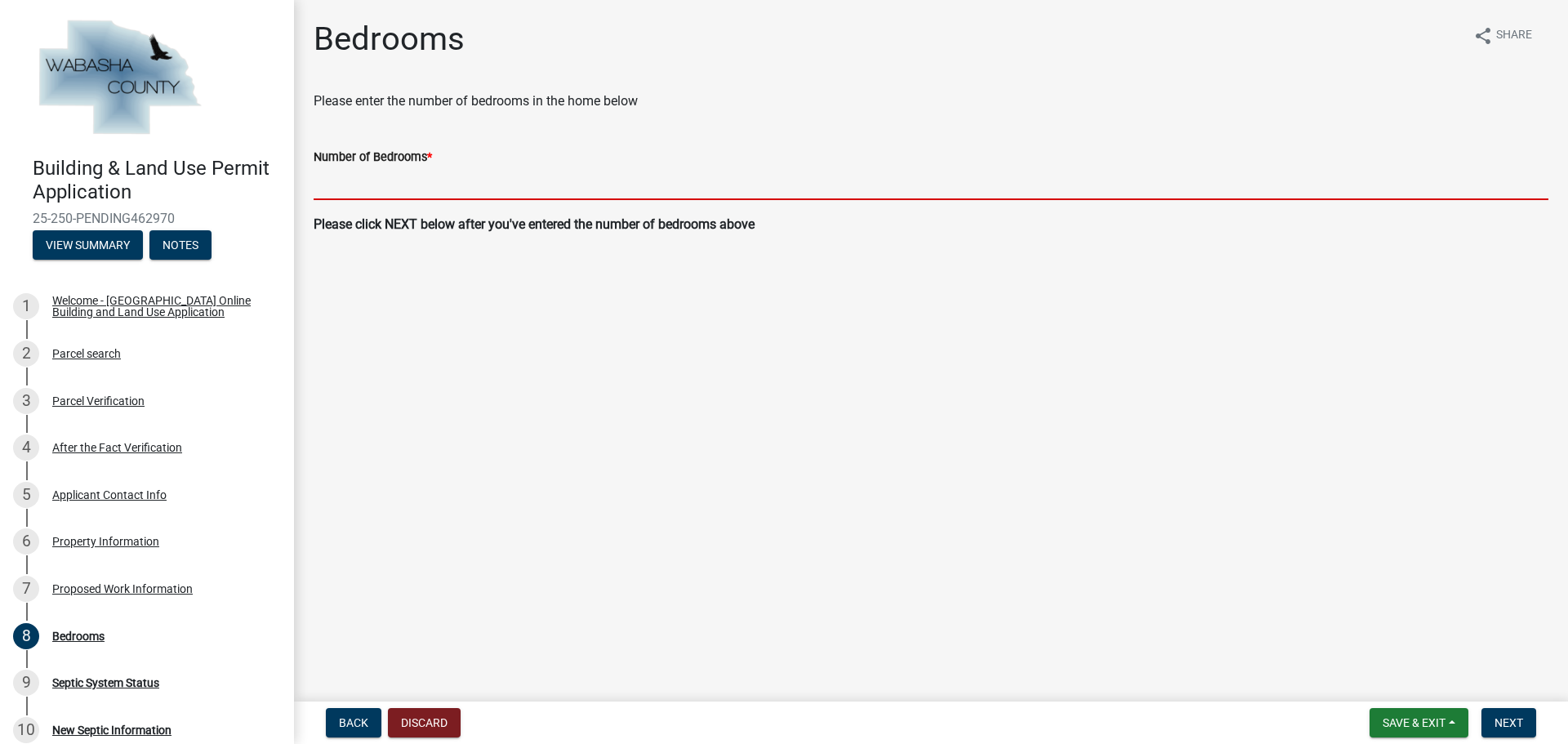
click at [377, 182] on input "text" at bounding box center [930, 183] width 1234 height 34
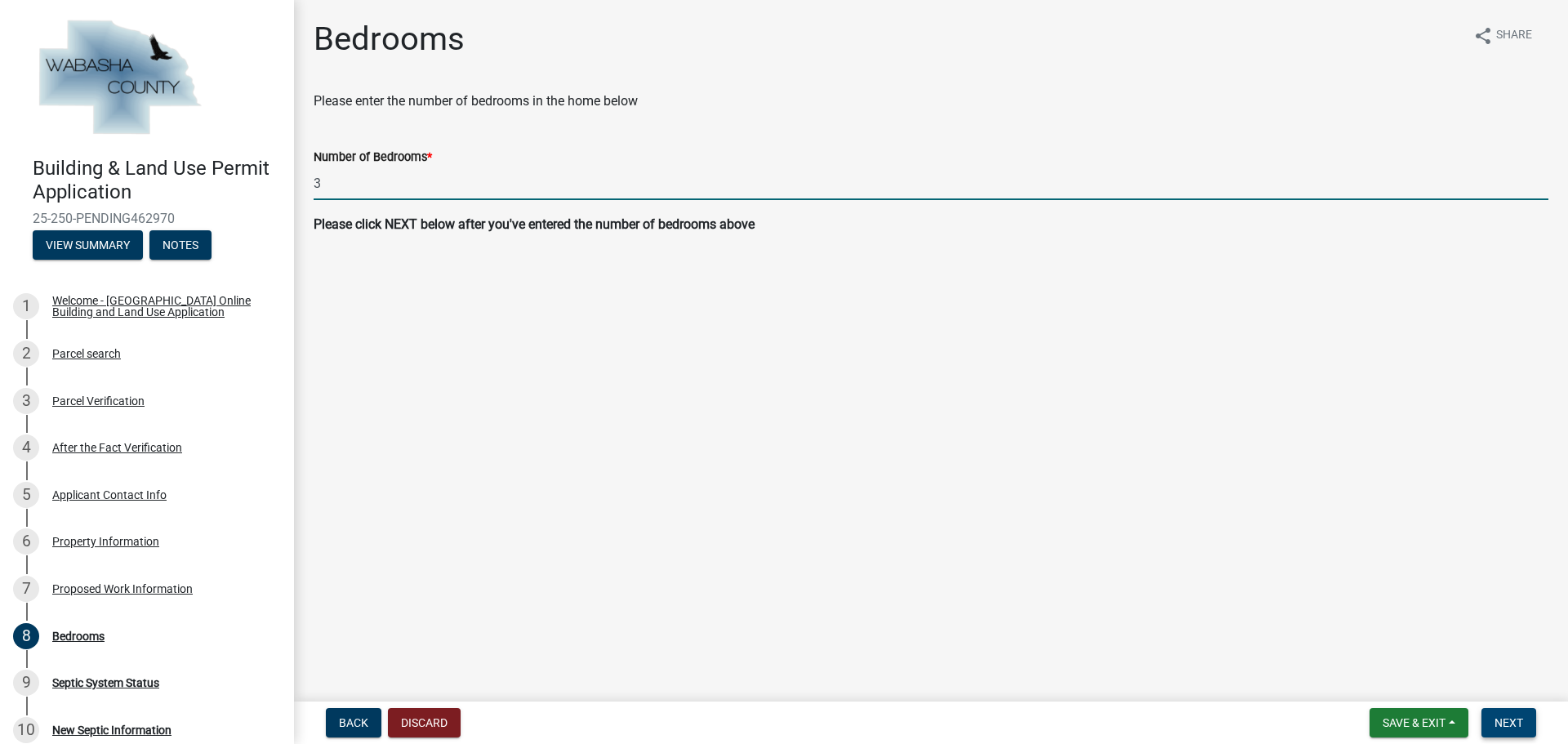
type input "3"
click at [1525, 723] on button "Next" at bounding box center [1508, 722] width 55 height 29
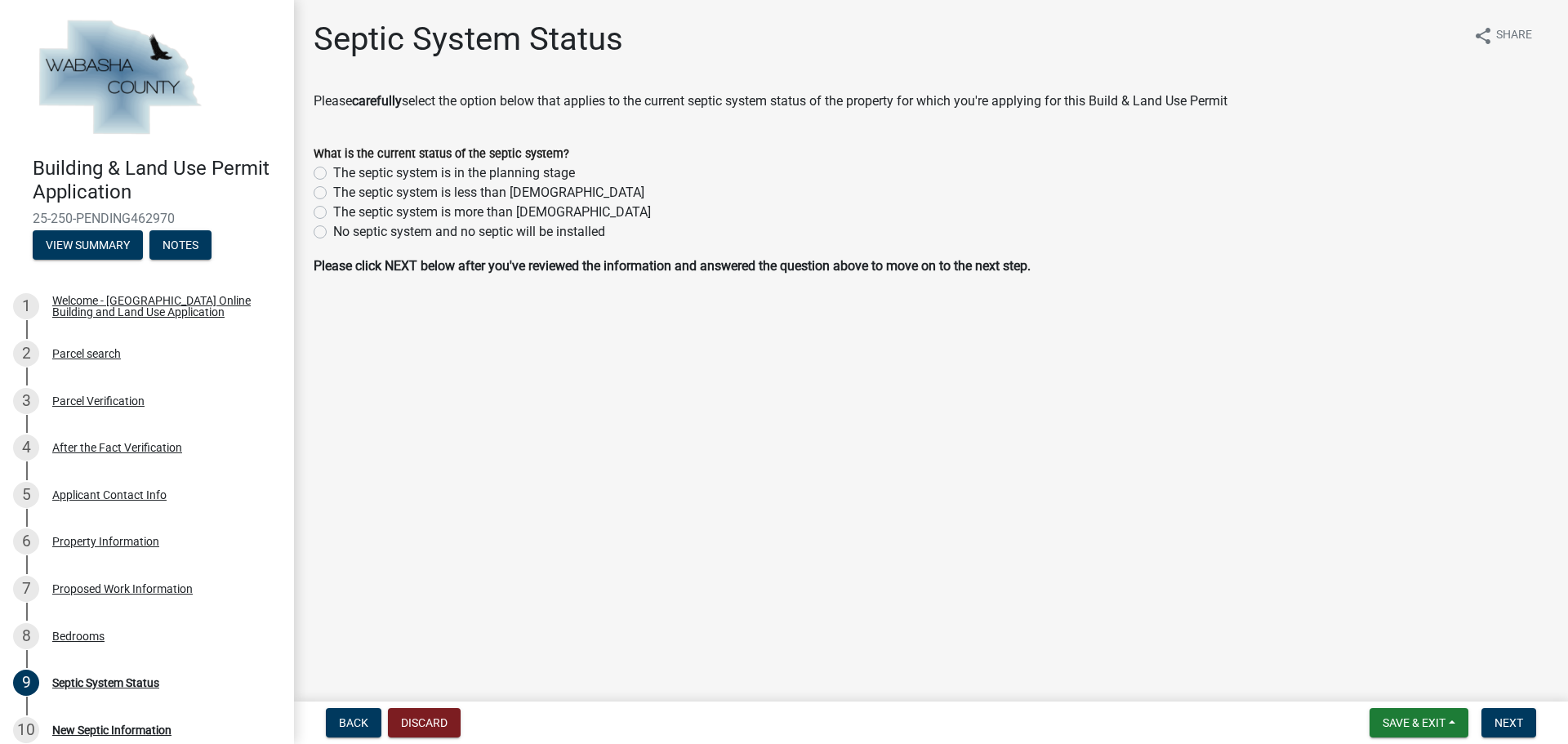
click at [333, 213] on label "The septic system is more than 5 years old" at bounding box center [492, 212] width 318 height 19
click at [333, 213] on input "The septic system is more than 5 years old" at bounding box center [338, 208] width 11 height 11
radio input "true"
click at [1516, 720] on span "Next" at bounding box center [1508, 723] width 29 height 13
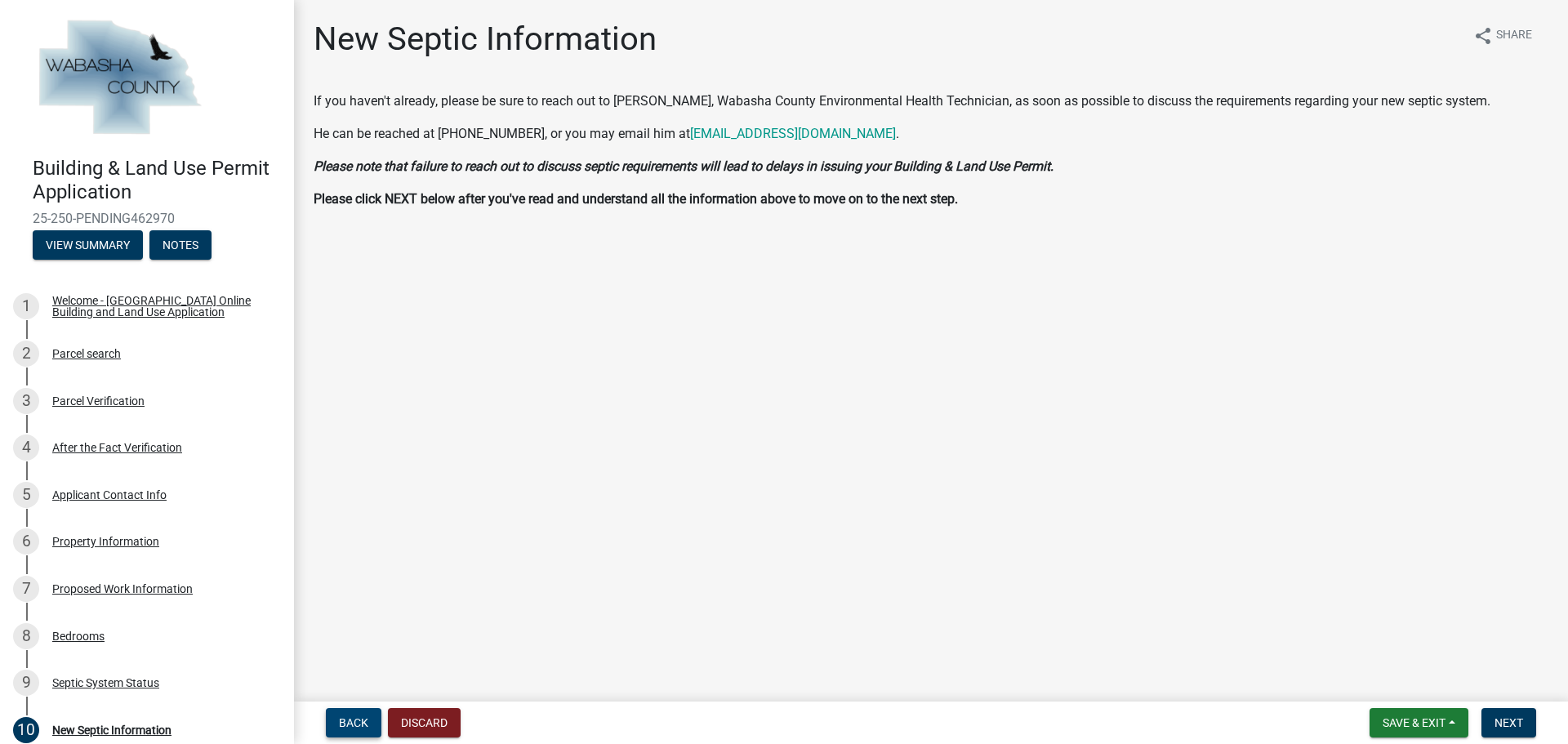
click at [349, 720] on span "Back" at bounding box center [353, 723] width 29 height 13
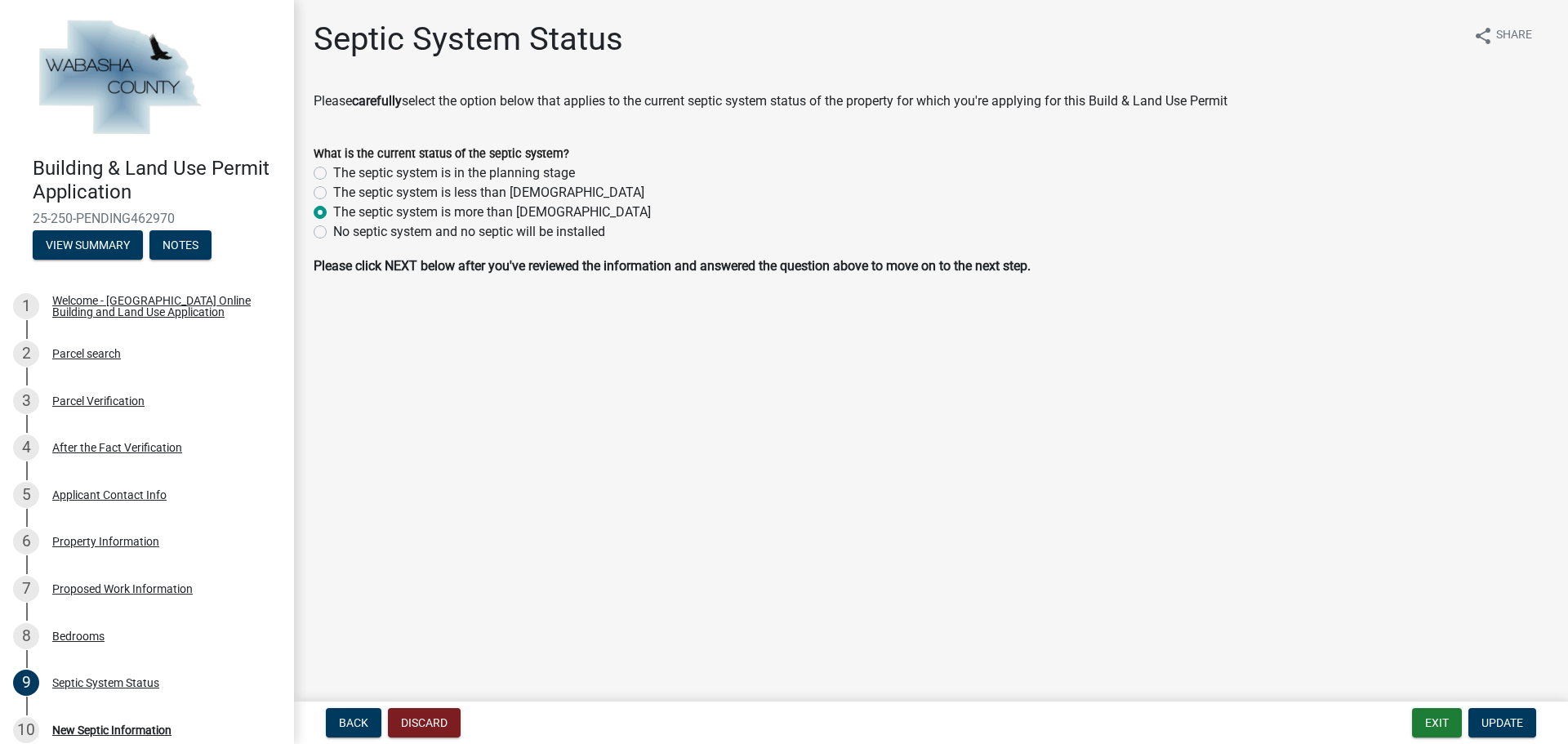
click at [333, 193] on label "The septic system is less than 5 years old" at bounding box center [488, 193] width 311 height 19
click at [333, 193] on input "The septic system is less than 5 years old" at bounding box center [338, 188] width 11 height 11
radio input "true"
click at [1506, 720] on span "Update" at bounding box center [1502, 723] width 42 height 13
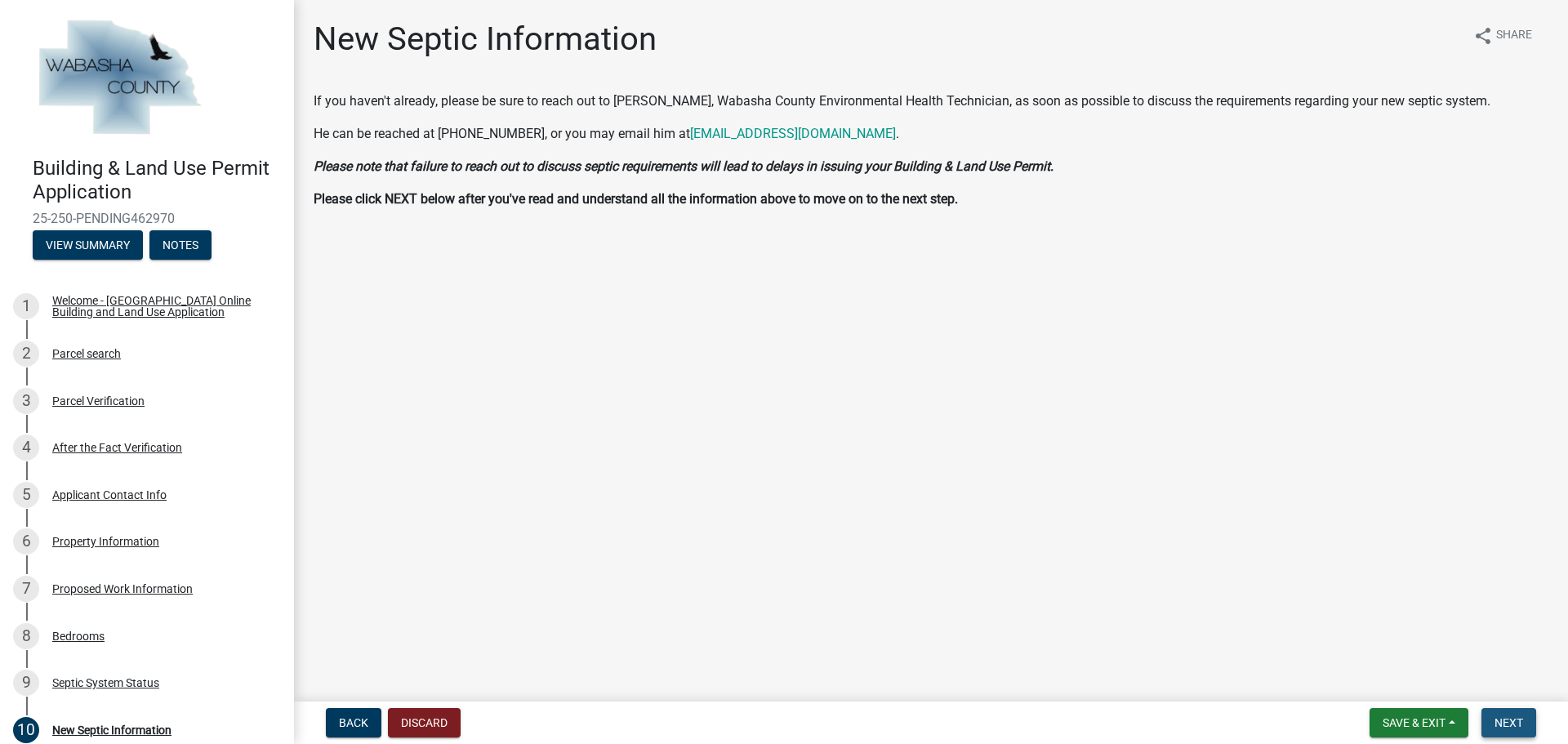
click at [1514, 726] on span "Next" at bounding box center [1508, 723] width 29 height 13
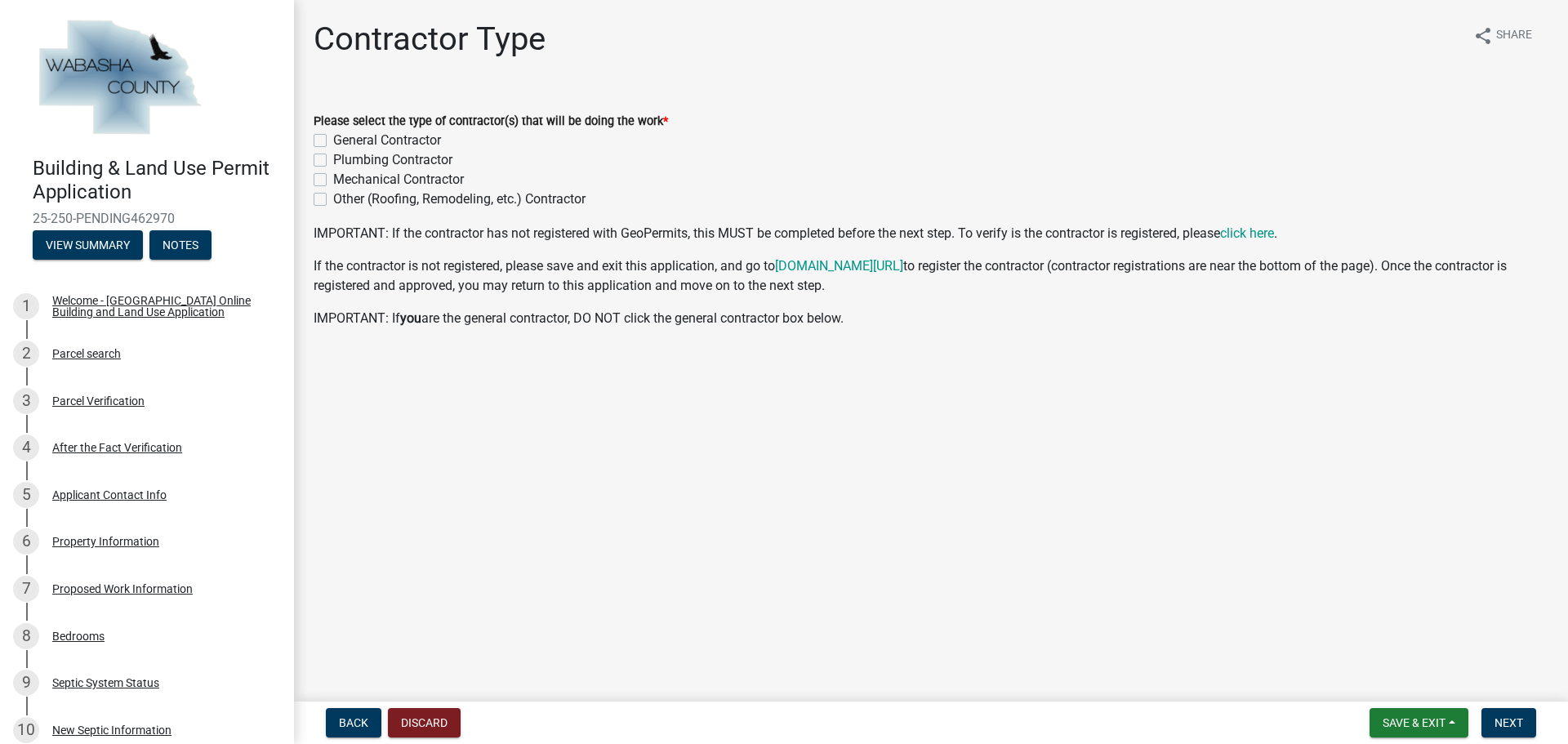
click at [333, 136] on label "General Contractor" at bounding box center [387, 140] width 108 height 19
click at [333, 136] on input "General Contractor" at bounding box center [338, 135] width 11 height 11
checkbox input "true"
checkbox input "false"
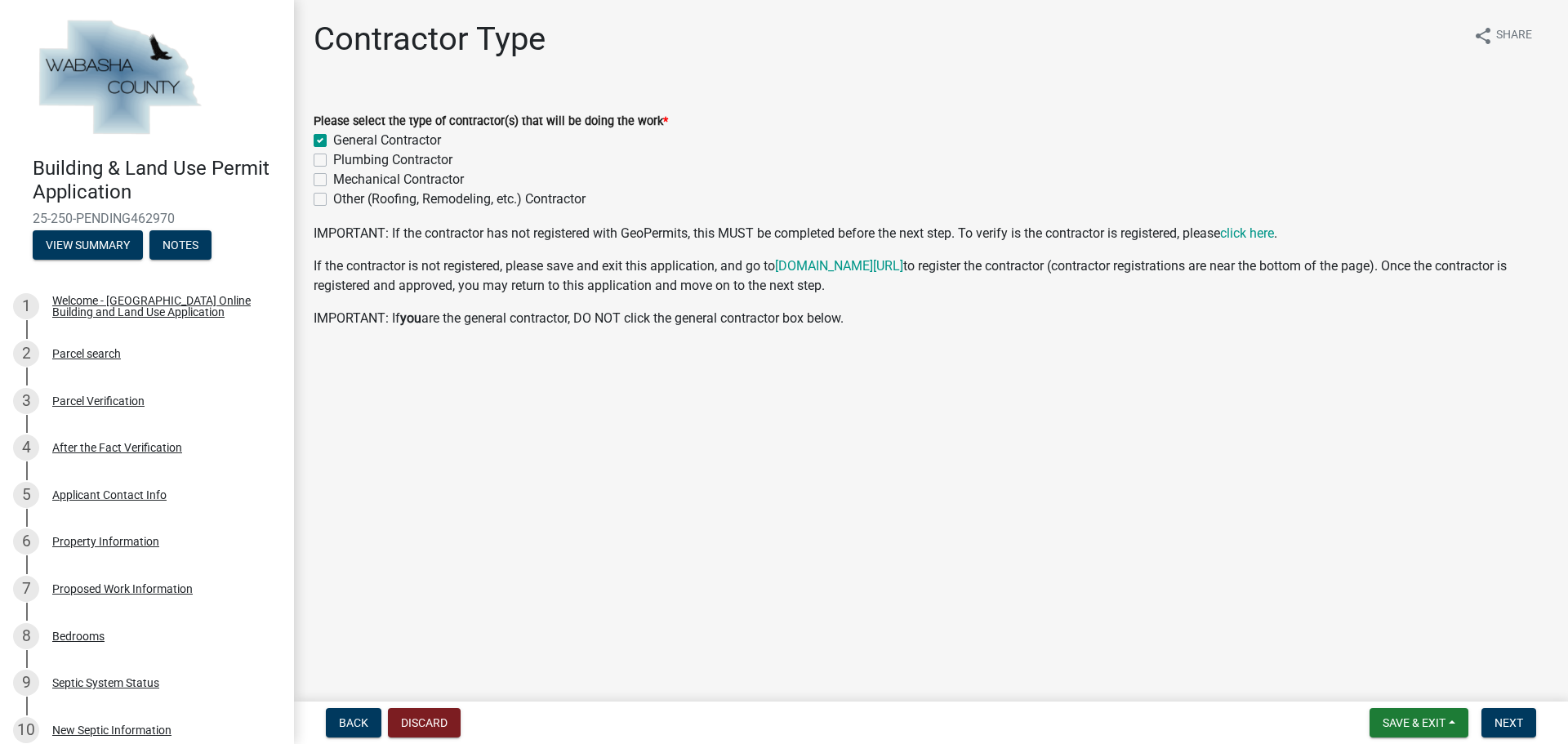
checkbox input "false"
click at [333, 158] on label "Plumbing Contractor" at bounding box center [392, 160] width 119 height 19
click at [333, 158] on input "Plumbing Contractor" at bounding box center [338, 156] width 11 height 11
checkbox input "true"
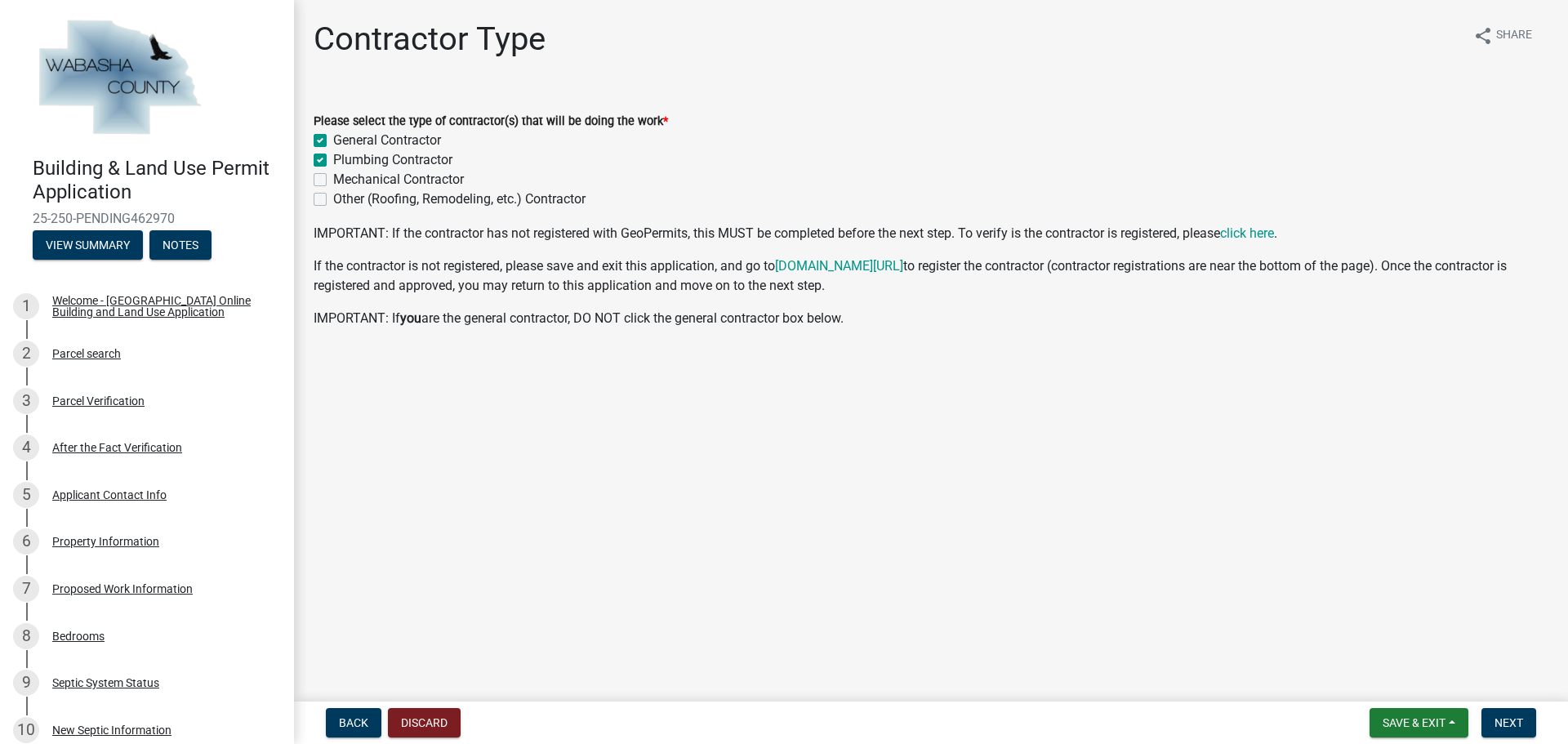
checkbox input "true"
checkbox input "false"
click at [333, 180] on label "Mechanical Contractor" at bounding box center [397, 179] width 130 height 19
click at [333, 180] on input "Mechanical Contractor" at bounding box center [338, 175] width 11 height 11
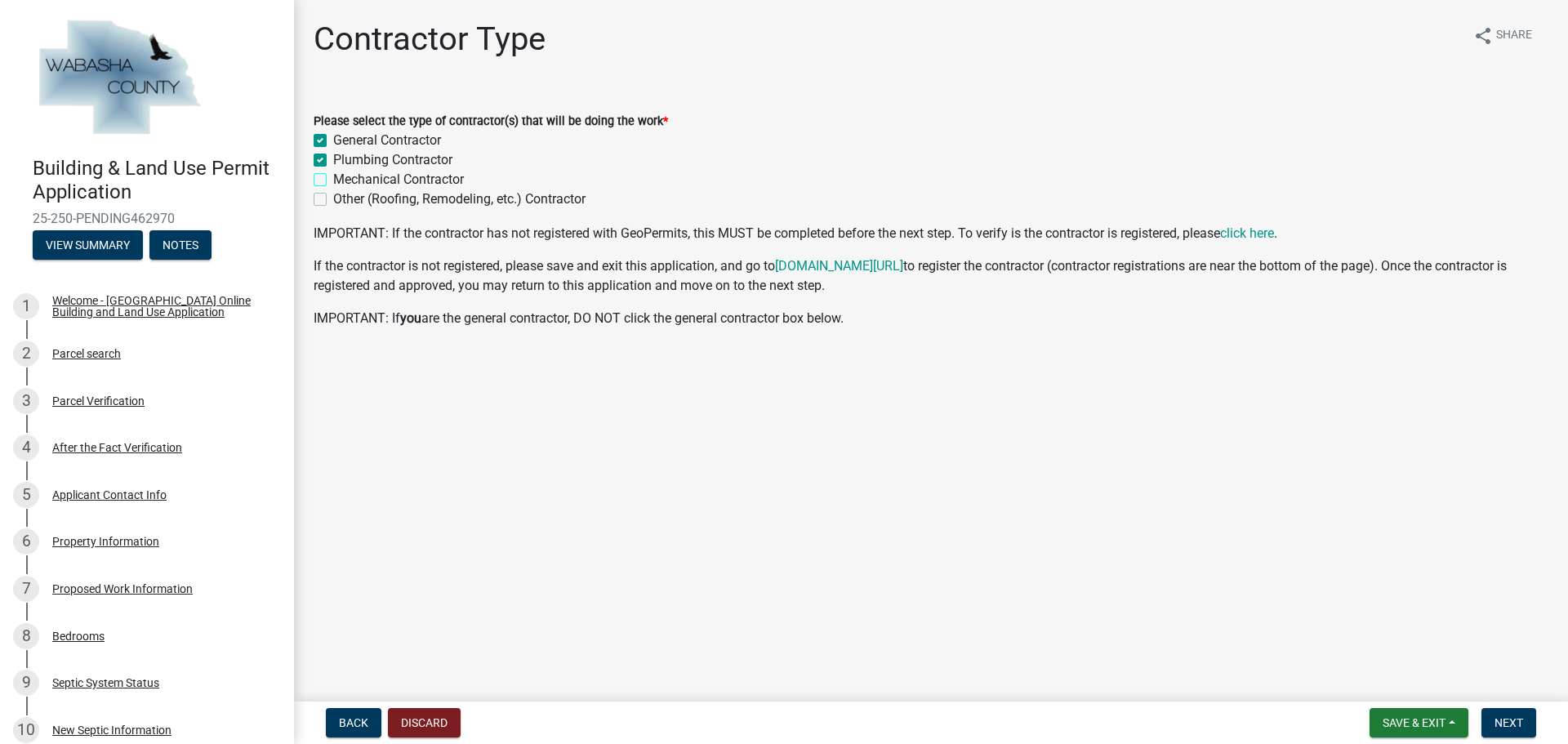
checkbox input "true"
checkbox input "false"
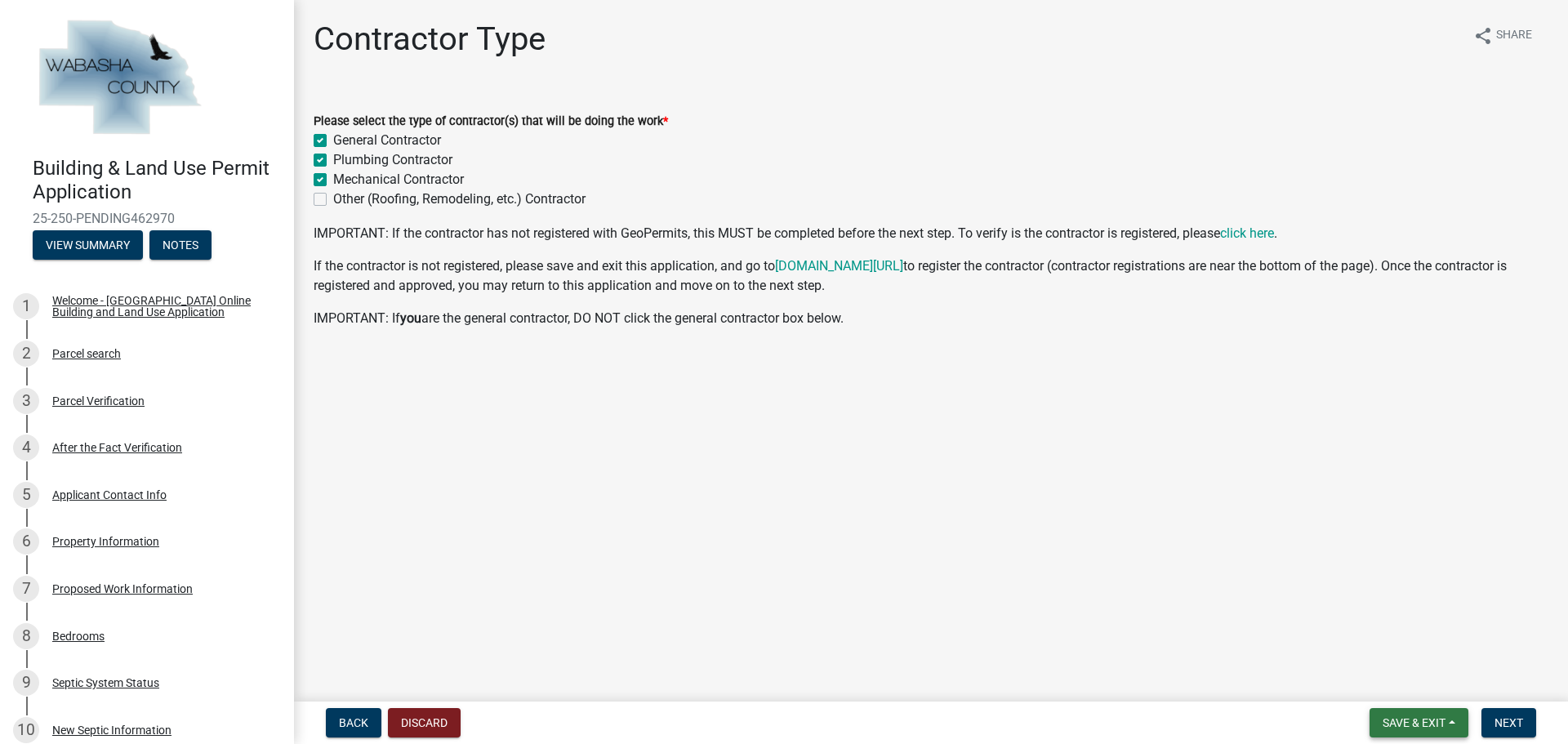
click at [1425, 720] on span "Save & Exit" at bounding box center [1413, 723] width 63 height 13
click at [1381, 645] on button "Save" at bounding box center [1402, 641] width 130 height 40
click at [876, 267] on link "www.co.wabasha.mn.us/permits" at bounding box center [839, 266] width 129 height 15
click at [892, 268] on link "www.co.wabasha.mn.us/permits" at bounding box center [839, 266] width 129 height 15
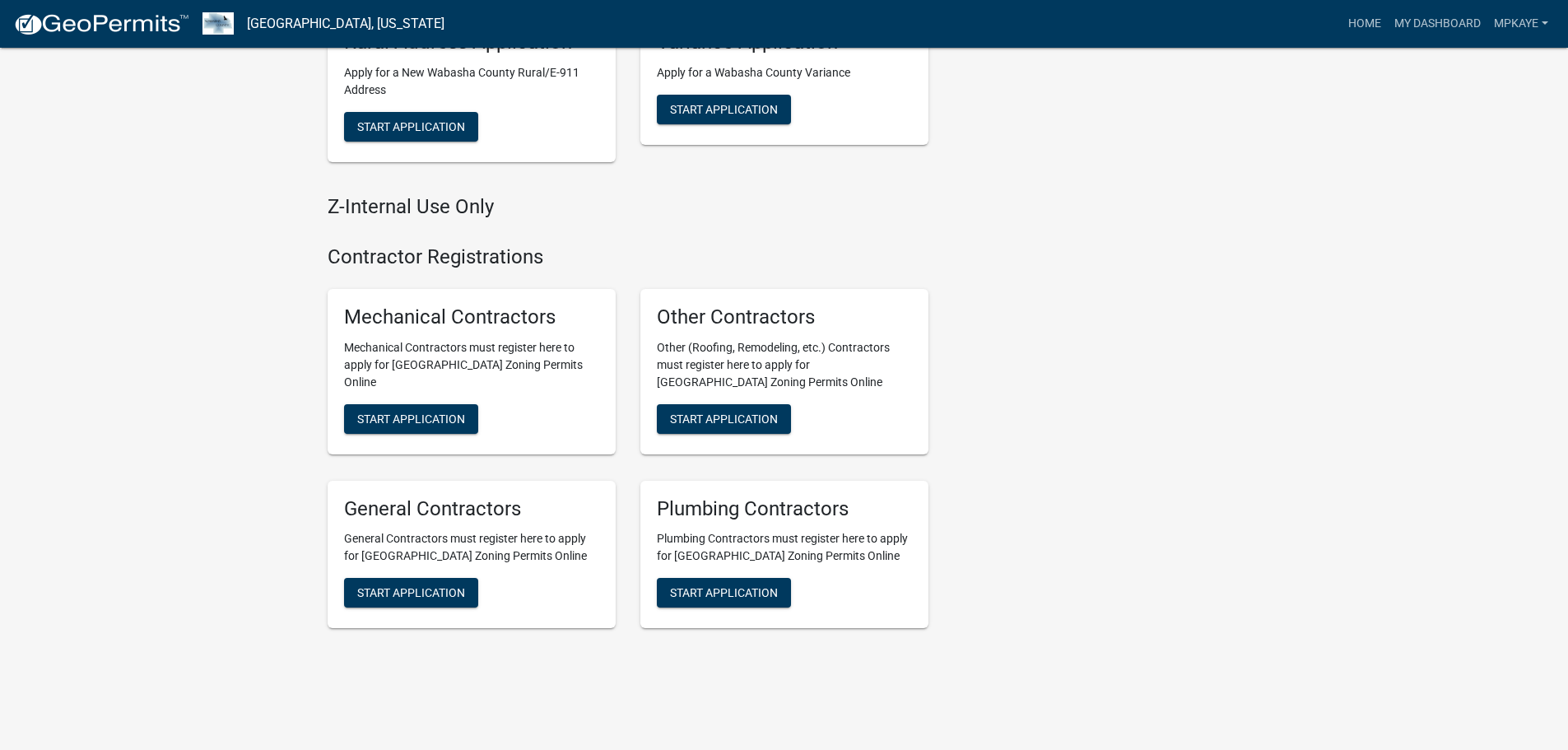
scroll to position [925, 0]
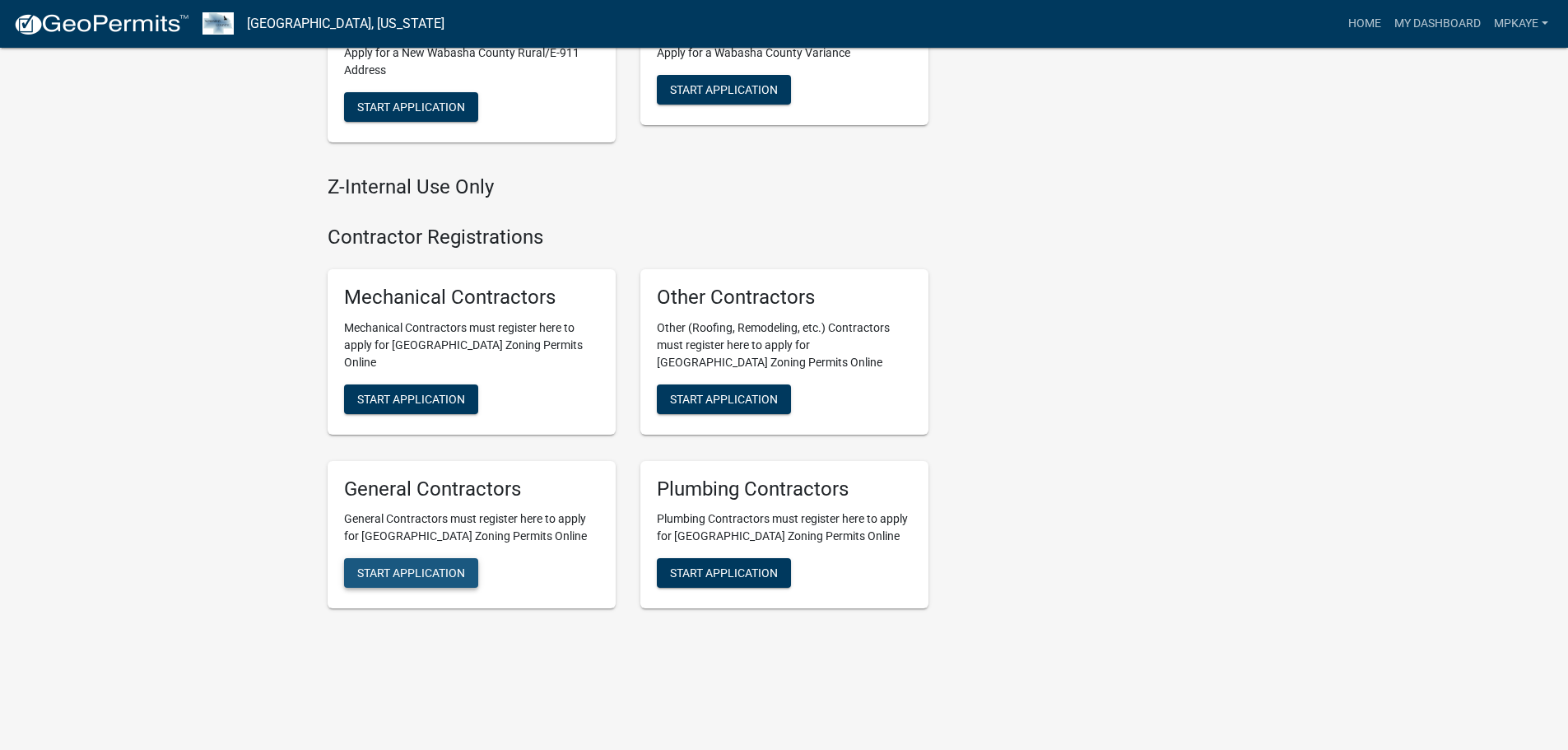
click at [418, 572] on span "Start Application" at bounding box center [411, 573] width 108 height 14
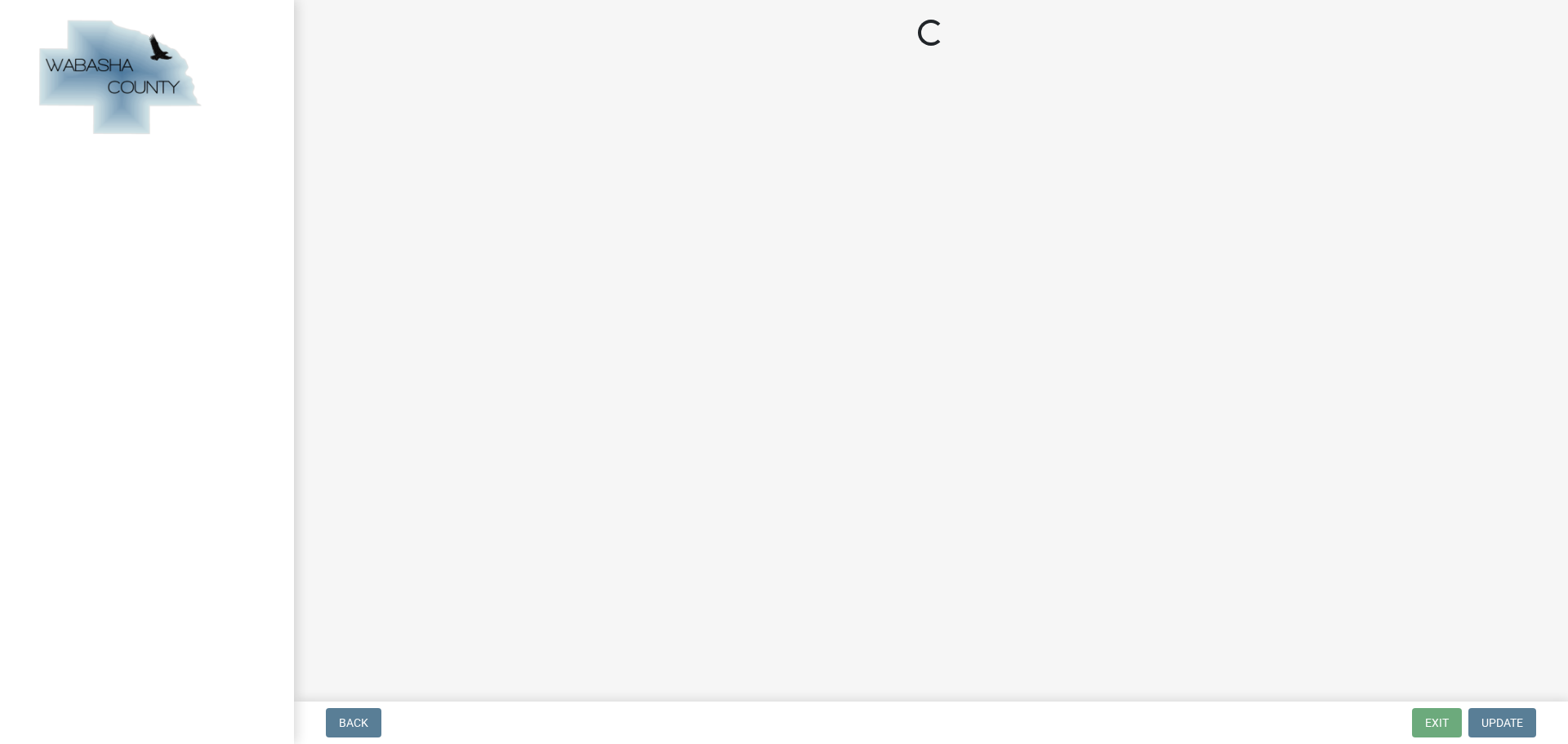
select select "Minnesota"
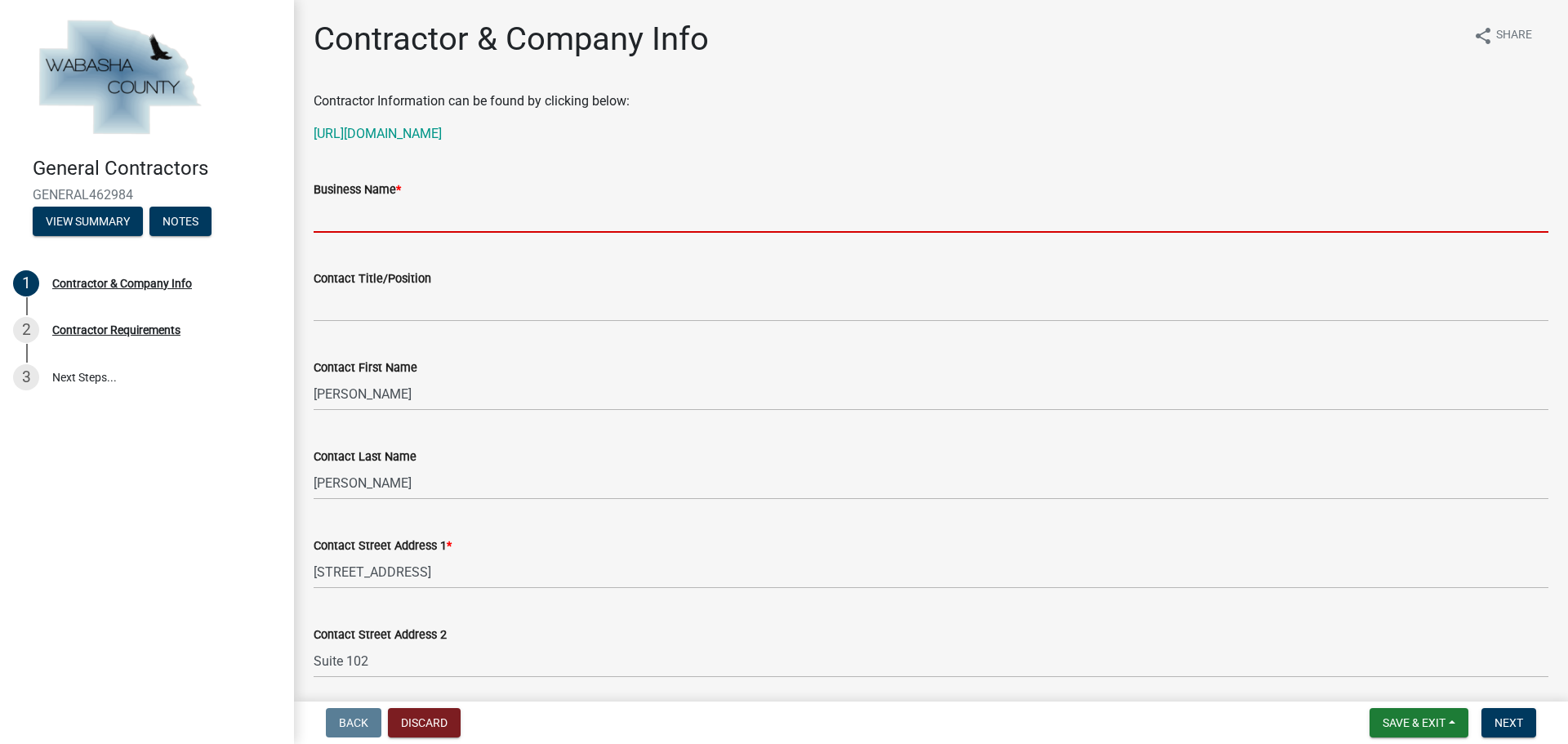
click at [360, 203] on input "Business Name *" at bounding box center [930, 216] width 1234 height 34
type input "M.P. Kaye Builders, Inc."
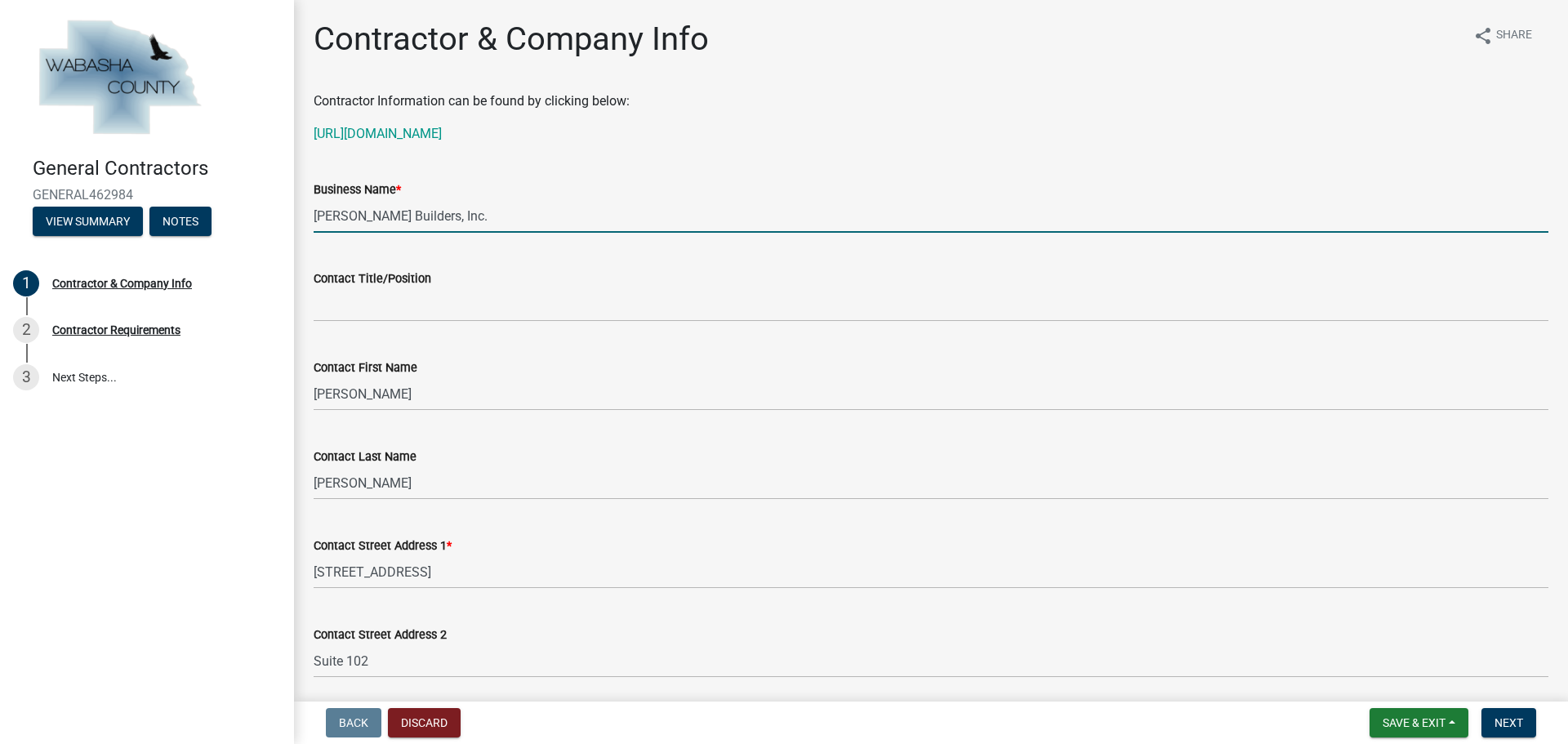
select select "MN"
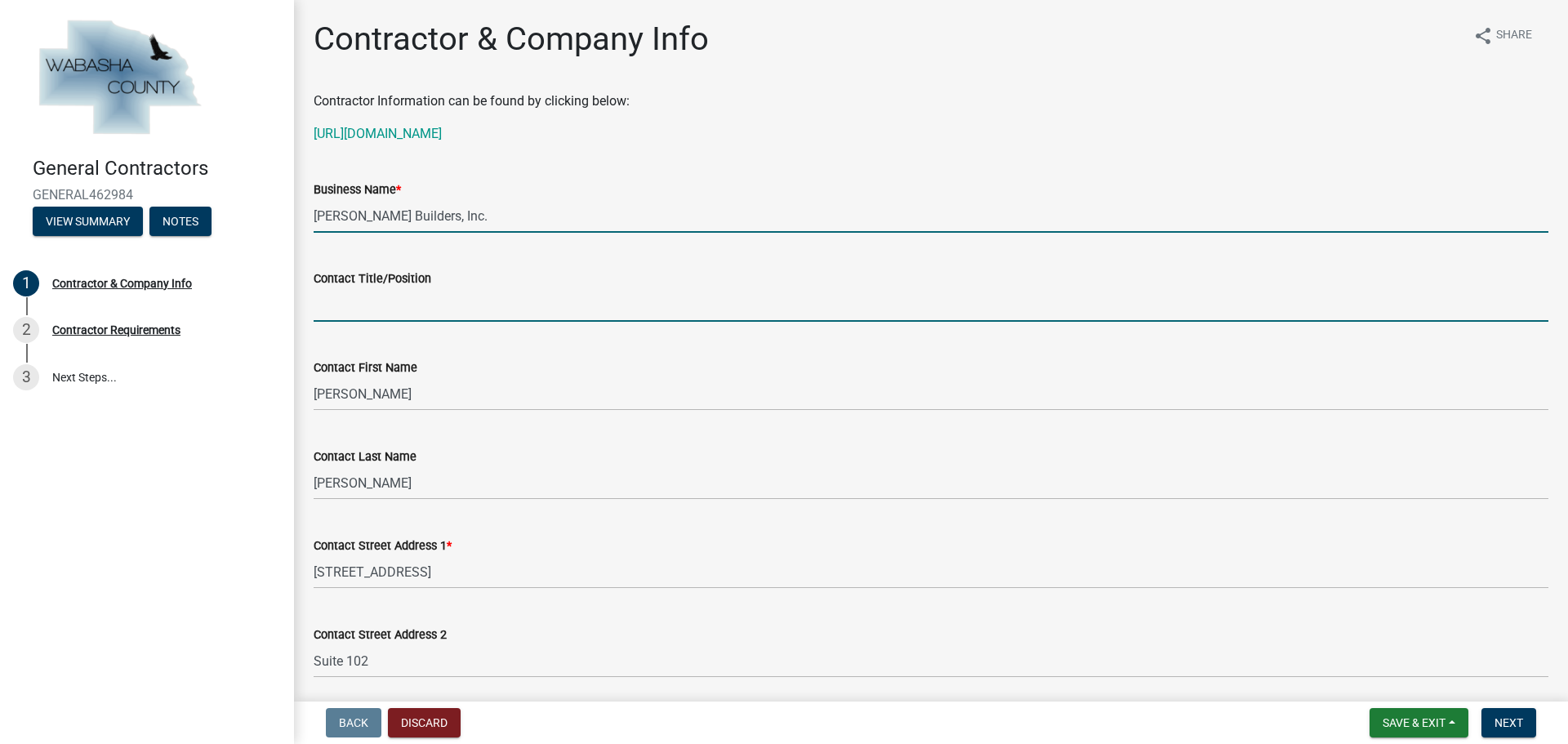
click at [348, 303] on input "Contact Title/Position" at bounding box center [930, 305] width 1234 height 34
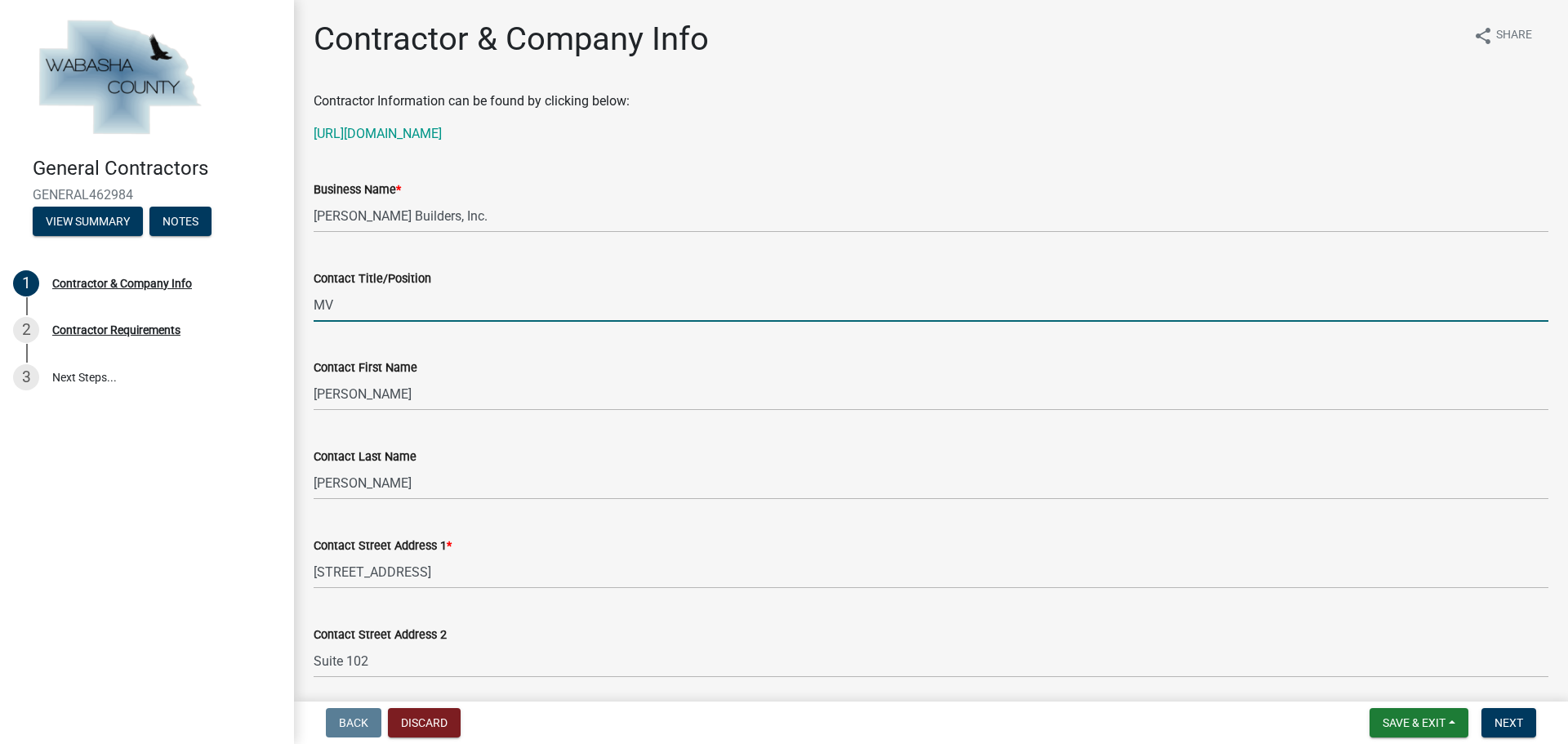
type input "M"
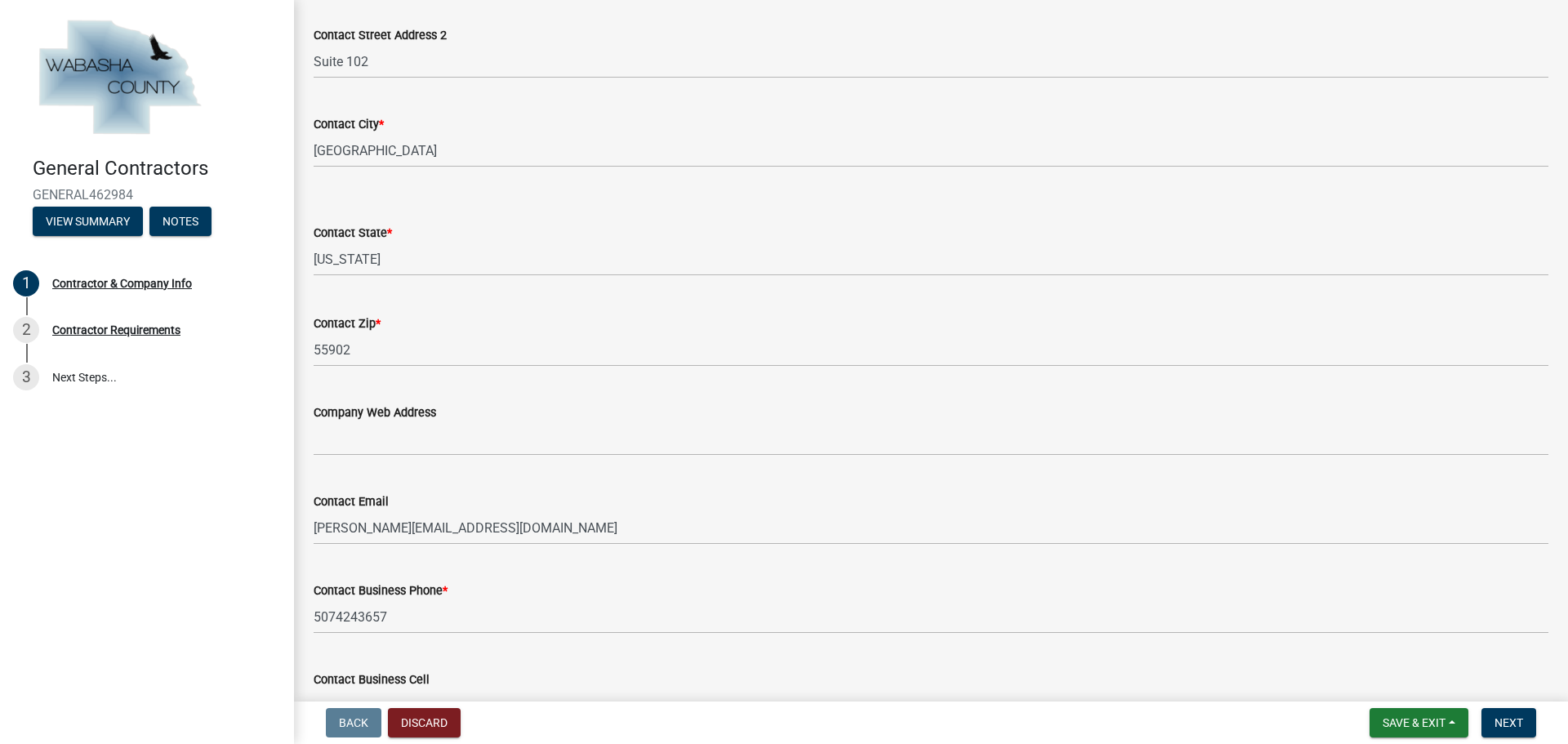
scroll to position [704, 0]
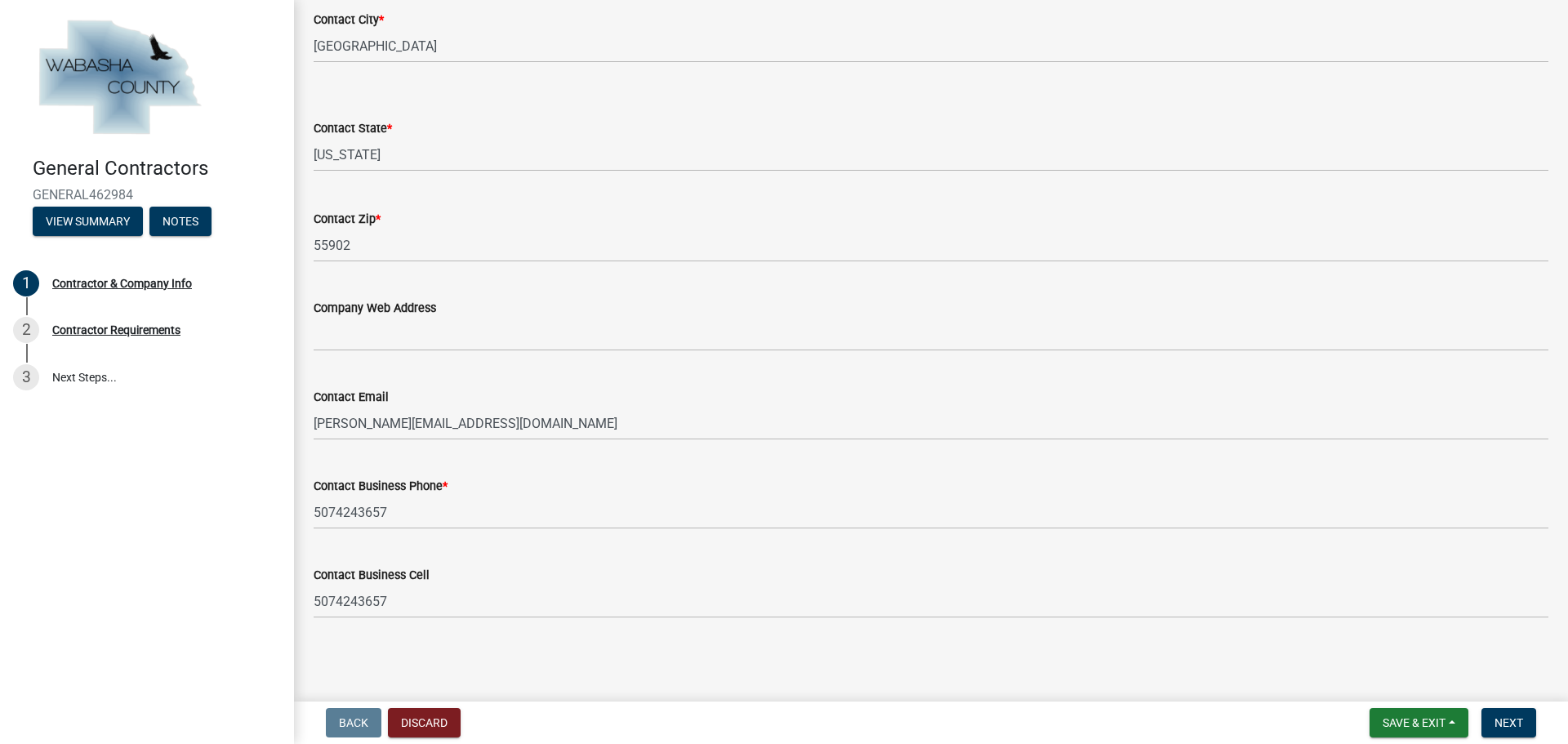
type input "Vice President / Project Manager"
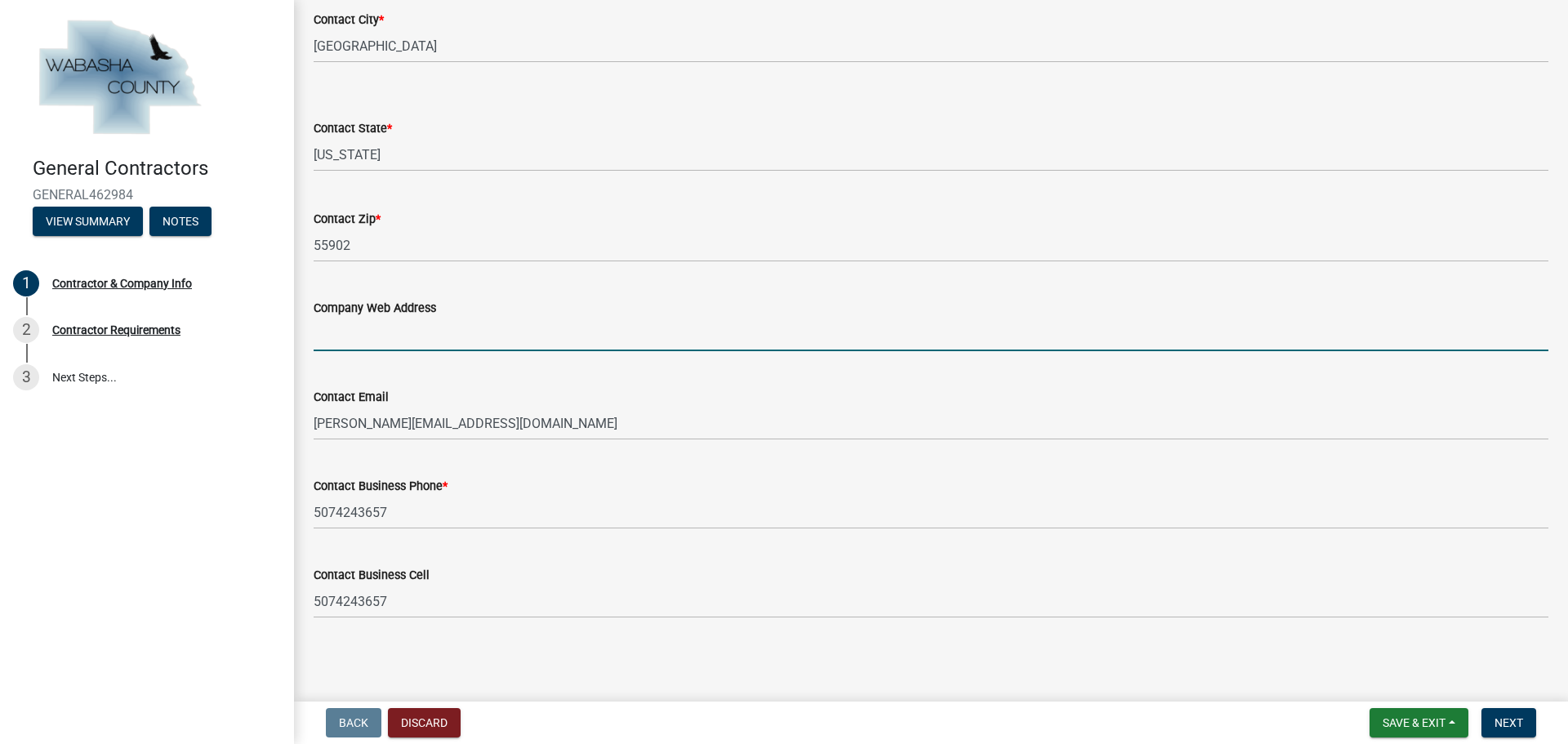
click at [354, 337] on input "Company Web Address" at bounding box center [930, 335] width 1234 height 34
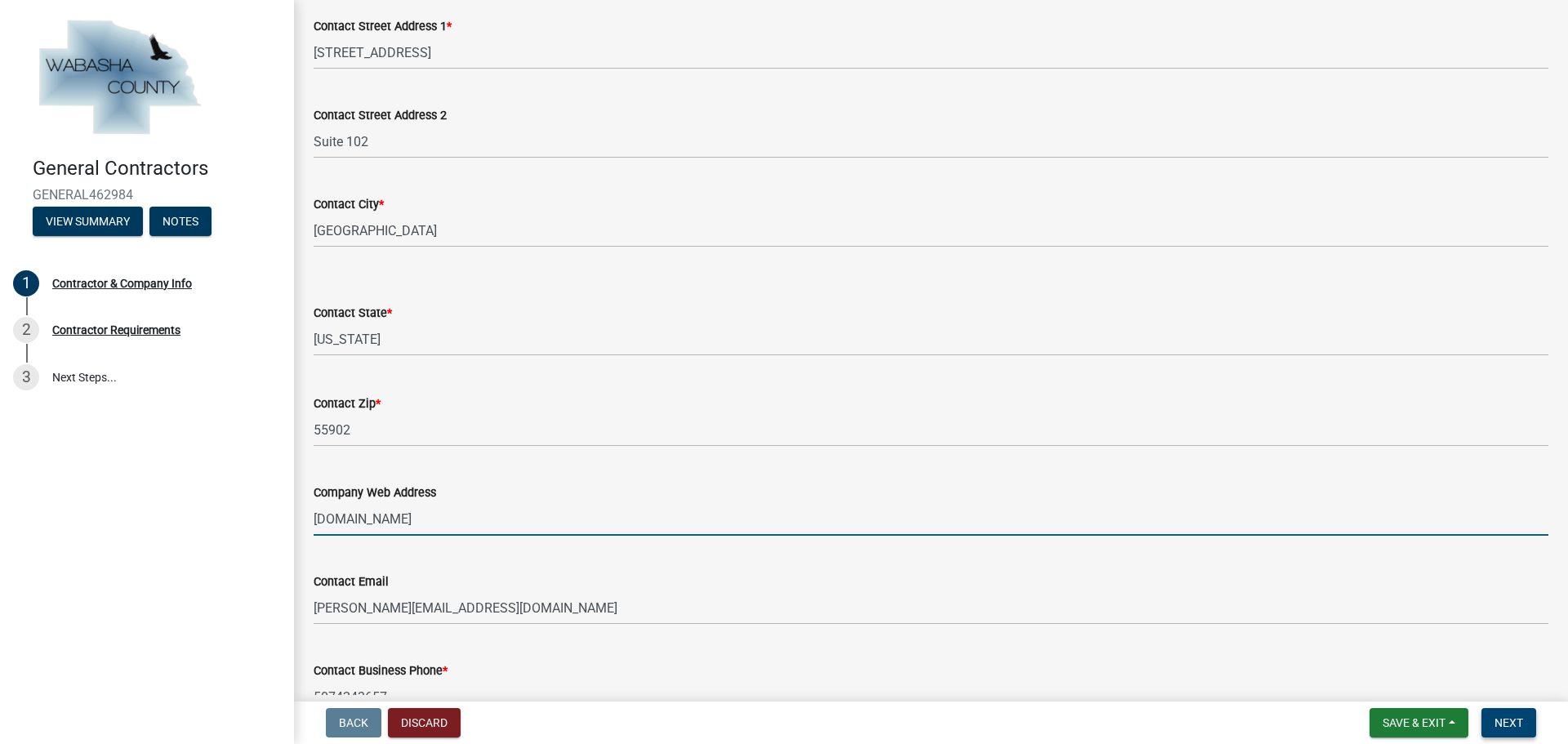
scroll to position [572, 0]
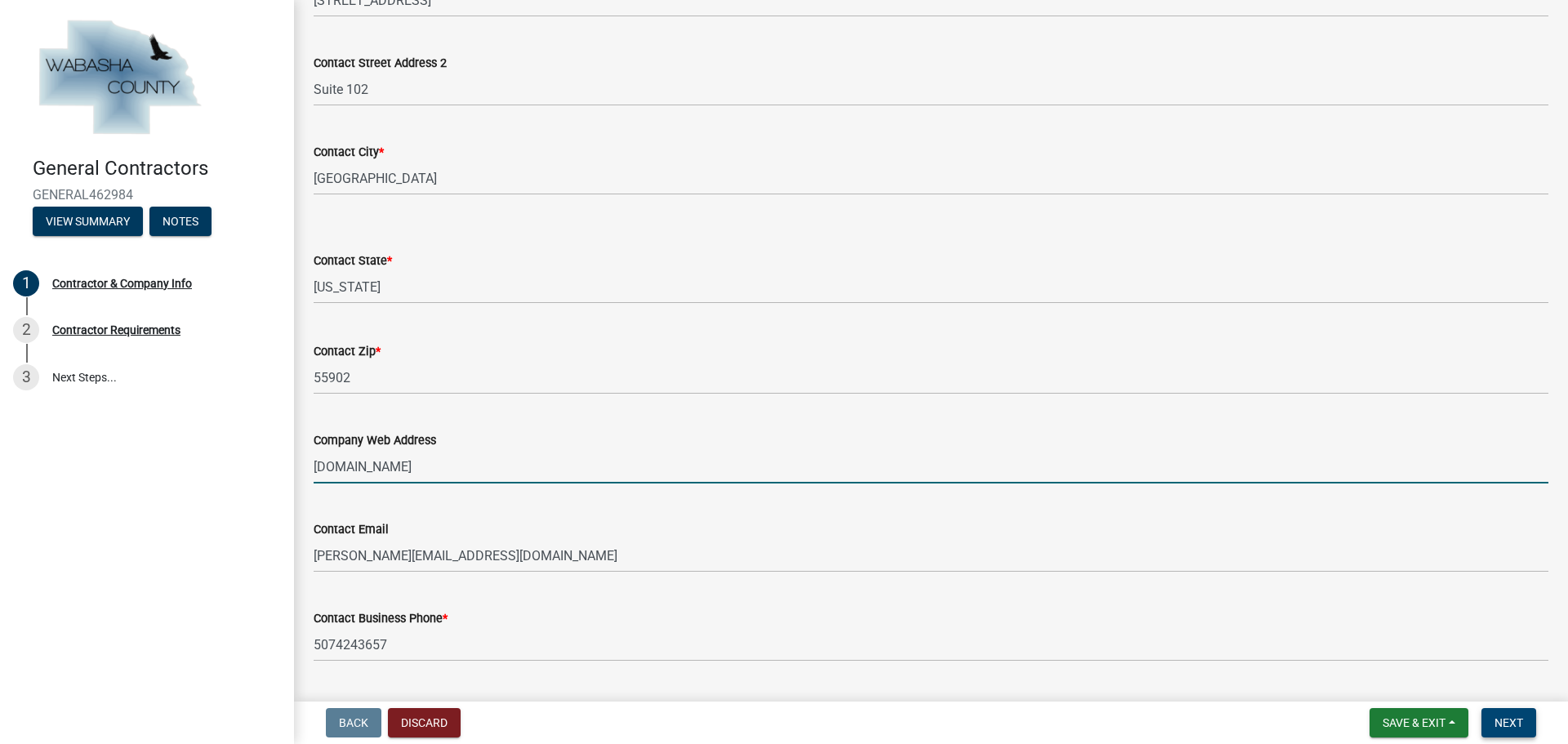
type input "mpkaye.com"
click at [1517, 722] on span "Next" at bounding box center [1508, 723] width 29 height 13
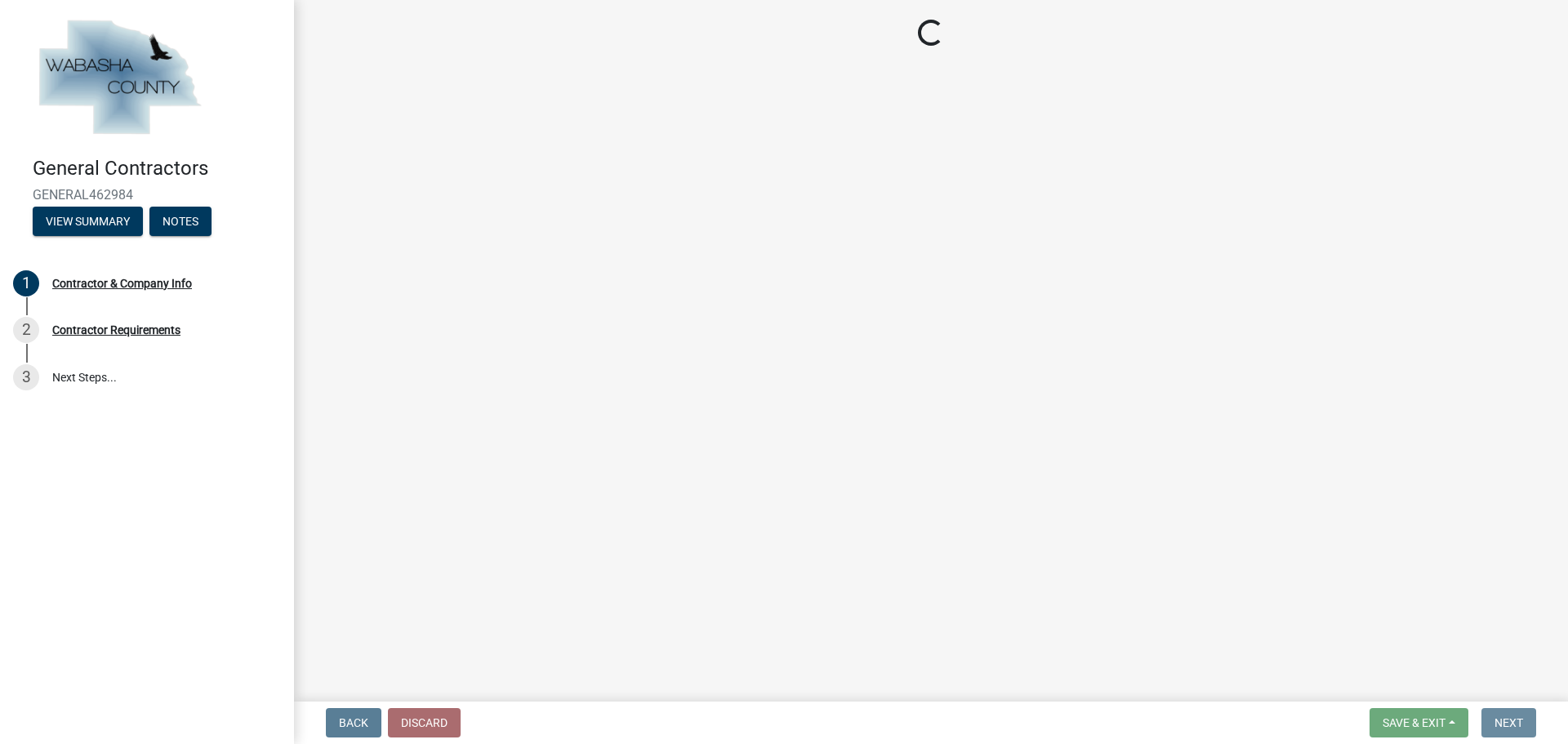
scroll to position [0, 0]
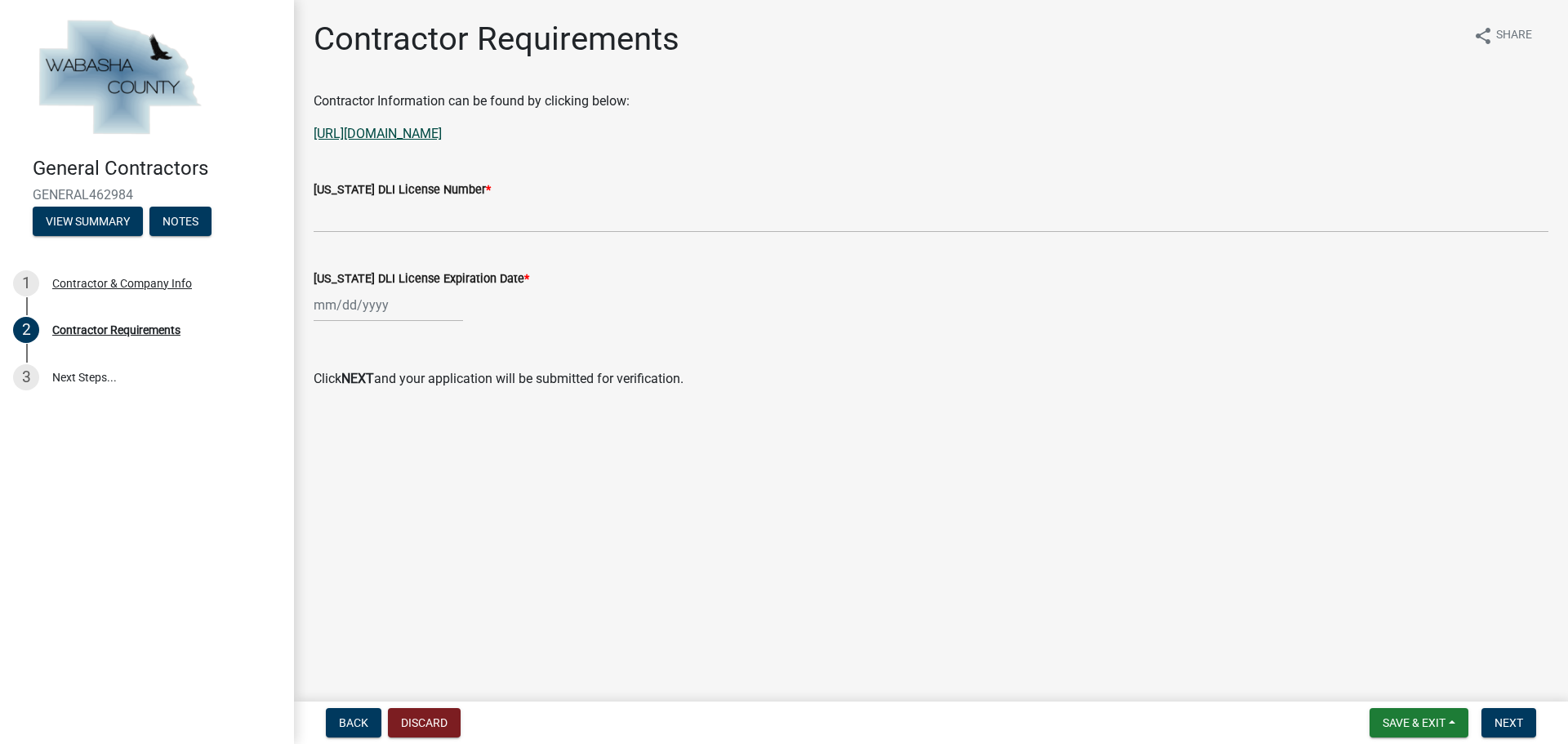
click at [419, 135] on link "https://ims.dli.mn.gov/ims/Find3?cat=Pros" at bounding box center [377, 134] width 129 height 15
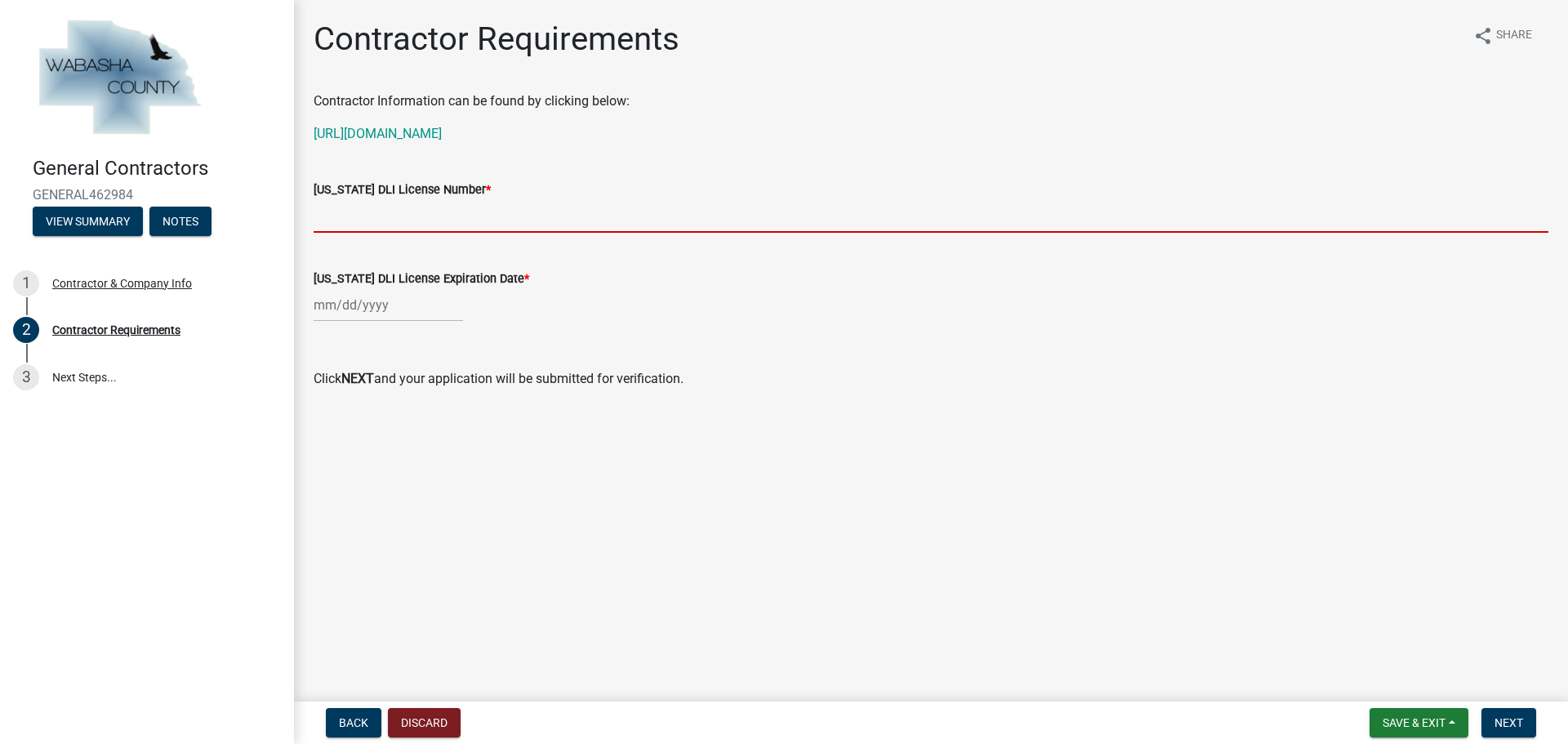
click at [387, 212] on input "Minnesota DLI License Number *" at bounding box center [930, 216] width 1234 height 34
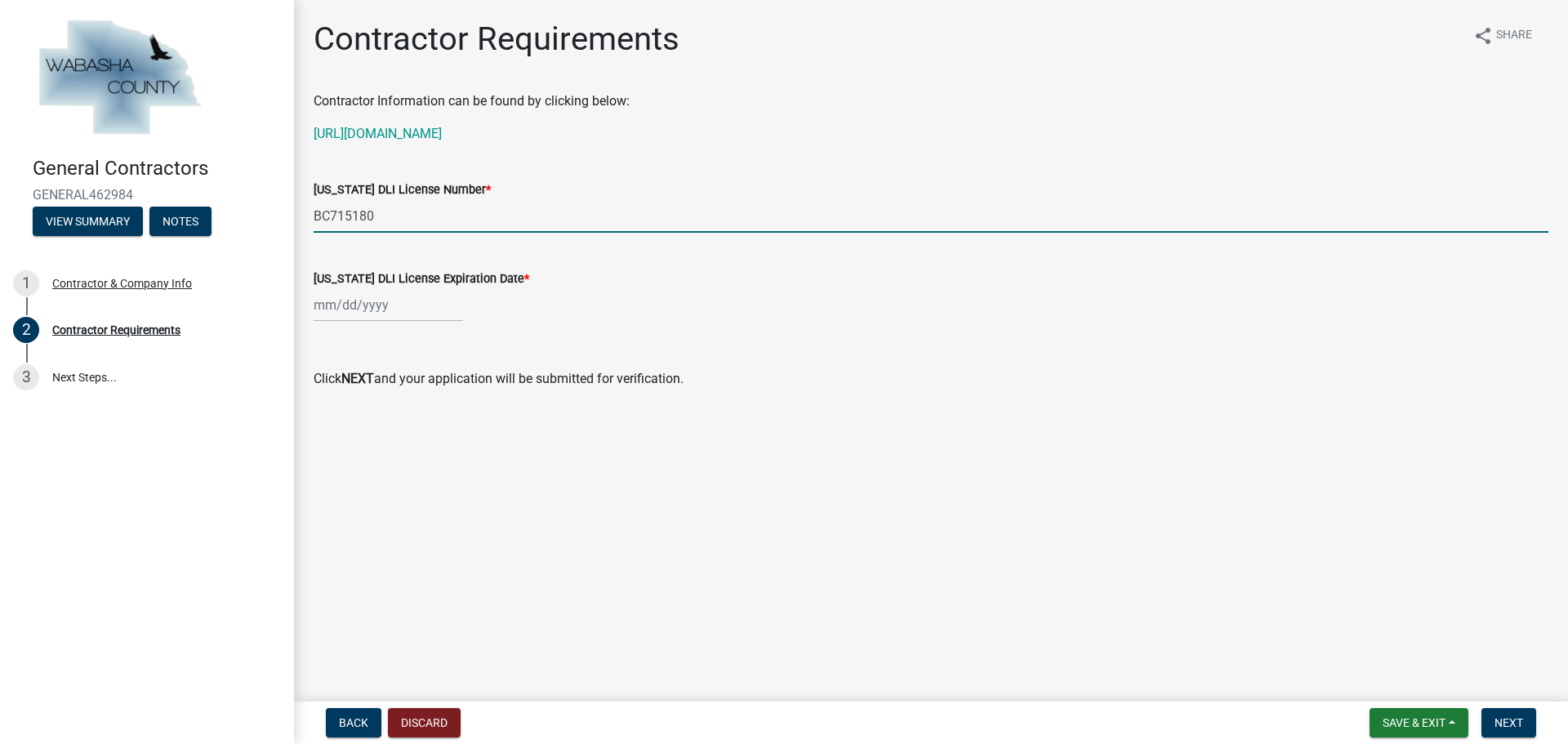
type input "BC715180"
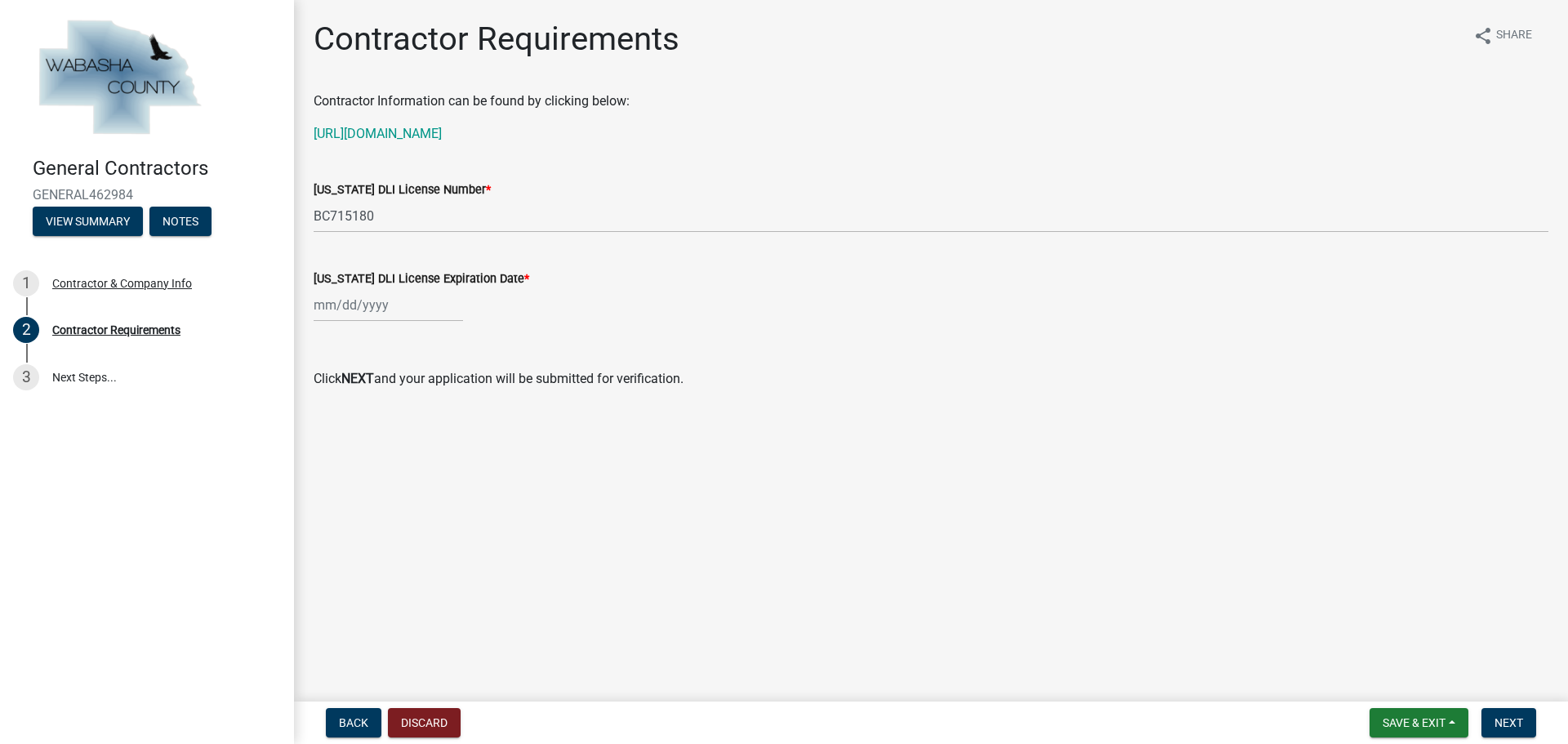
click at [312, 309] on div "Minnesota DLI License Expiration Date *" at bounding box center [931, 283] width 1259 height 76
click at [318, 303] on div "Aug Sep Oct Nov Dec 2025 2026 2027 2028 2029 Mo Tu We Th Fr Sa Su 28 29 30 31 1…" at bounding box center [388, 305] width 150 height 34
click at [372, 336] on select "Aug Sep Oct Nov Dec" at bounding box center [376, 340] width 60 height 24
click at [331, 337] on div at bounding box center [329, 340] width 33 height 26
click at [492, 336] on button "Next month" at bounding box center [486, 340] width 19 height 26
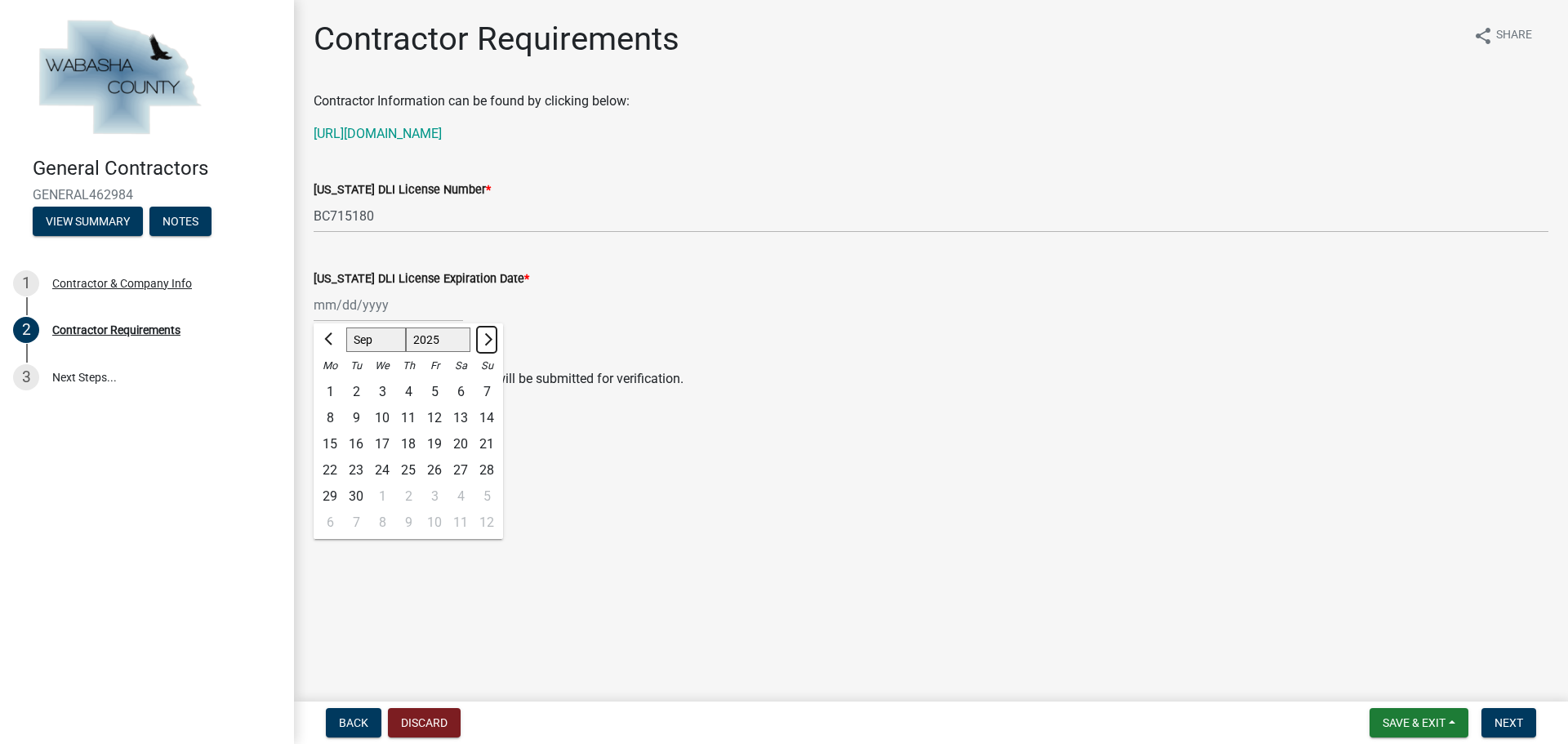
click at [483, 343] on span "Next month" at bounding box center [486, 339] width 13 height 13
select select "12"
click at [483, 343] on span "Next month" at bounding box center [486, 339] width 13 height 13
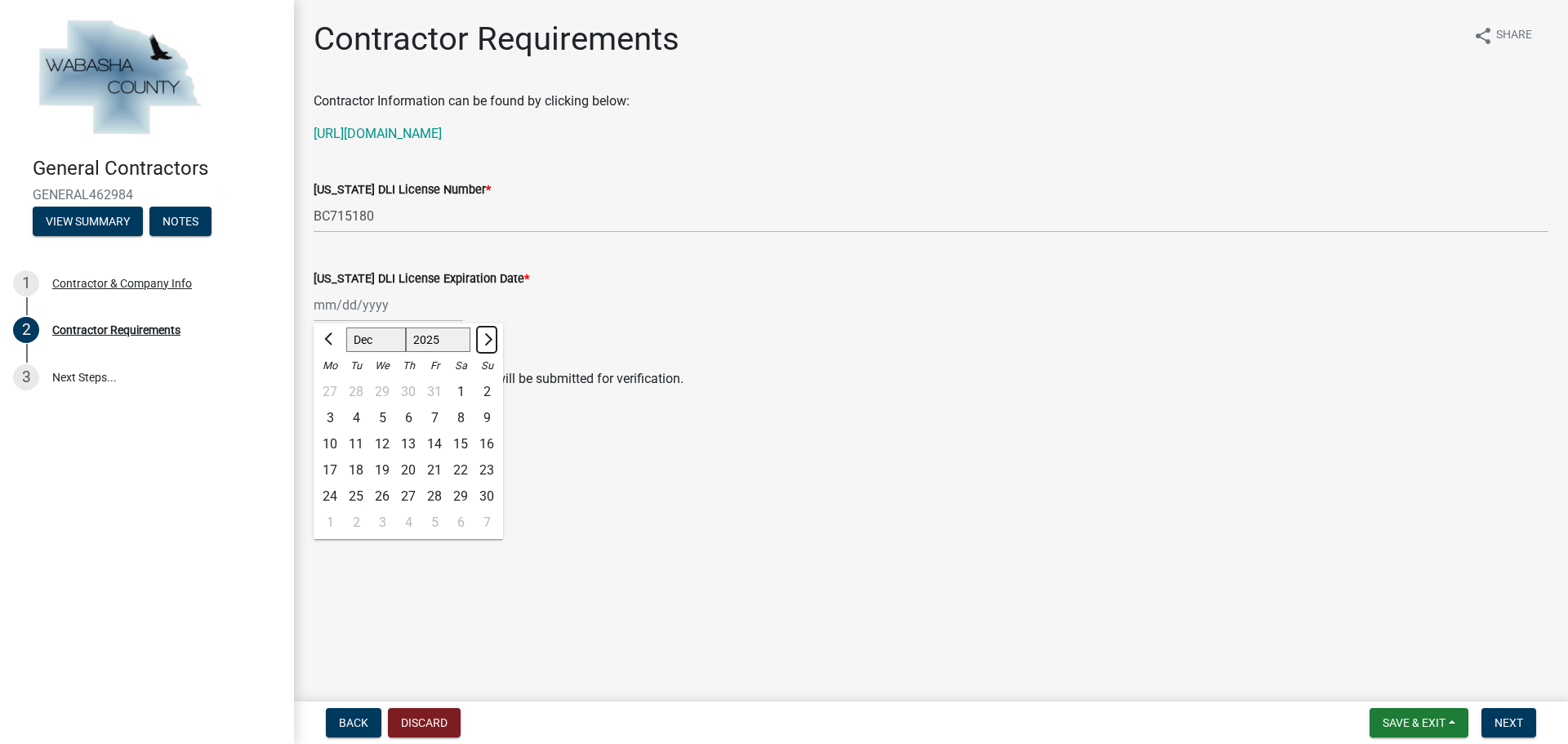
select select "2026"
click at [483, 343] on span "Next month" at bounding box center [486, 339] width 13 height 13
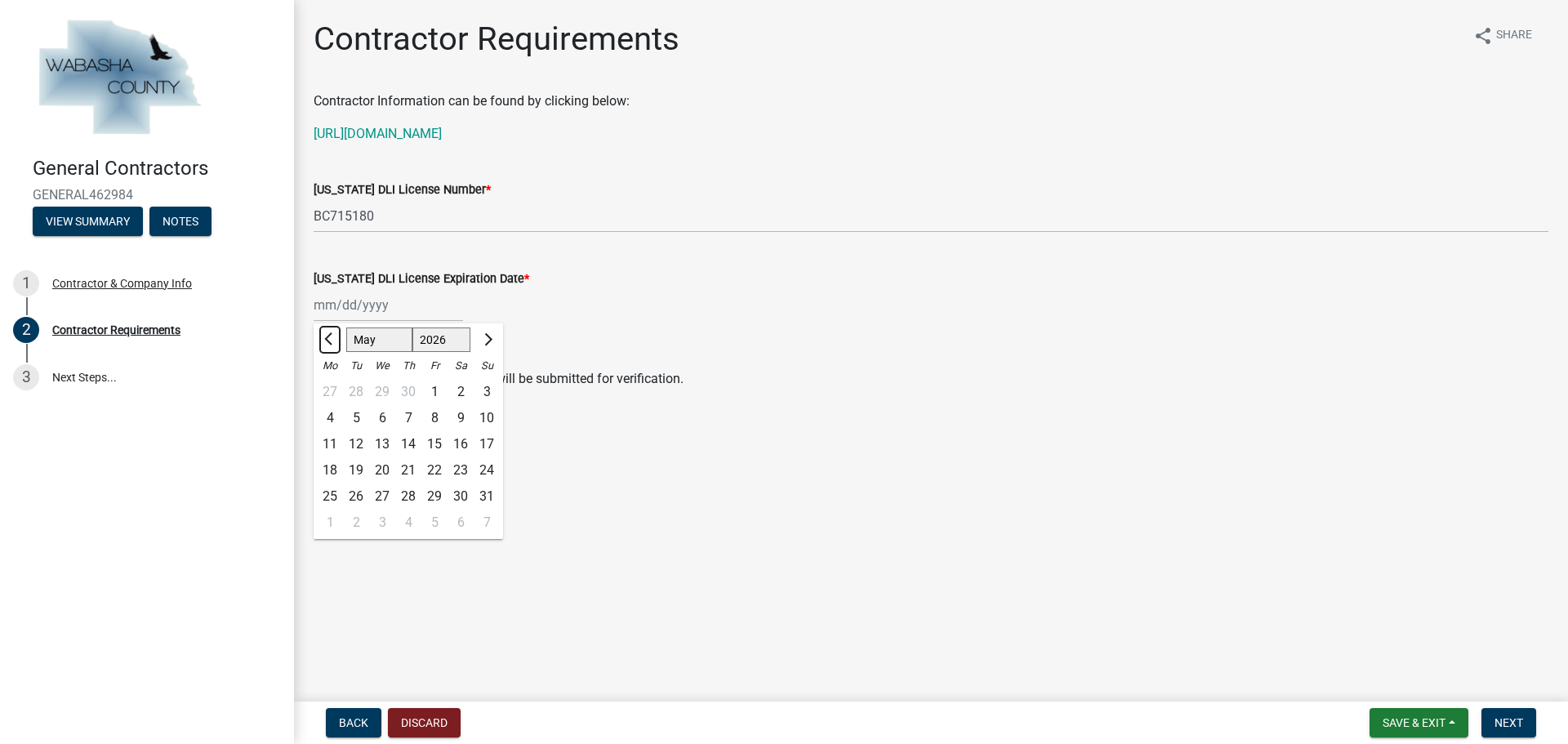
click at [325, 338] on span "Previous month" at bounding box center [330, 339] width 13 height 13
click at [327, 338] on span "Previous month" at bounding box center [330, 339] width 13 height 13
select select "3"
click at [358, 516] on div "31" at bounding box center [355, 522] width 26 height 26
type input "03/31/2026"
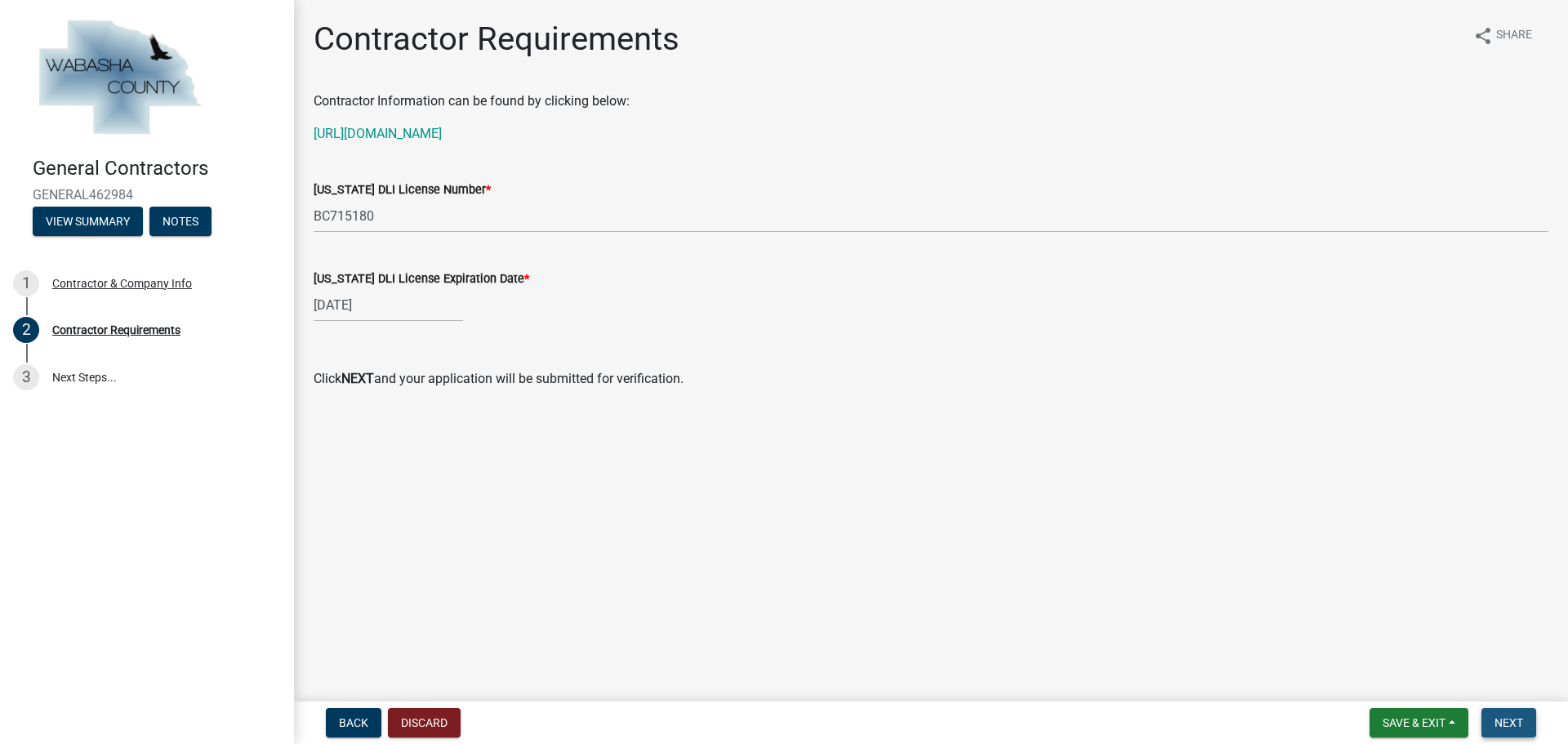
click at [1522, 716] on span "Next" at bounding box center [1508, 723] width 29 height 13
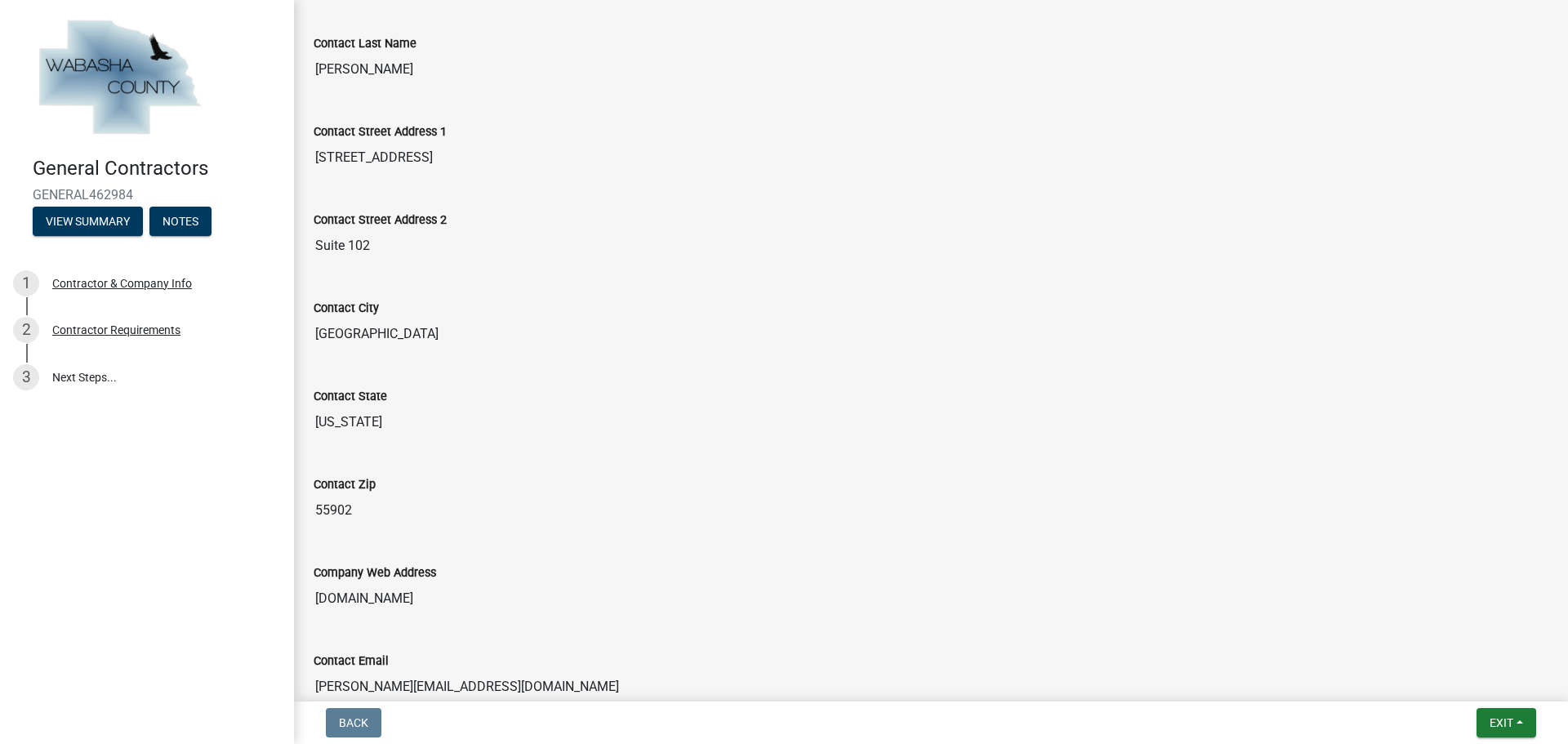
scroll to position [61, 0]
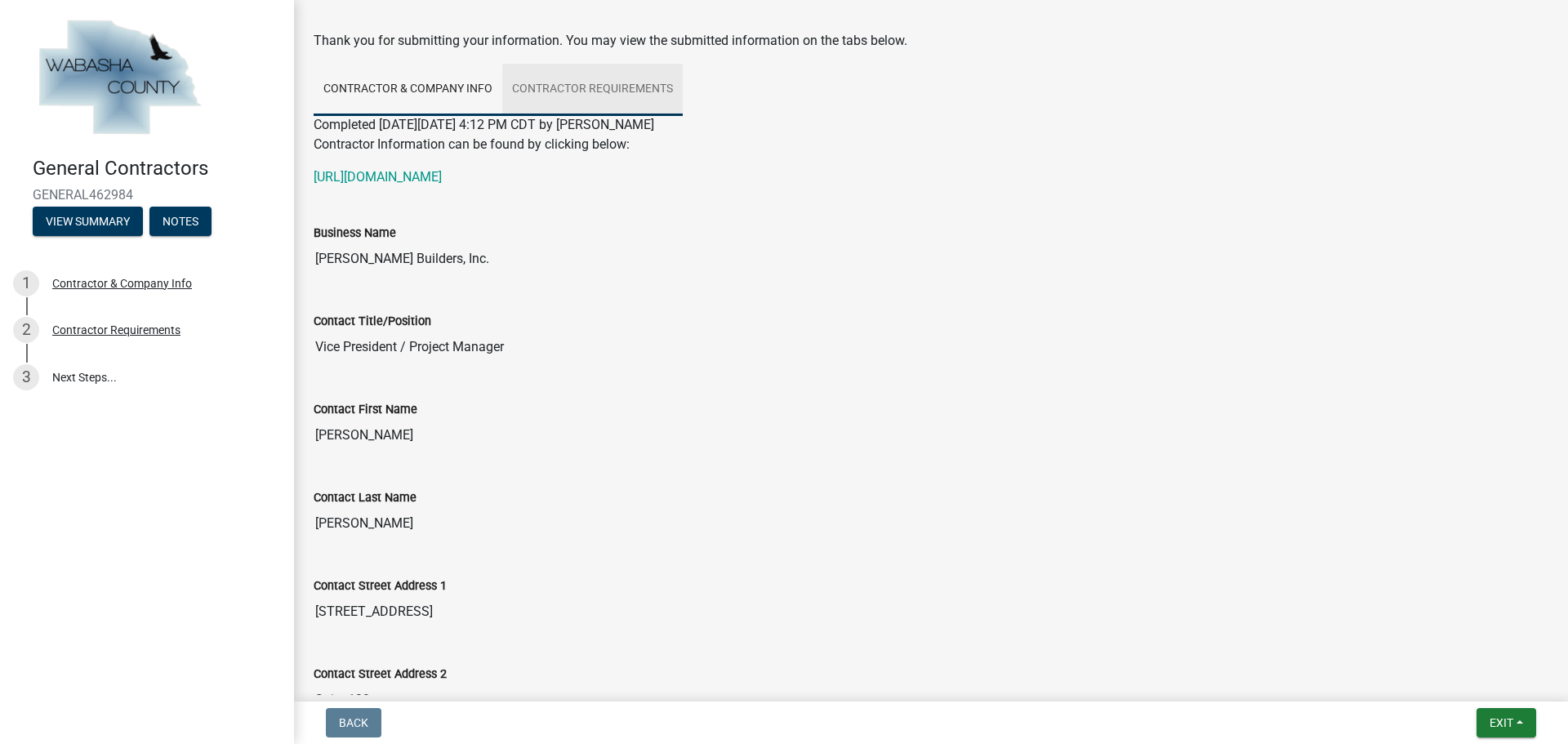
click at [607, 100] on link "Contractor Requirements" at bounding box center [592, 90] width 181 height 52
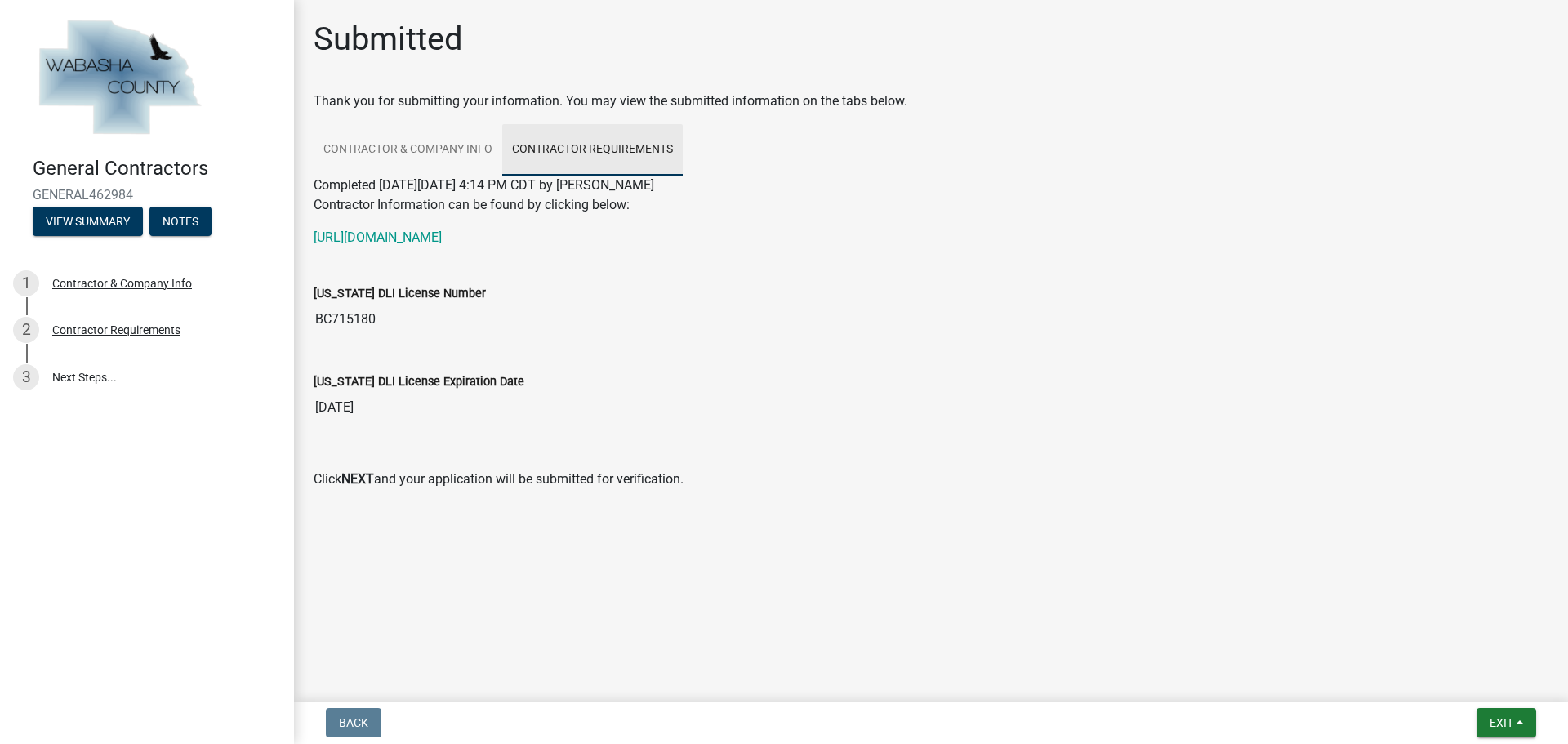
scroll to position [0, 0]
click at [1499, 719] on span "Exit" at bounding box center [1501, 723] width 24 height 13
click at [1461, 685] on button "Save & Exit" at bounding box center [1470, 680] width 130 height 40
